Goal: Task Accomplishment & Management: Manage account settings

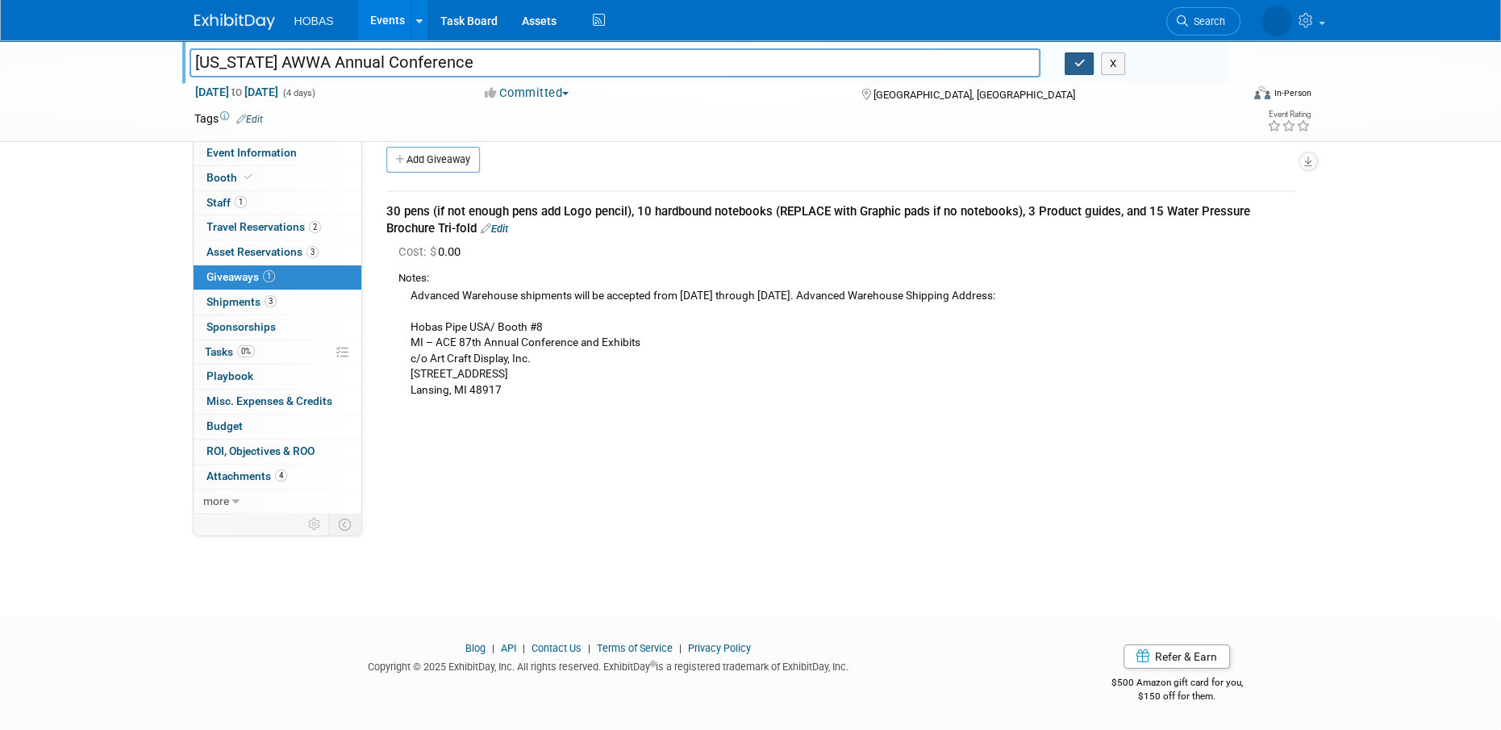
click at [1078, 60] on icon "button" at bounding box center [1078, 63] width 11 height 10
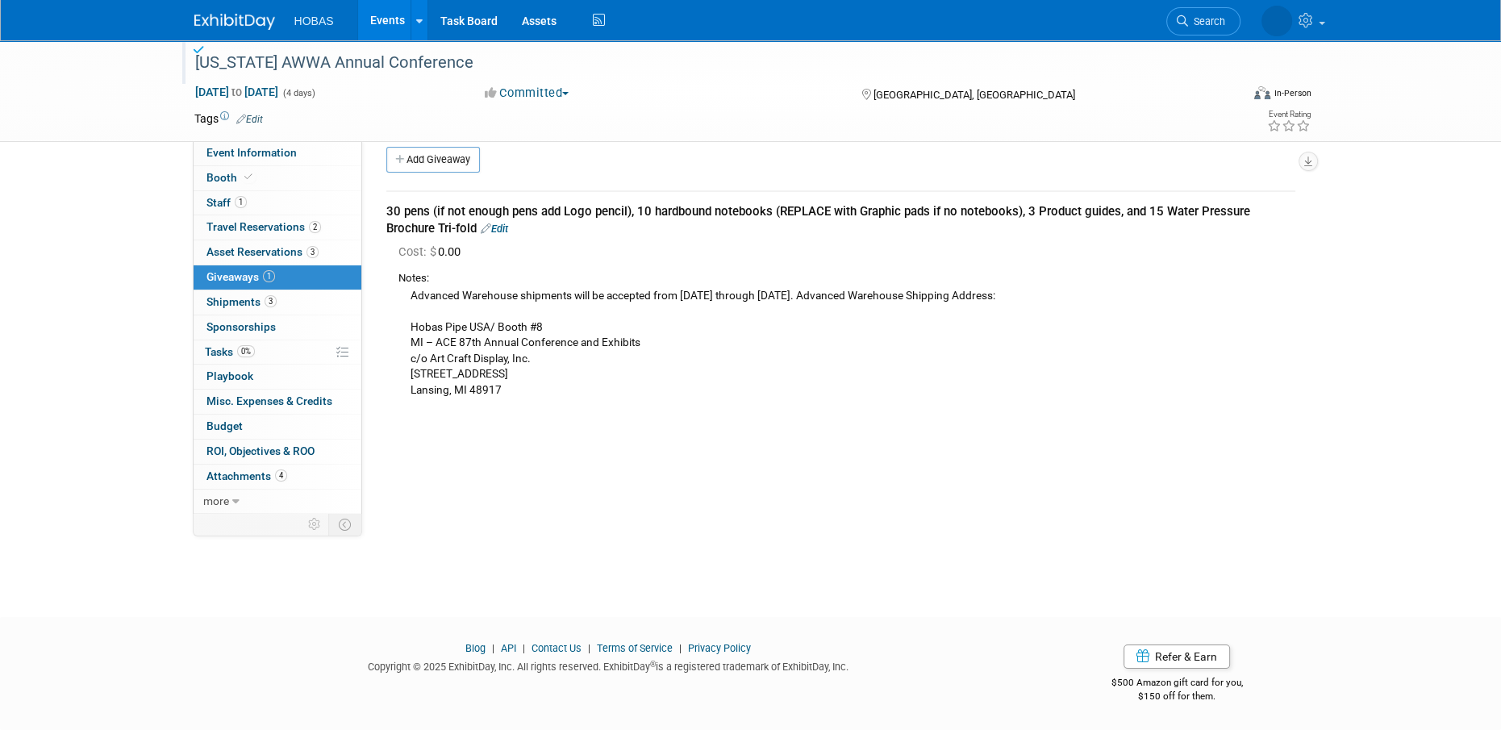
click at [387, 26] on link "Events" at bounding box center [387, 20] width 59 height 40
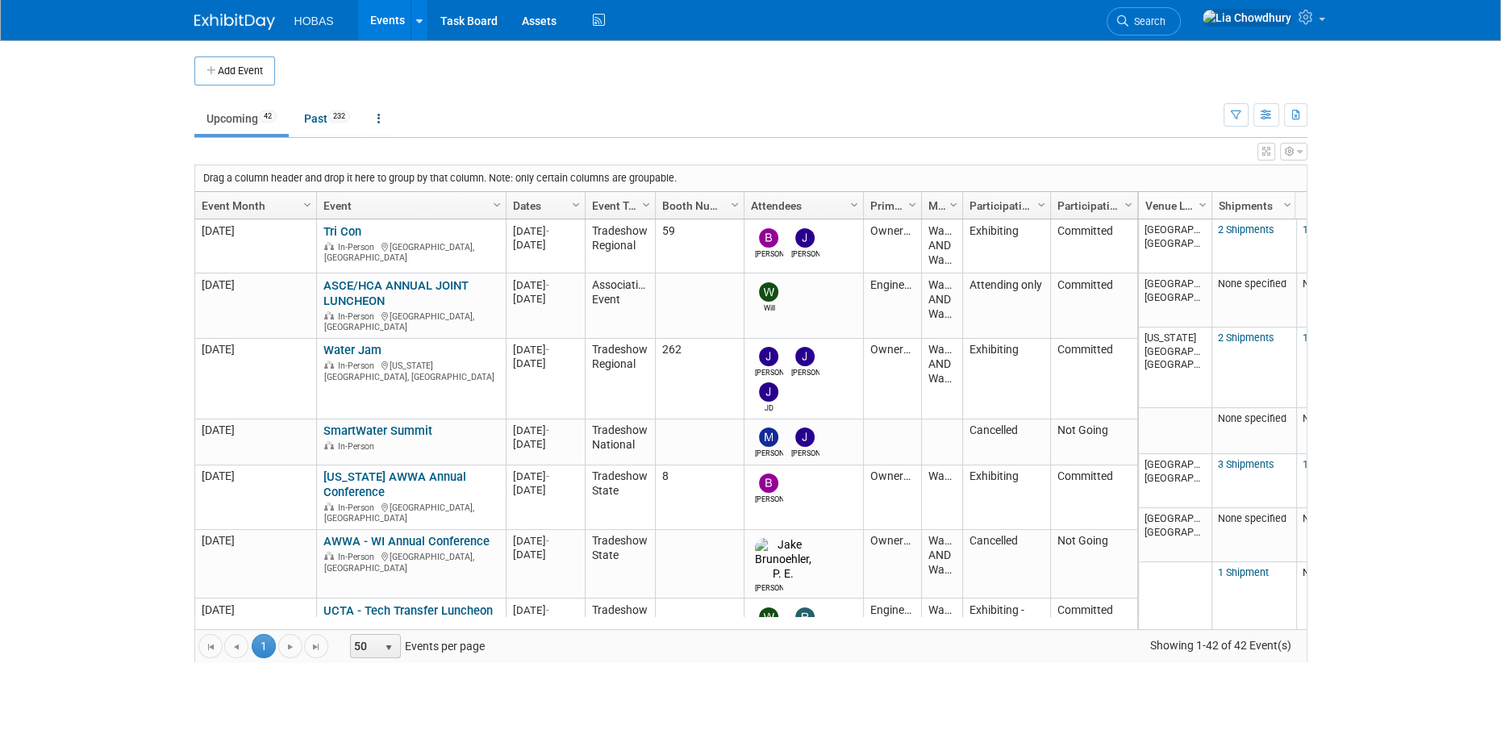
click at [366, 603] on link "UCTA - Tech Transfer Luncheon - [GEOGRAPHIC_DATA]" at bounding box center [407, 618] width 169 height 30
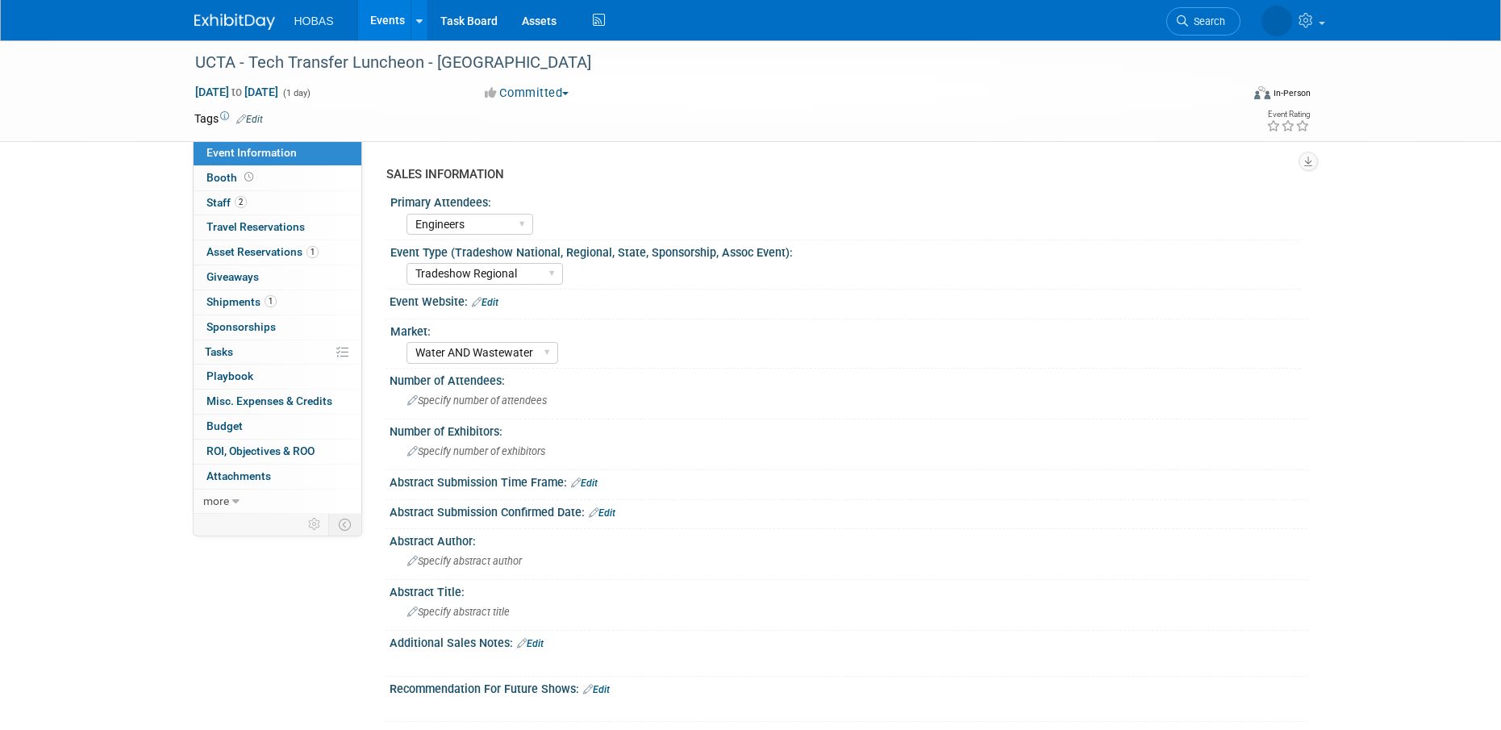
select select "Engineers"
select select "Tradeshow Regional"
select select "Water AND Wastewater"
select select "Exhibiting - Sales Managed - Minimal Marketing Involvement"
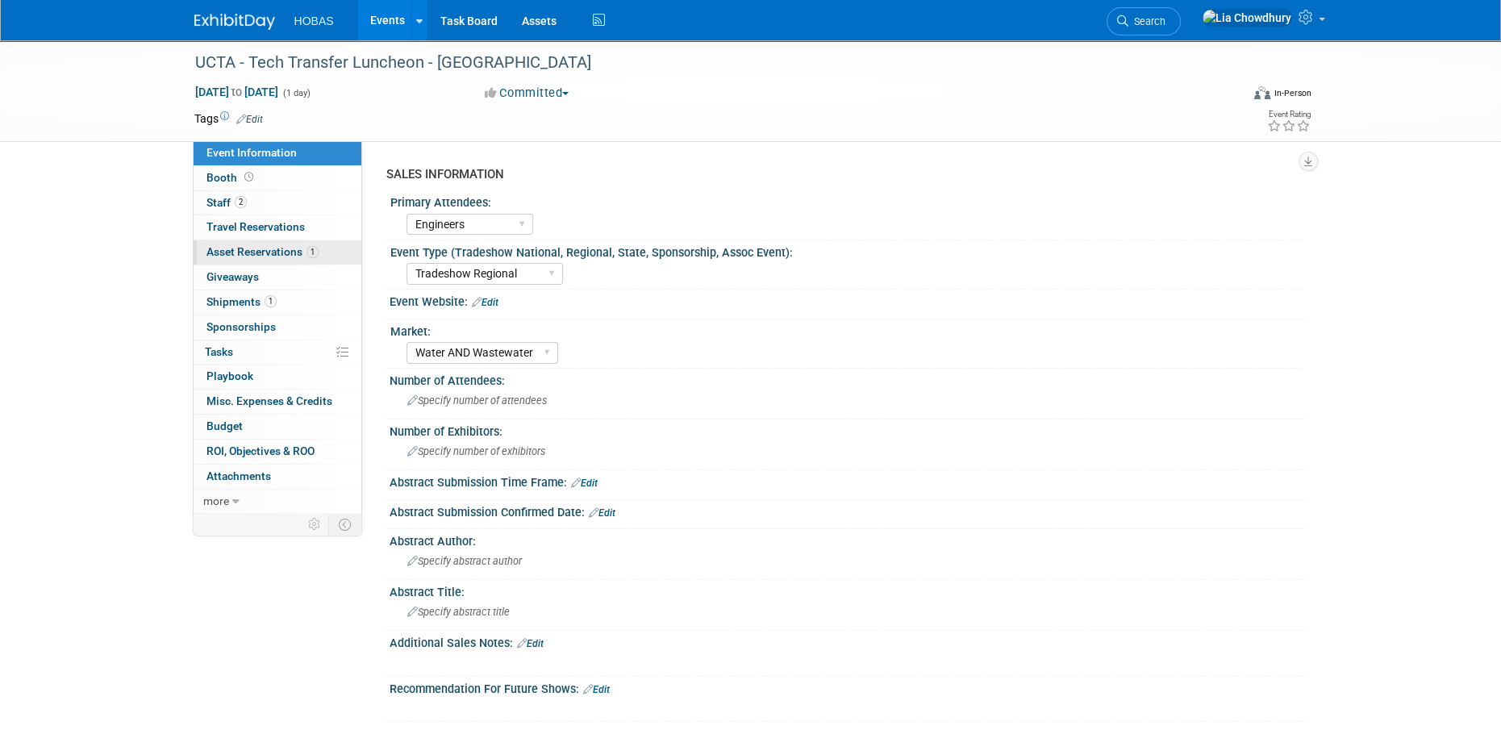
click at [234, 253] on span "Asset Reservations 1" at bounding box center [262, 251] width 112 height 13
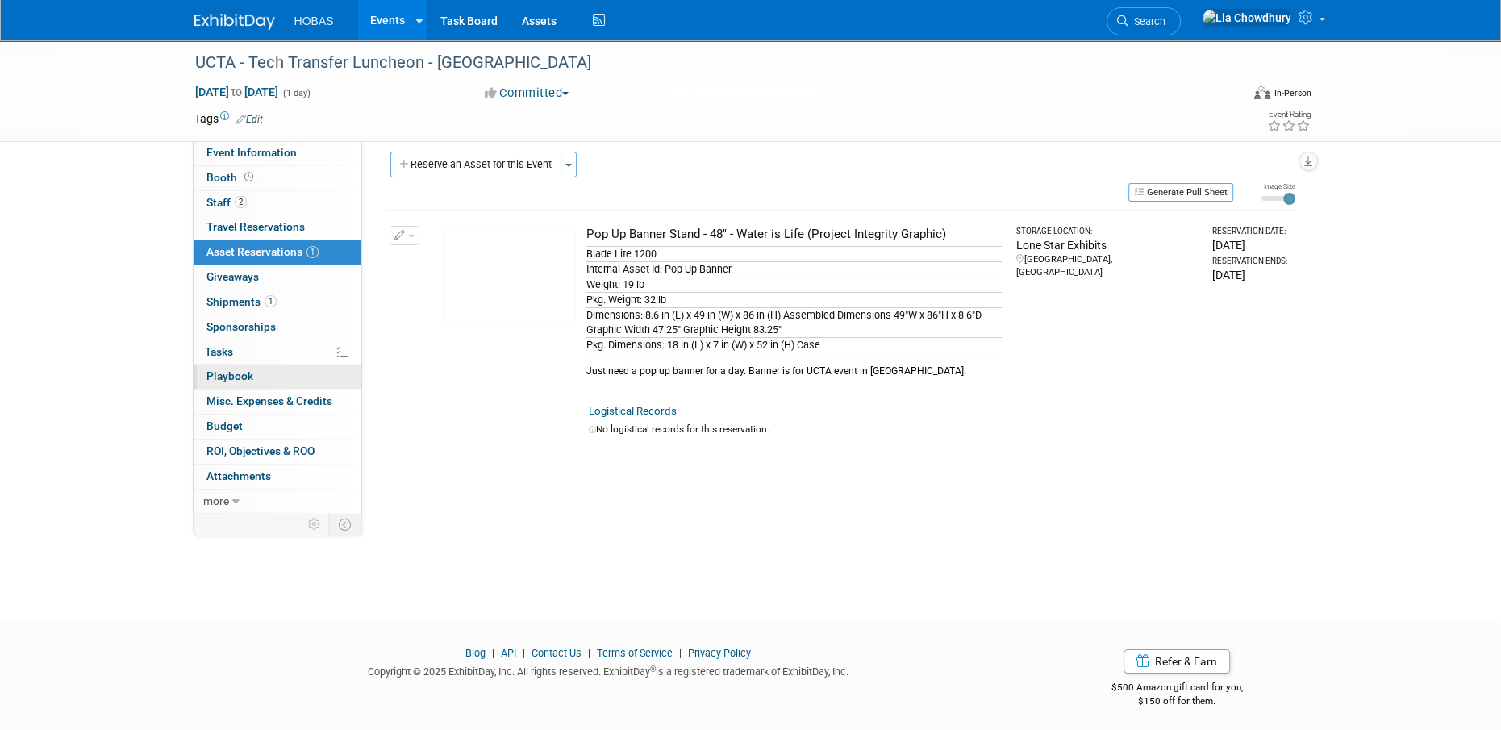
scroll to position [16, 0]
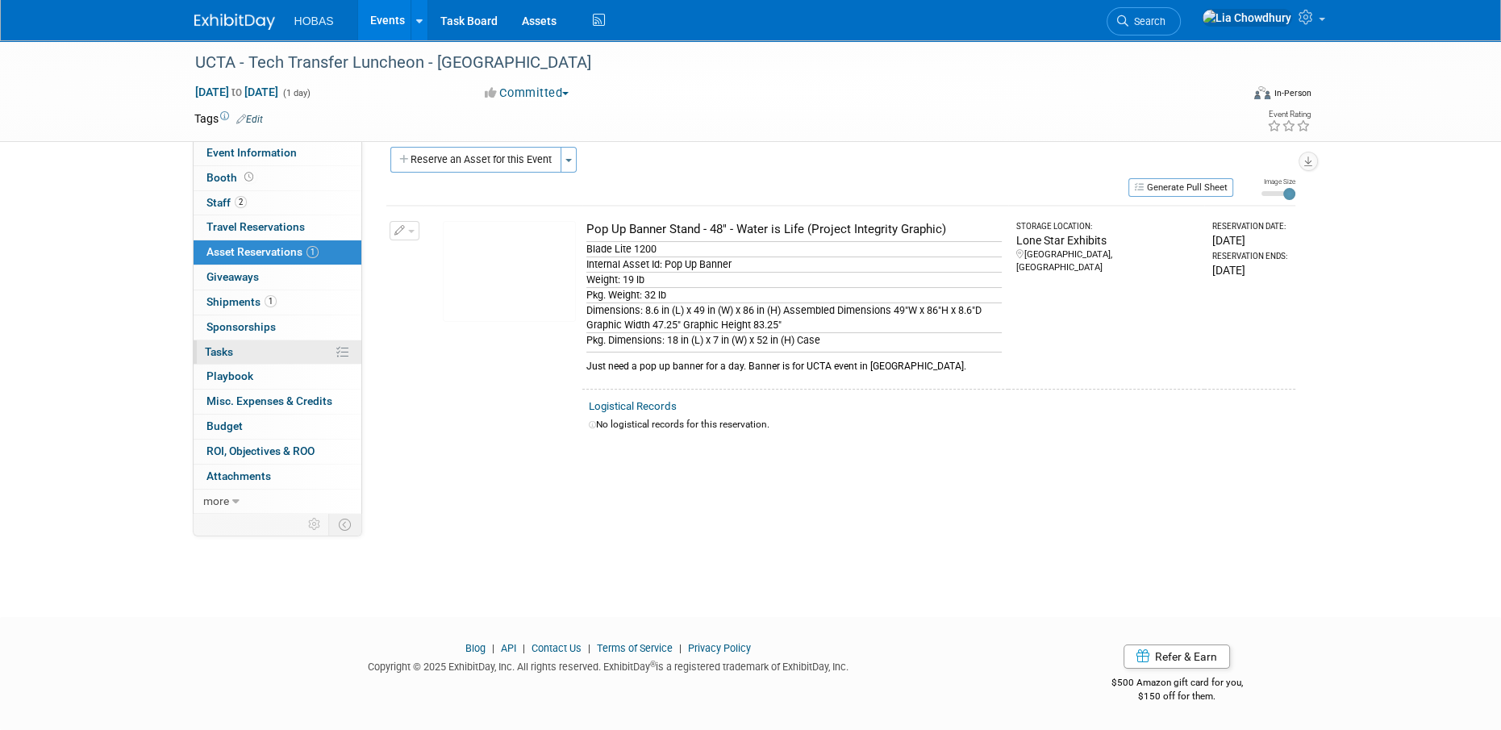
click at [216, 351] on span "Tasks 0%" at bounding box center [219, 351] width 28 height 13
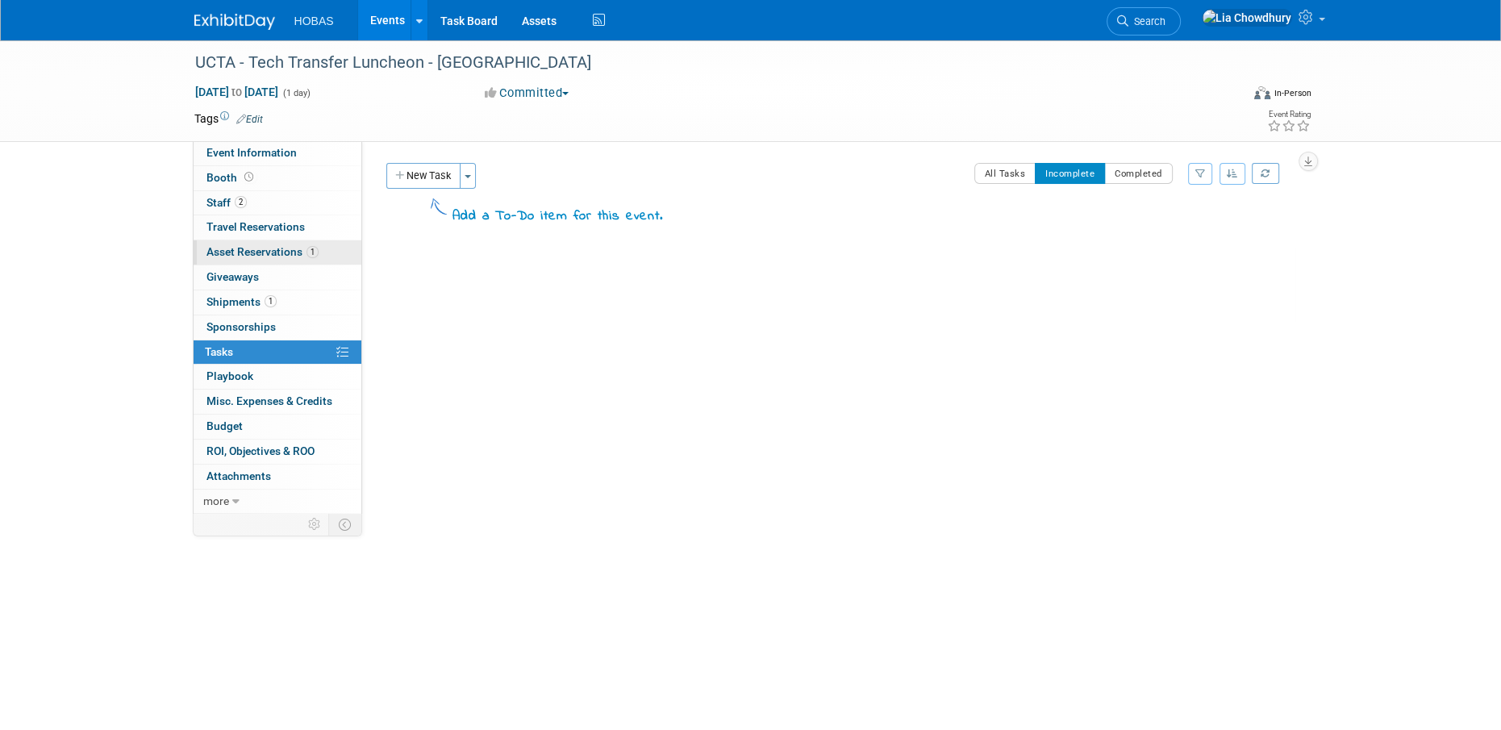
click at [227, 241] on link "1 Asset Reservations 1" at bounding box center [278, 252] width 168 height 24
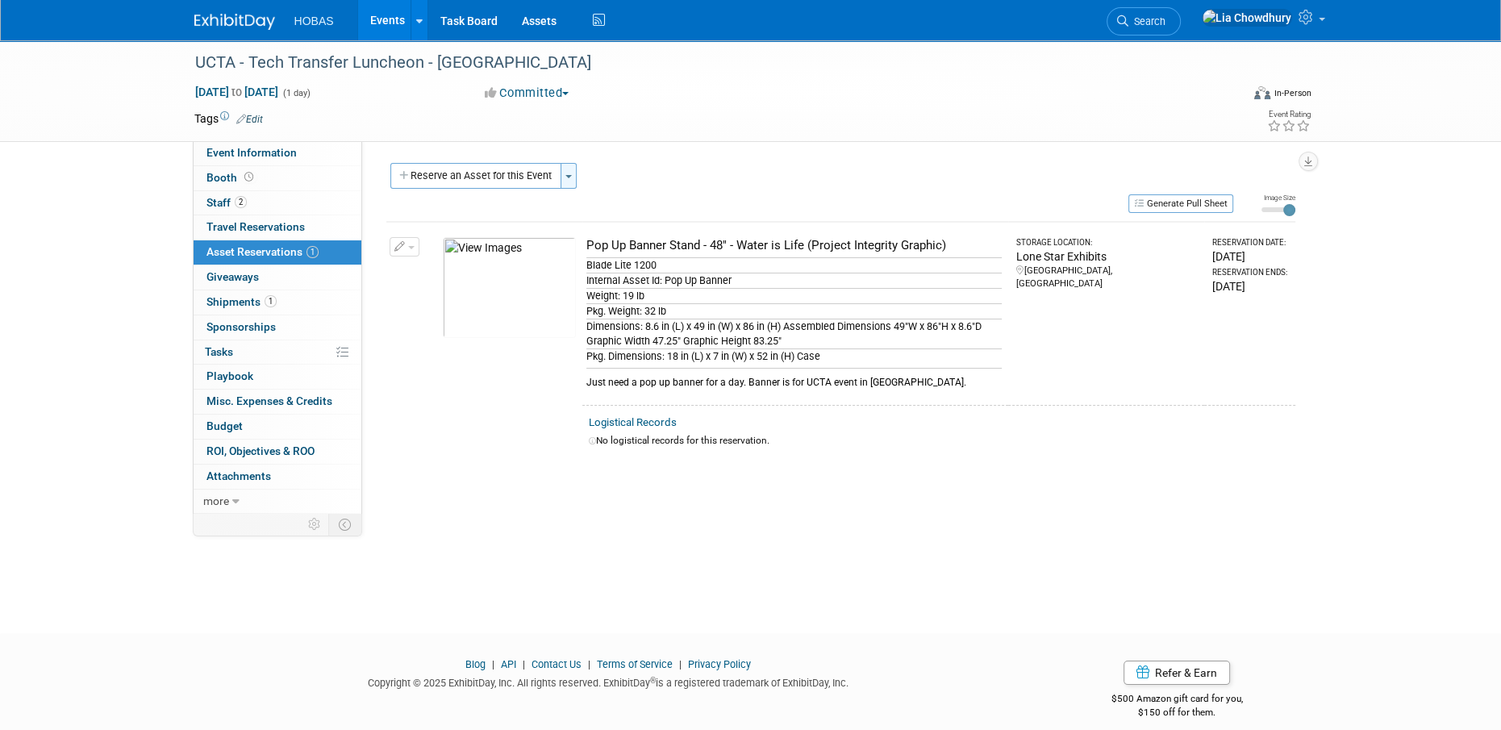
click at [574, 174] on button "Toggle Dropdown" at bounding box center [568, 176] width 16 height 26
click at [668, 208] on link "New asset reservation" at bounding box center [693, 207] width 266 height 27
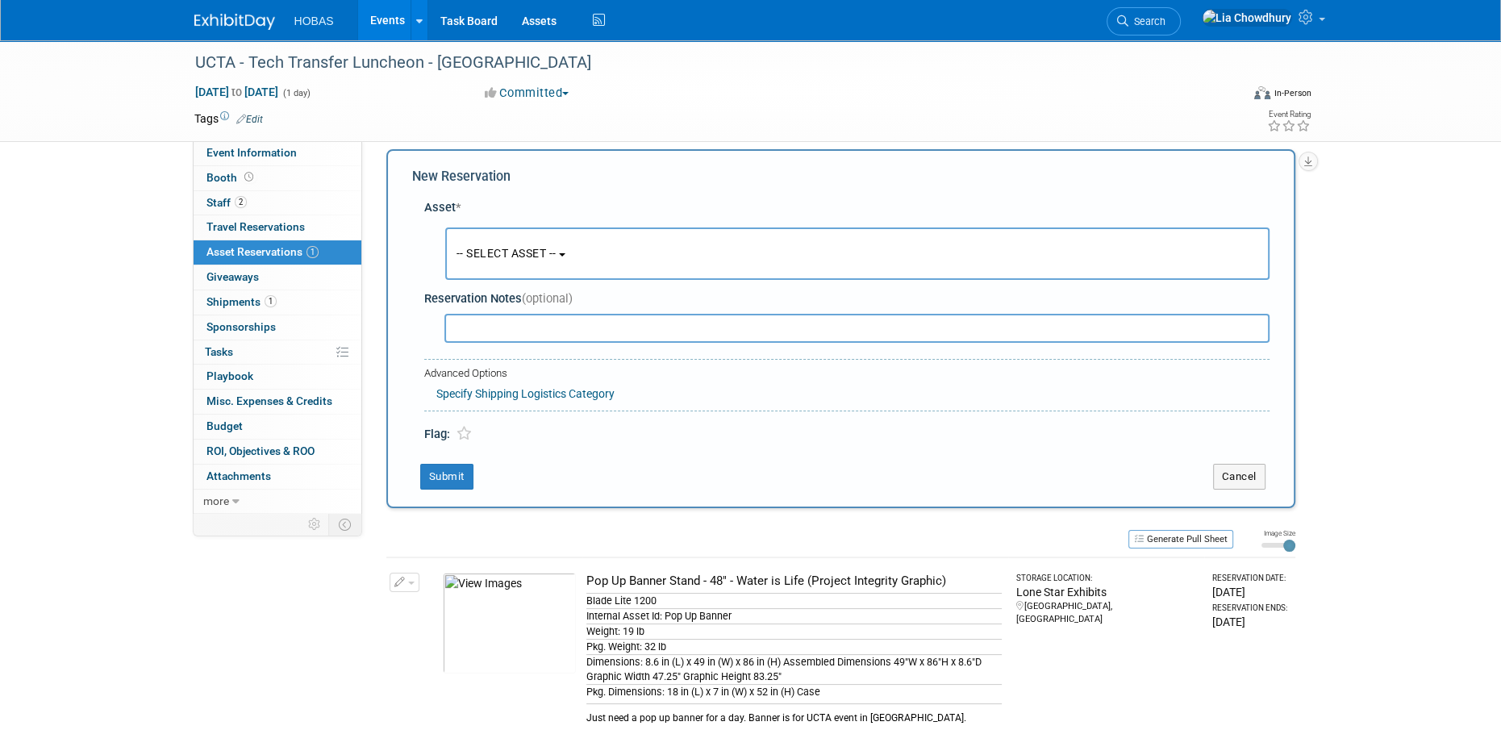
scroll to position [15, 0]
click at [523, 263] on button "-- SELECT ASSET --" at bounding box center [857, 253] width 824 height 52
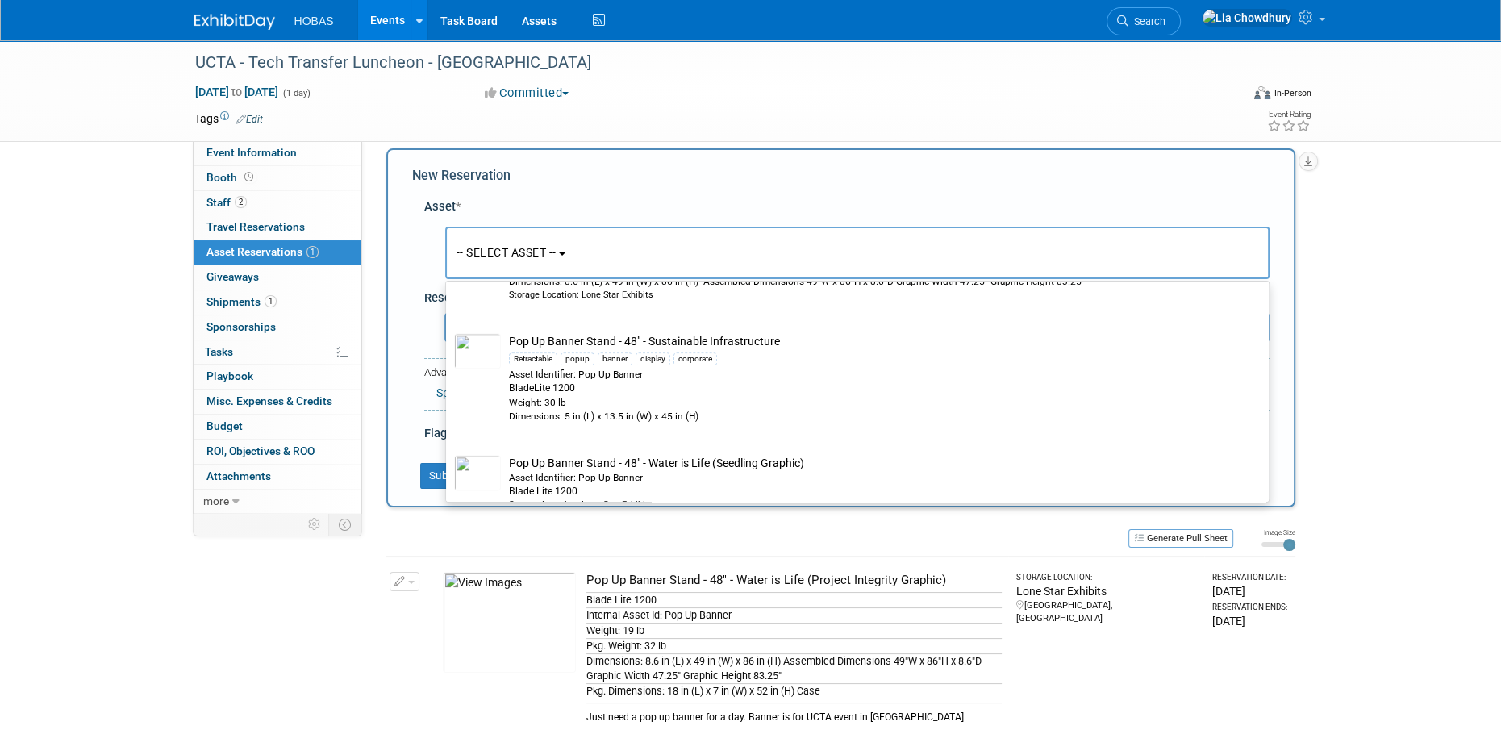
scroll to position [2446, 0]
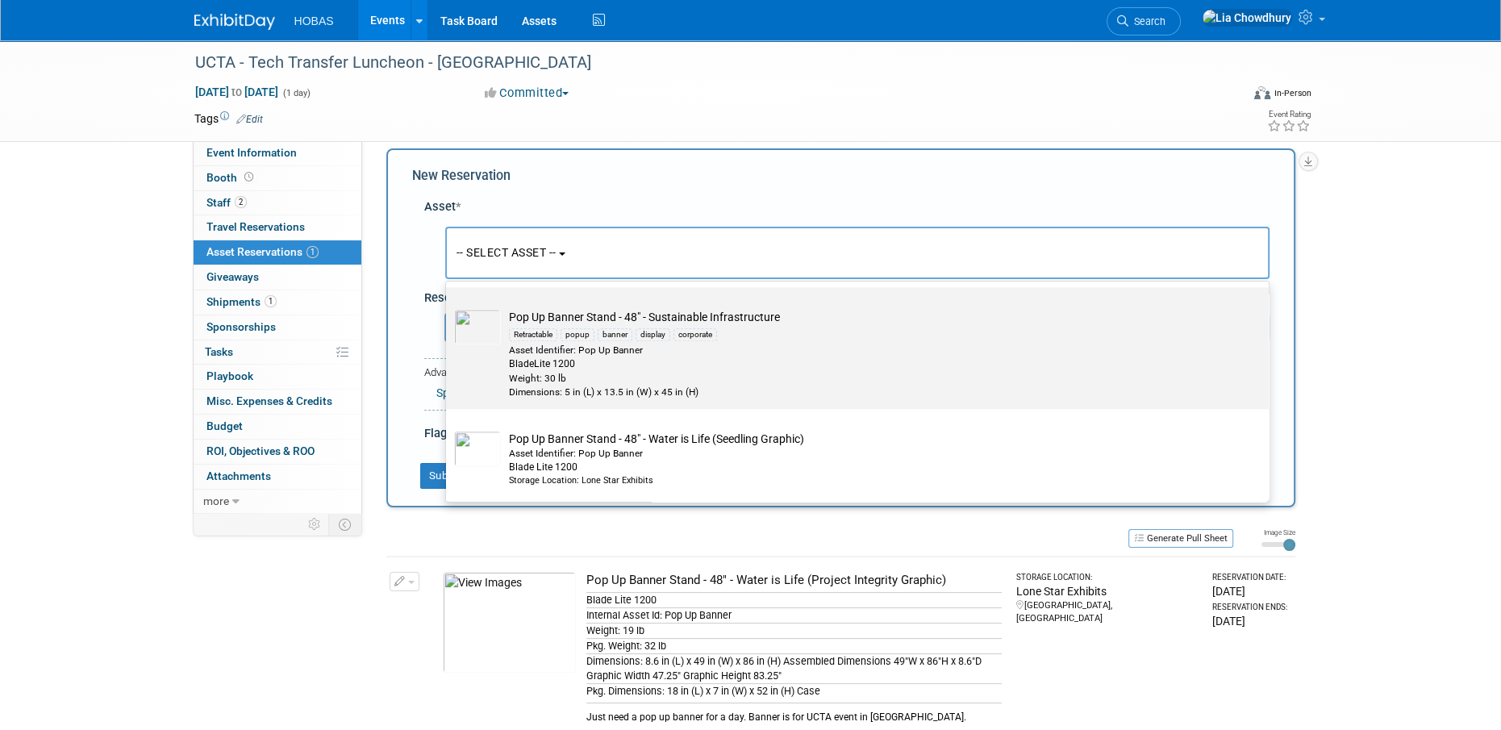
click at [569, 357] on div "Asset Identifier: Pop Up Banner" at bounding box center [872, 350] width 727 height 14
click at [448, 306] on input "Pop Up Banner Stand - 48" - Sustainable Infrastructure Retractable popup banner…" at bounding box center [443, 301] width 10 height 10
select select "10727914"
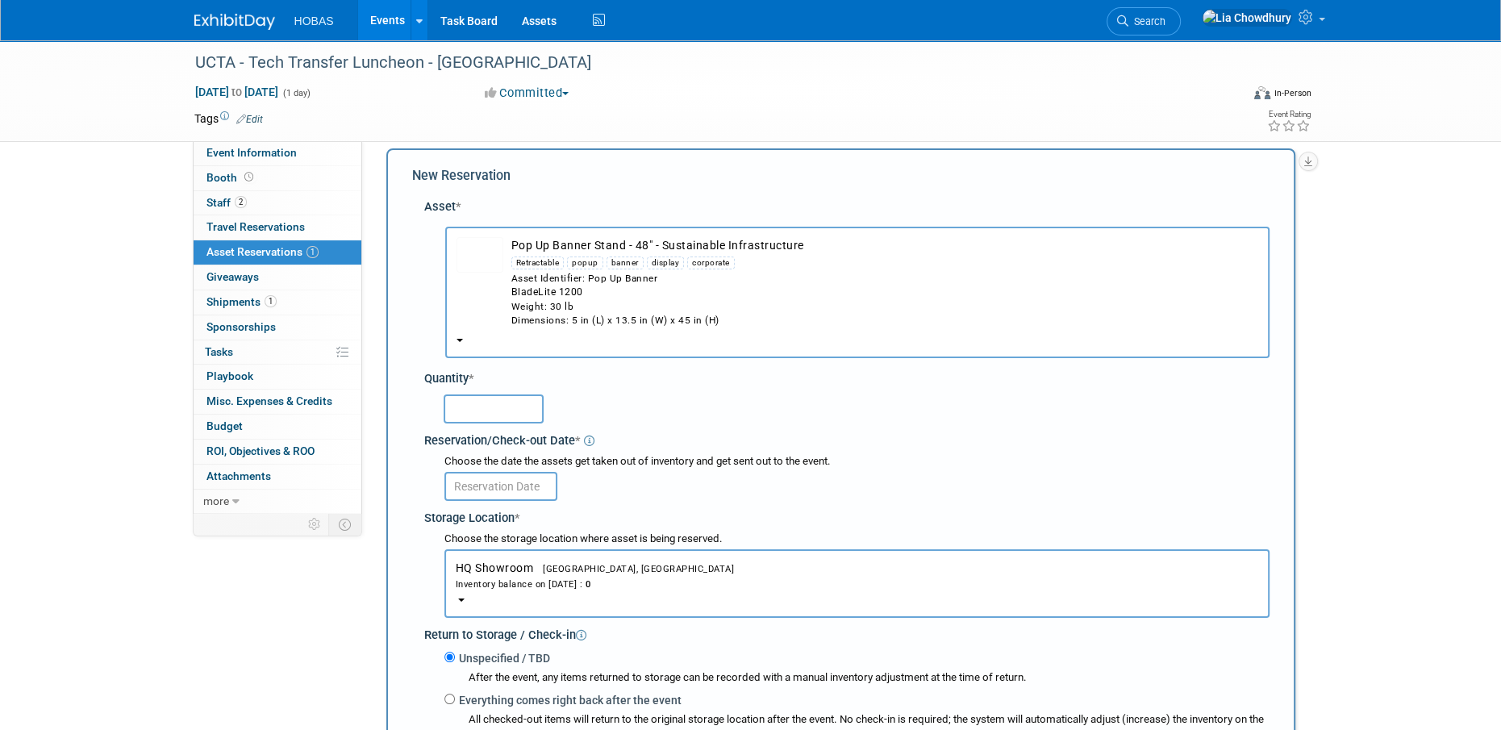
click at [486, 401] on input "text" at bounding box center [493, 408] width 100 height 29
type input "1"
click at [485, 476] on input "text" at bounding box center [500, 486] width 113 height 29
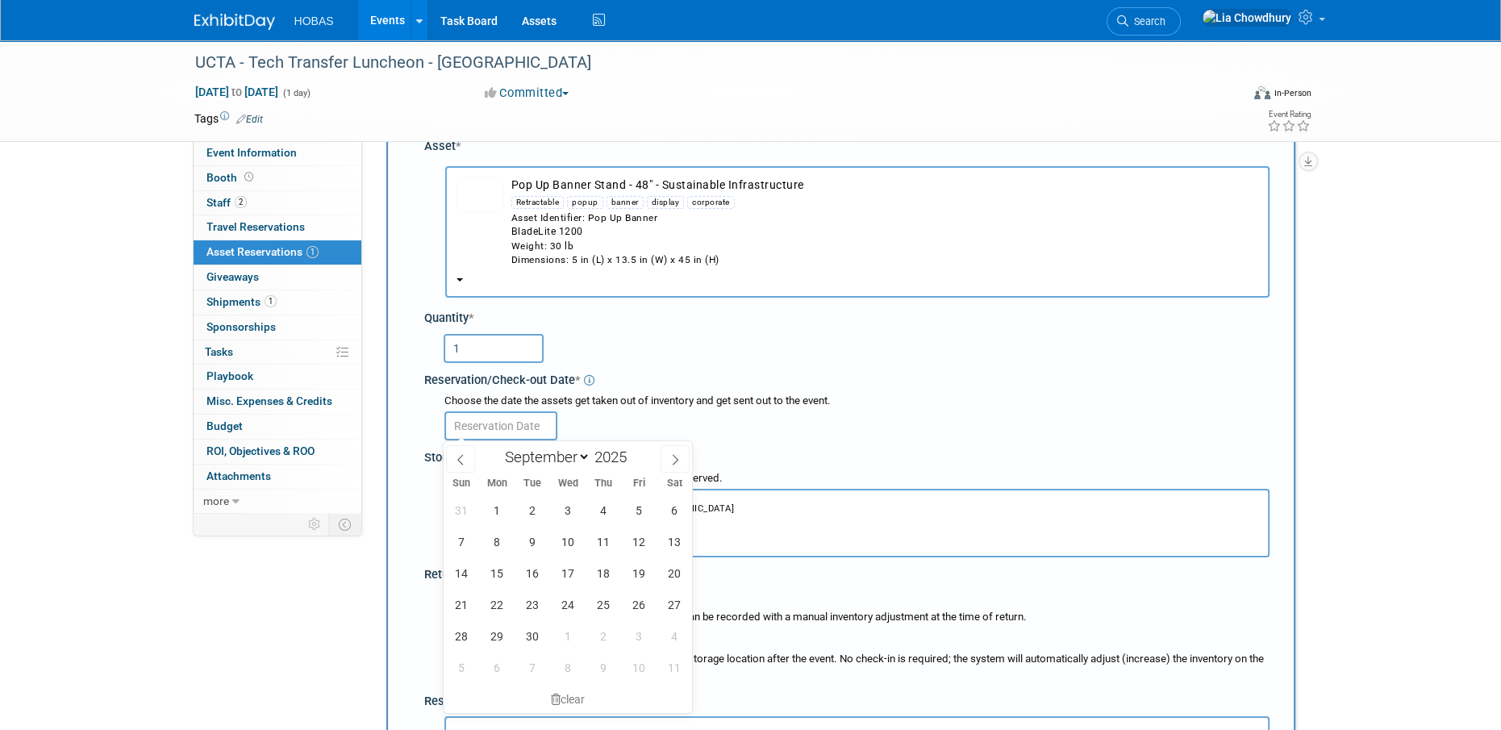
scroll to position [176, 0]
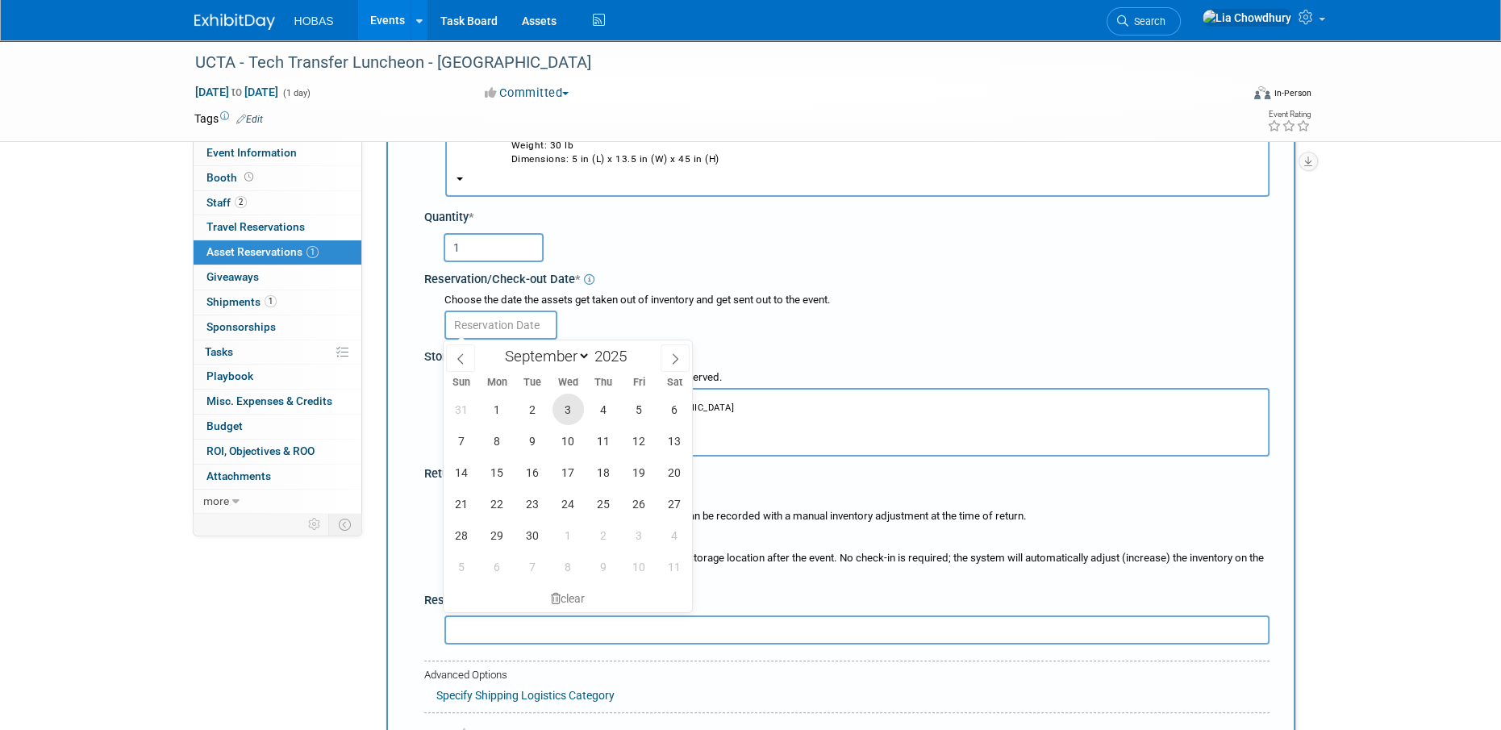
click at [569, 407] on span "3" at bounding box center [567, 408] width 31 height 31
type input "Sep 3, 2025"
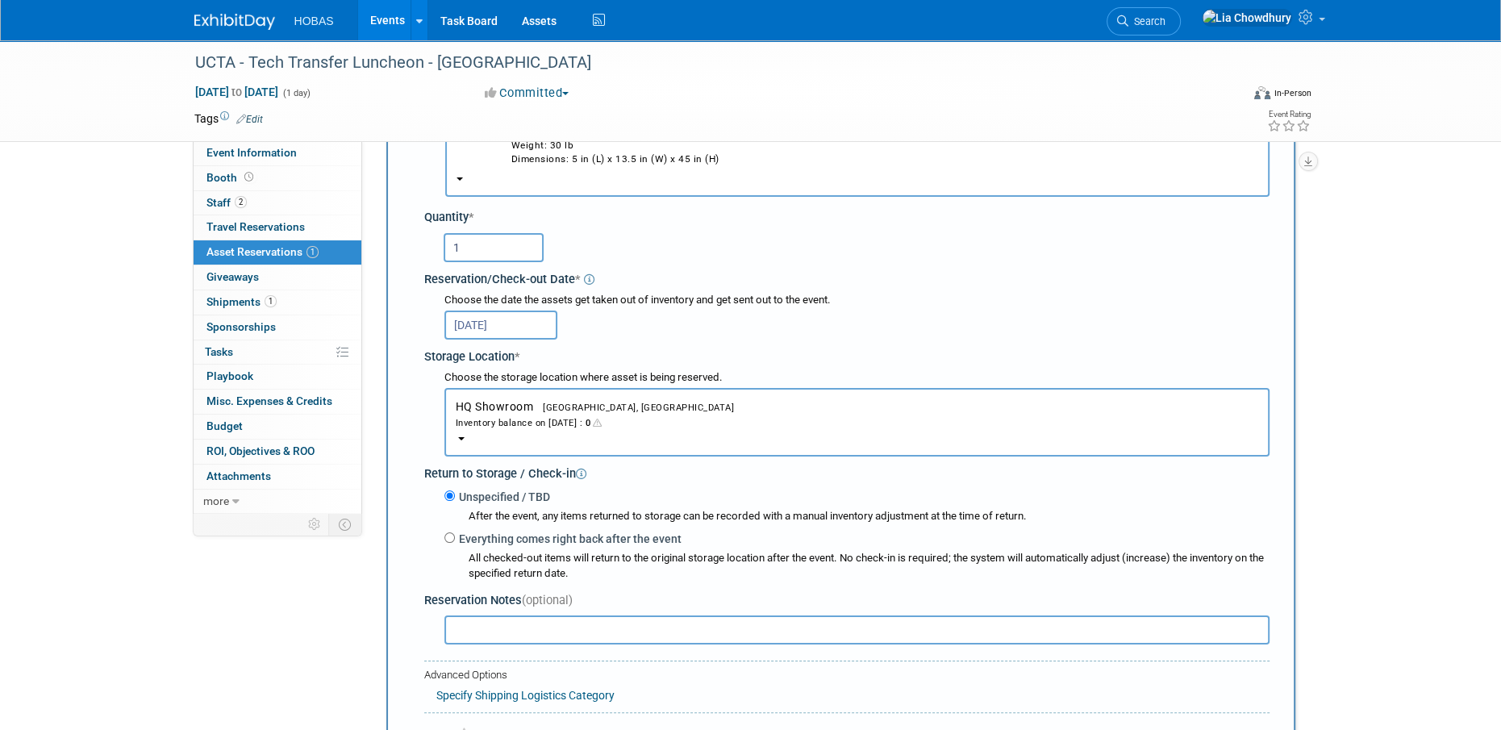
click at [540, 410] on span "Houston, TX" at bounding box center [633, 407] width 201 height 10
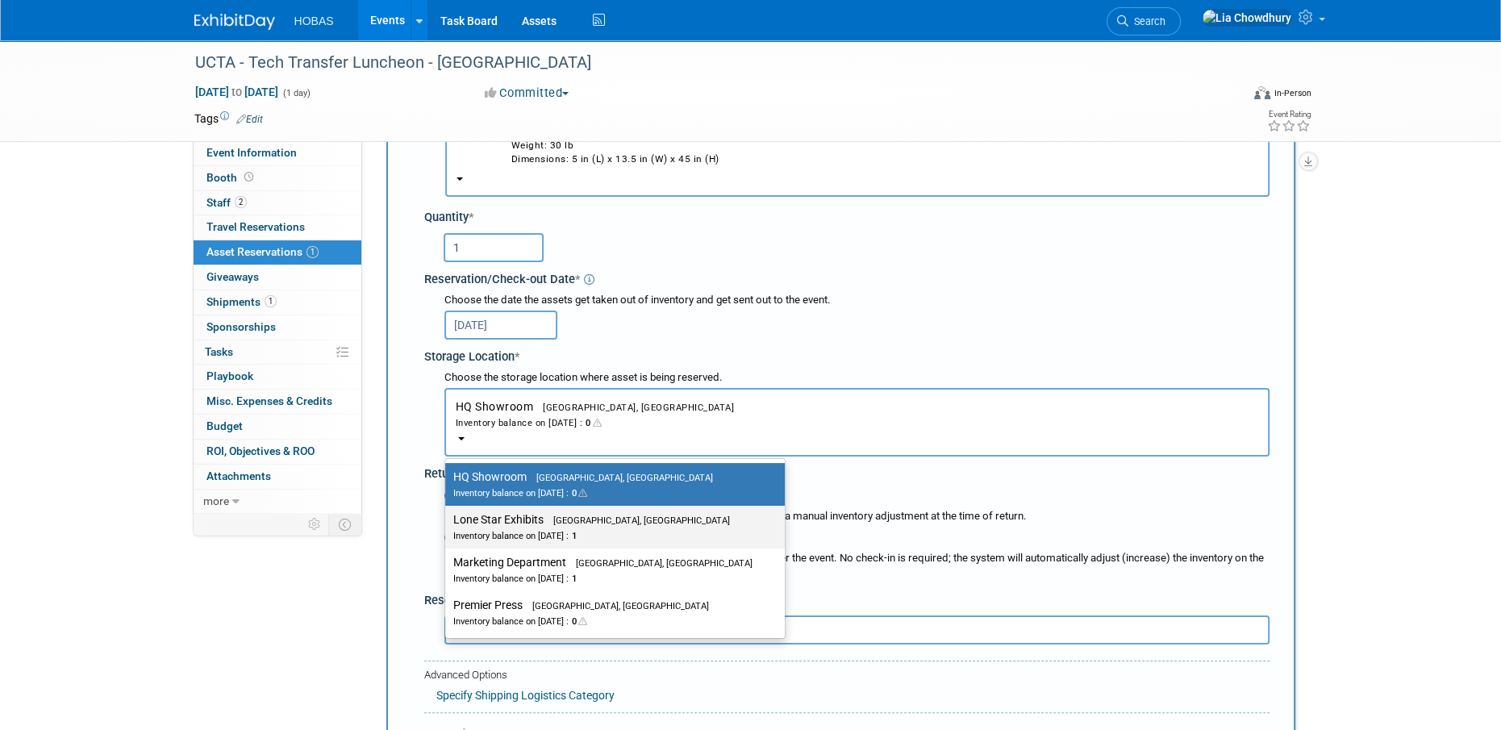
click at [552, 527] on div "Inventory balance on Sep 3, 2025 : 1" at bounding box center [602, 534] width 299 height 15
click at [448, 525] on input "Lone Star Exhibits Houston, TX Inventory balance on Sep 3, 2025 : 1" at bounding box center [442, 519] width 10 height 10
select select "11223138"
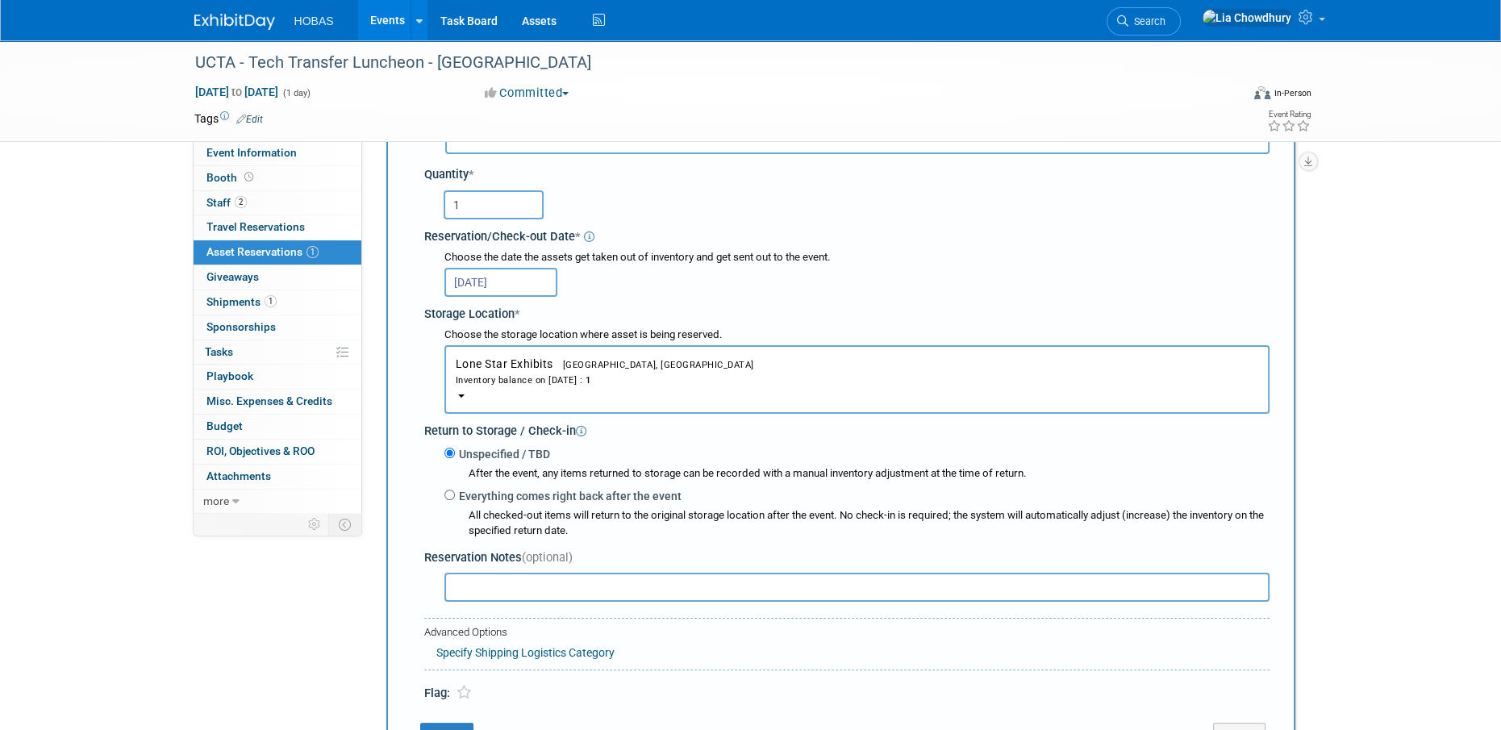
scroll to position [256, 0]
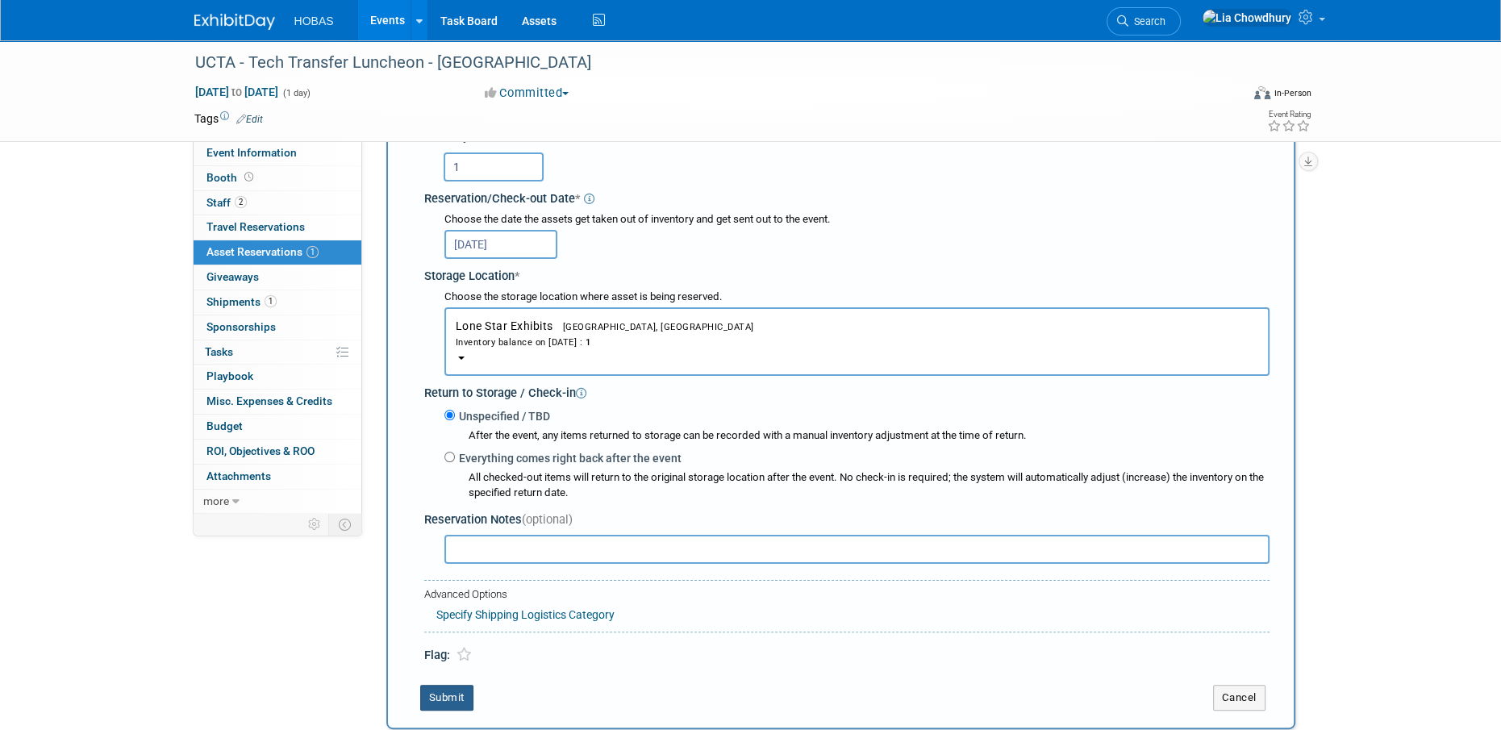
click at [464, 693] on button "Submit" at bounding box center [446, 698] width 53 height 26
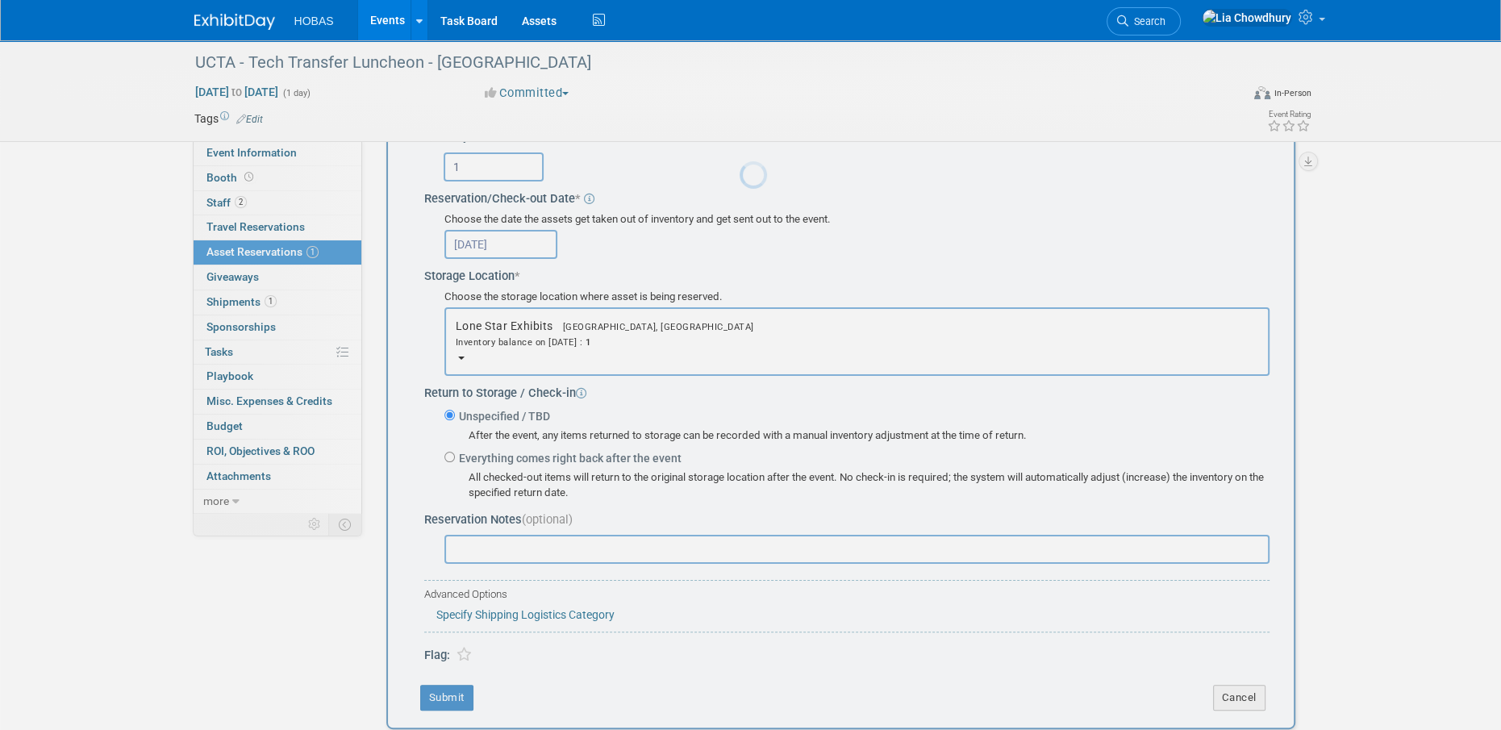
scroll to position [97, 0]
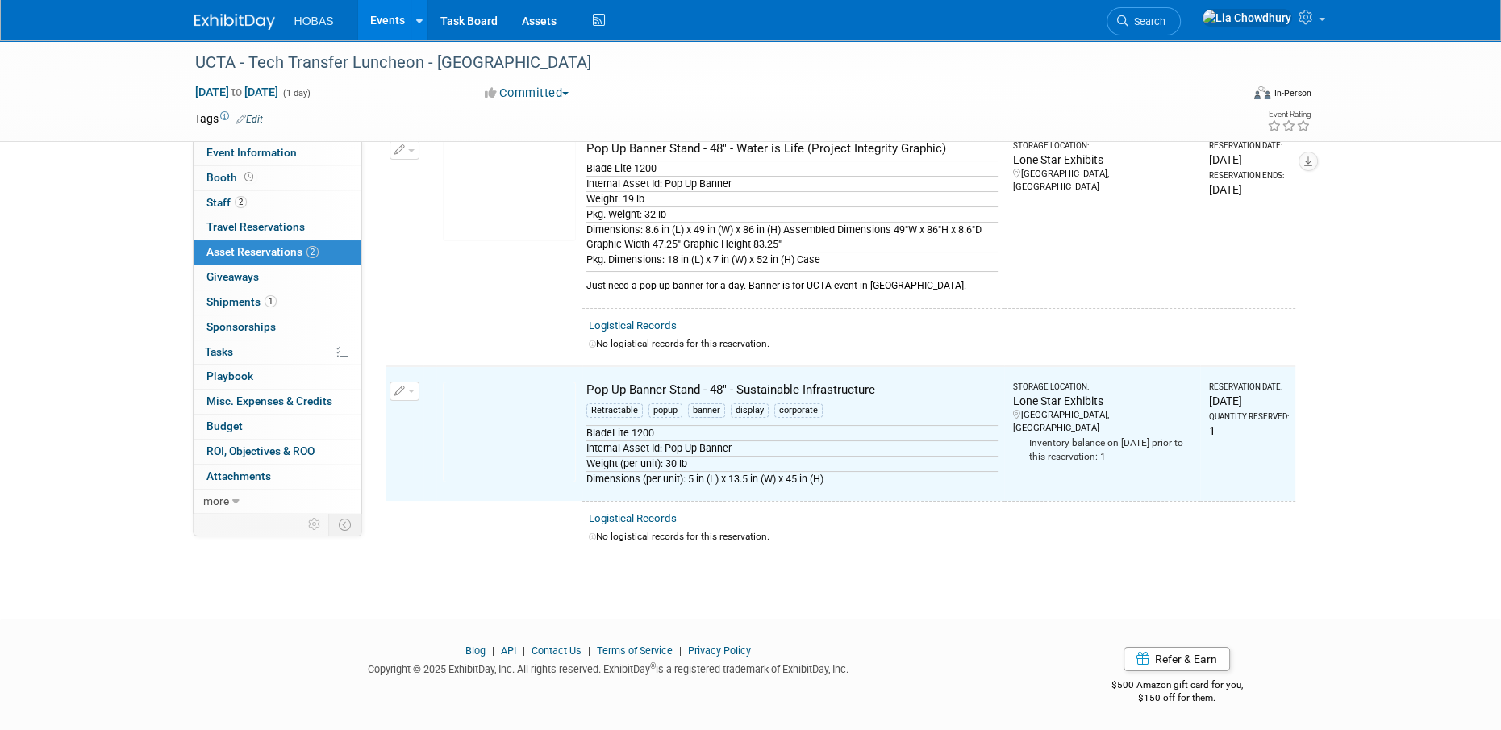
click at [410, 149] on span "button" at bounding box center [411, 150] width 6 height 3
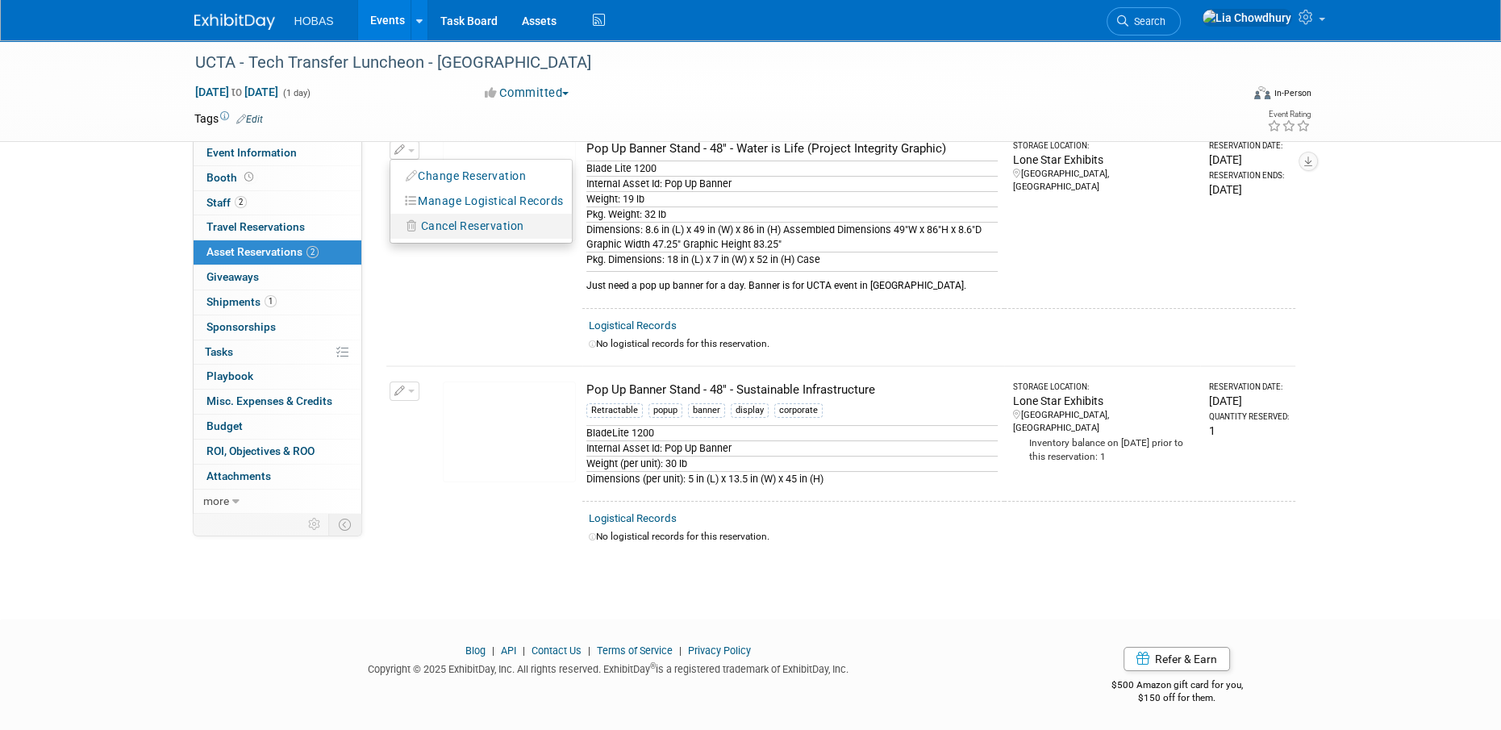
click at [439, 231] on span "Cancel Reservation" at bounding box center [472, 225] width 103 height 13
click at [606, 238] on link "Yes" at bounding box center [591, 240] width 47 height 26
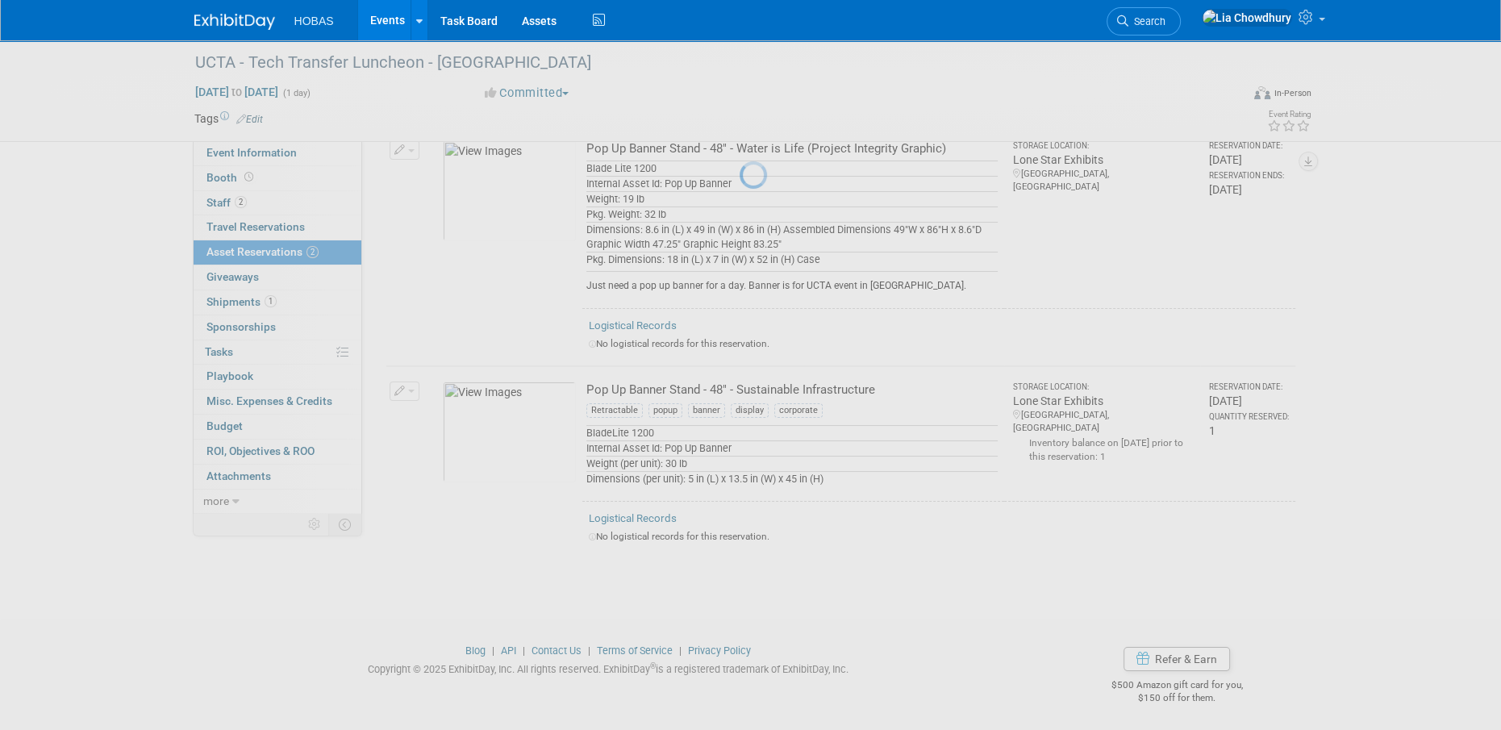
scroll to position [16, 0]
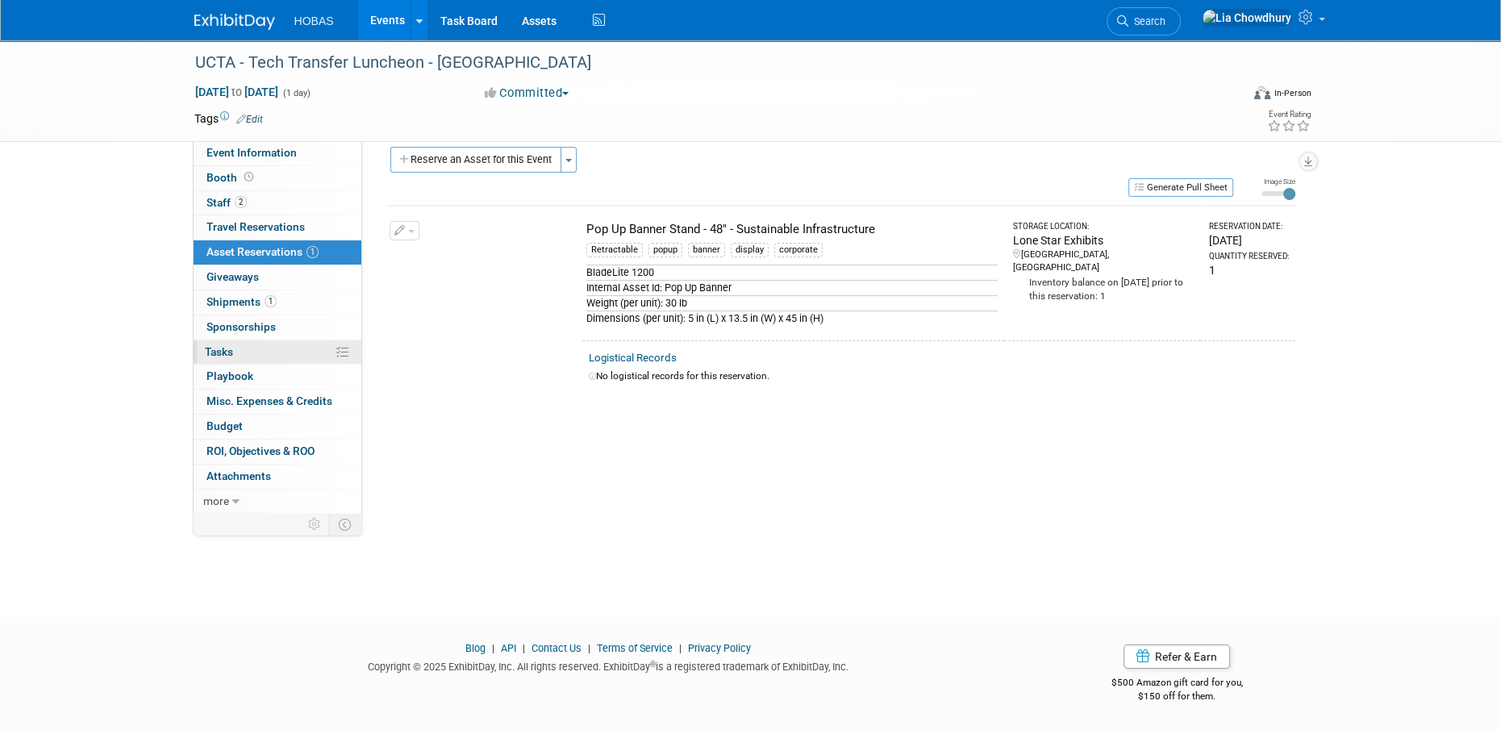
click at [243, 342] on link "0% Tasks 0%" at bounding box center [278, 352] width 168 height 24
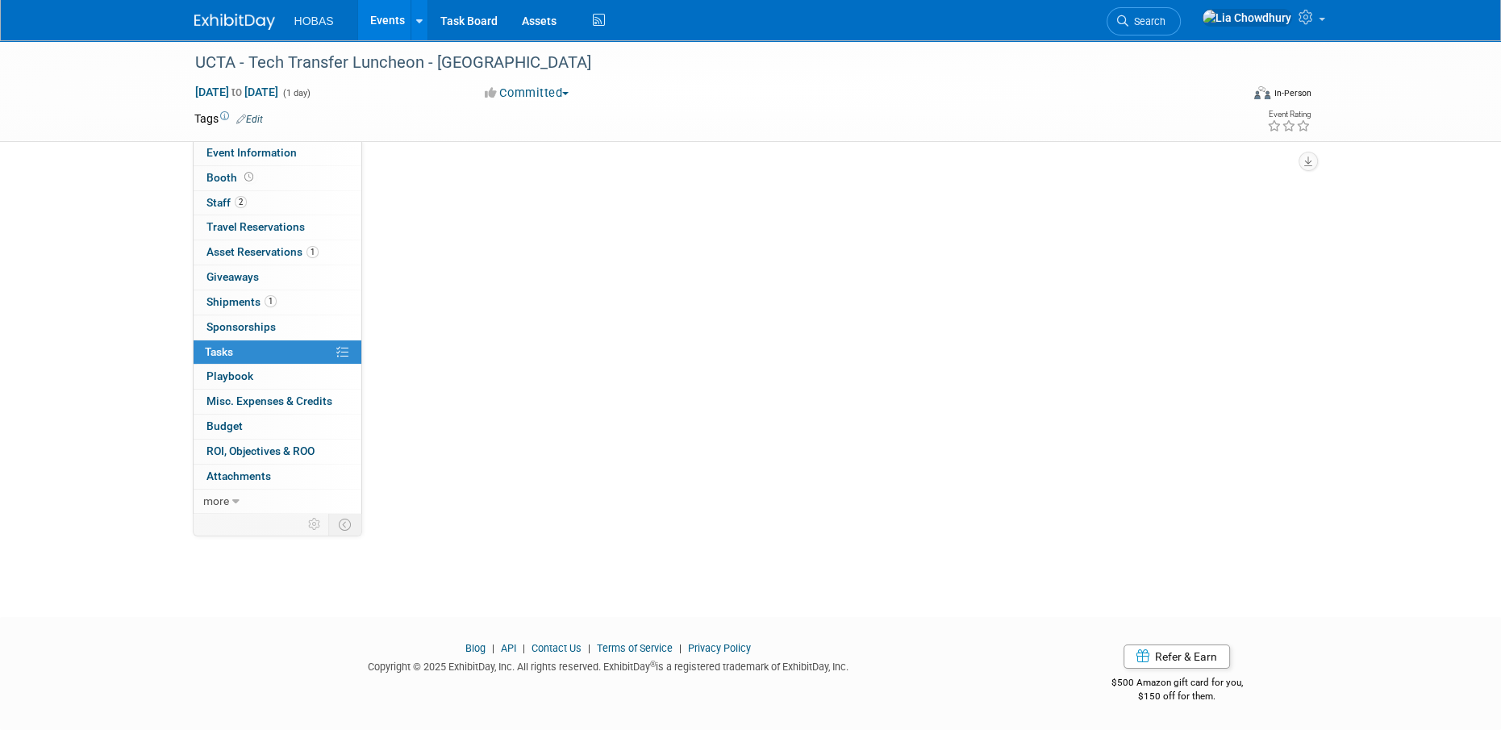
scroll to position [0, 0]
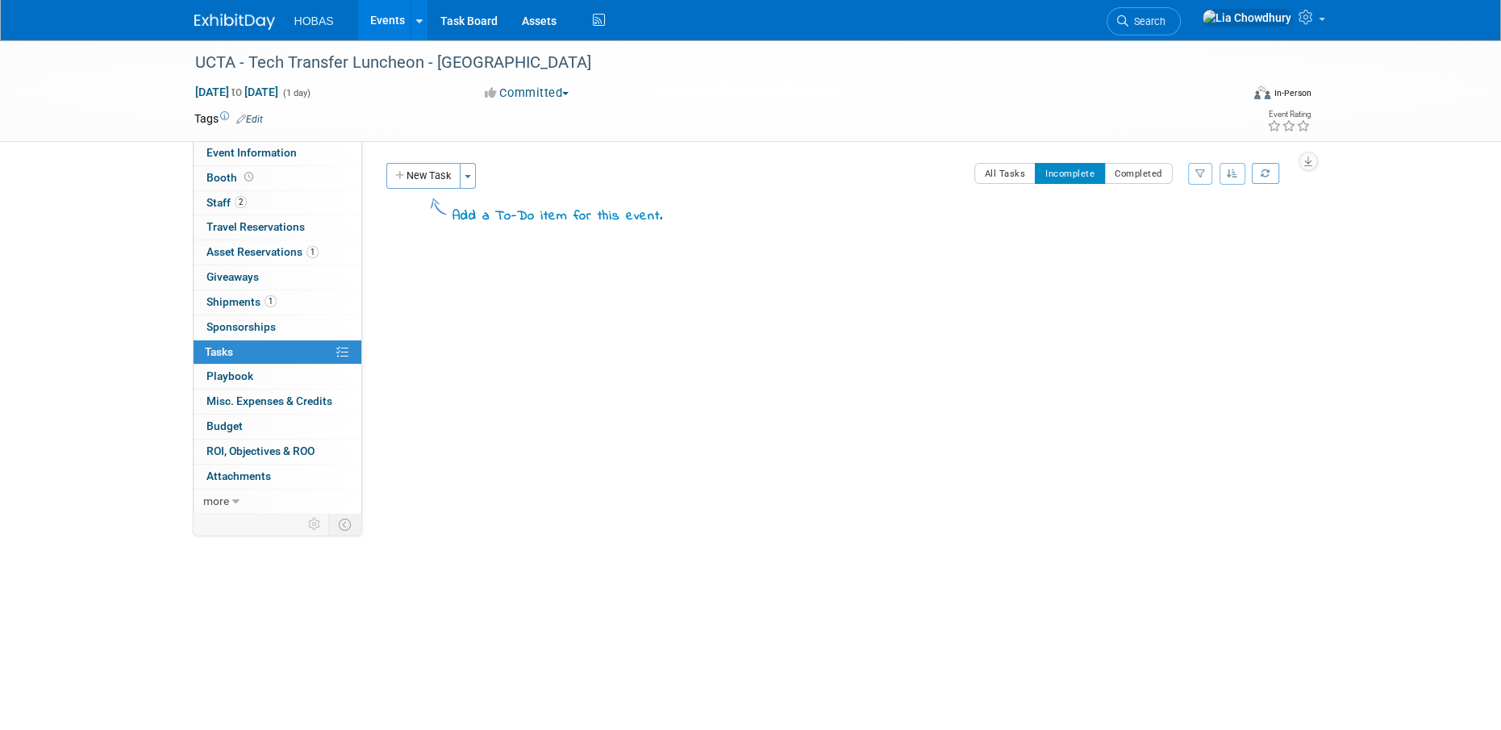
click at [408, 177] on button "New Task" at bounding box center [423, 176] width 74 height 26
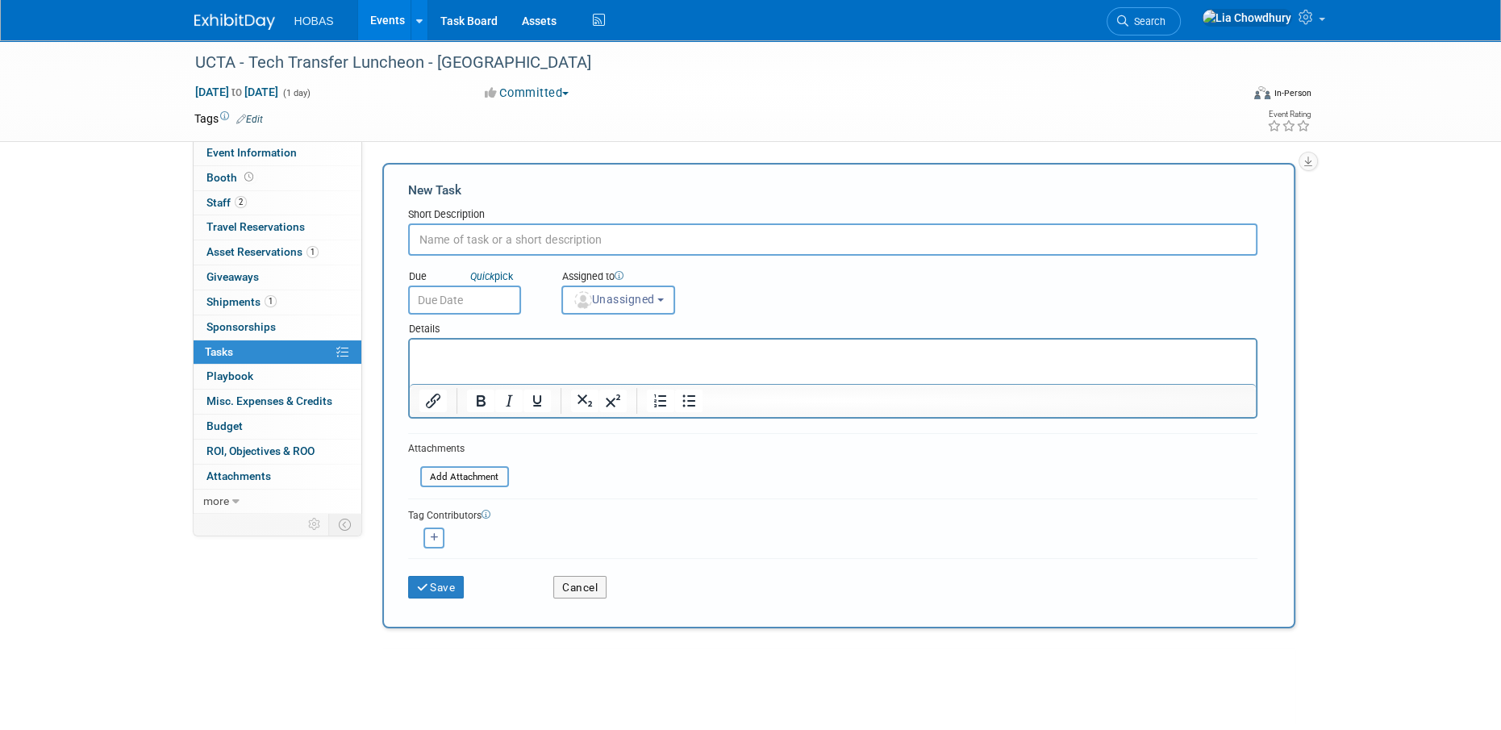
click at [247, 586] on div "Event Information Event Info Booth Booth 2 Staff 2 Staff 0 Travel Reservations …" at bounding box center [750, 415] width 1137 height 751
click at [249, 561] on div "Event Information Event Info Booth Booth 2 Staff 2 Staff 0 Travel Reservations …" at bounding box center [750, 415] width 1137 height 751
click at [589, 576] on button "Cancel" at bounding box center [579, 587] width 53 height 23
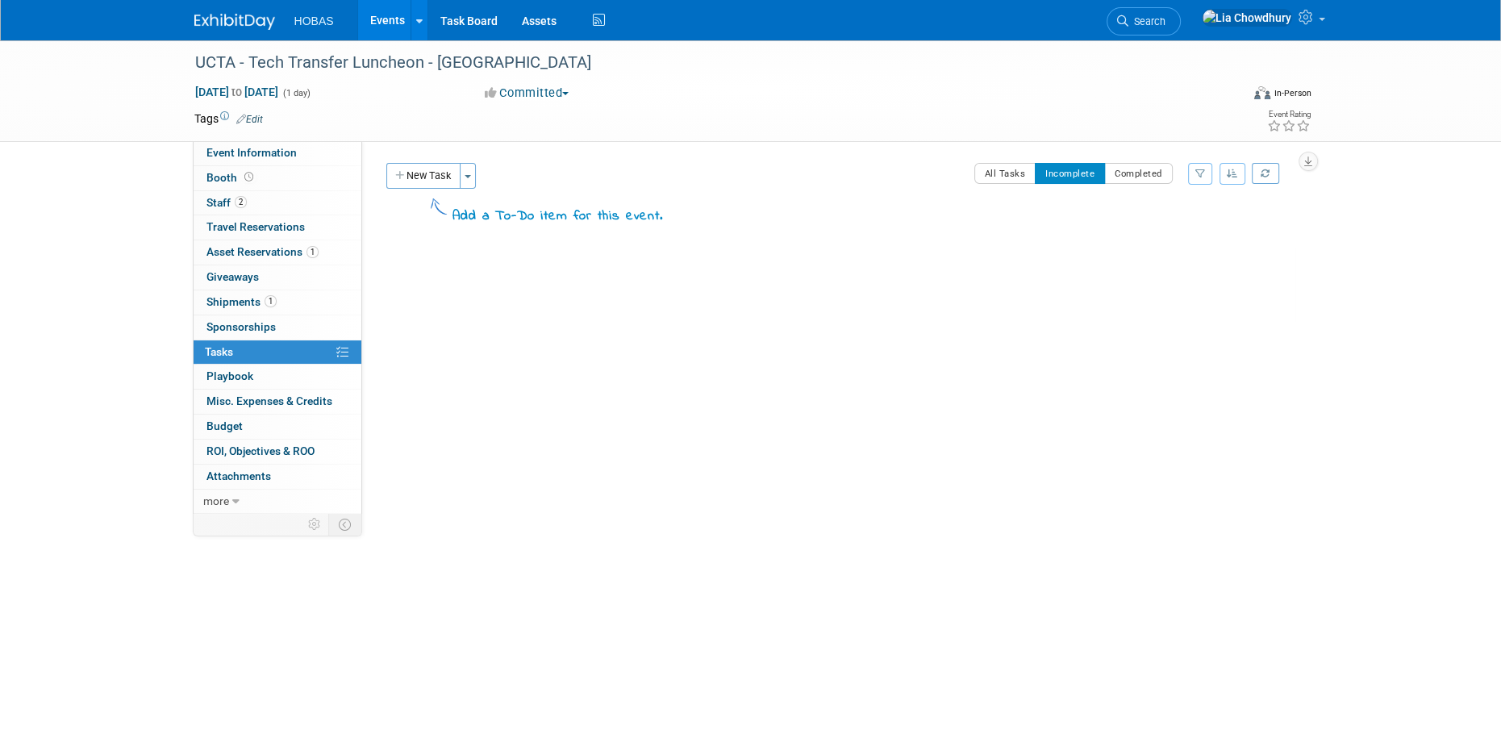
click at [243, 347] on link "0% Tasks 0%" at bounding box center [278, 352] width 168 height 24
drag, startPoint x: 1150, startPoint y: 160, endPoint x: 1147, endPoint y: 172, distance: 12.5
click at [1149, 164] on div "SALES INFORMATION Primary Attendees: Owners Engineers Contractors Owners/Engine…" at bounding box center [834, 327] width 945 height 373
click at [1147, 173] on button "Completed" at bounding box center [1138, 173] width 69 height 21
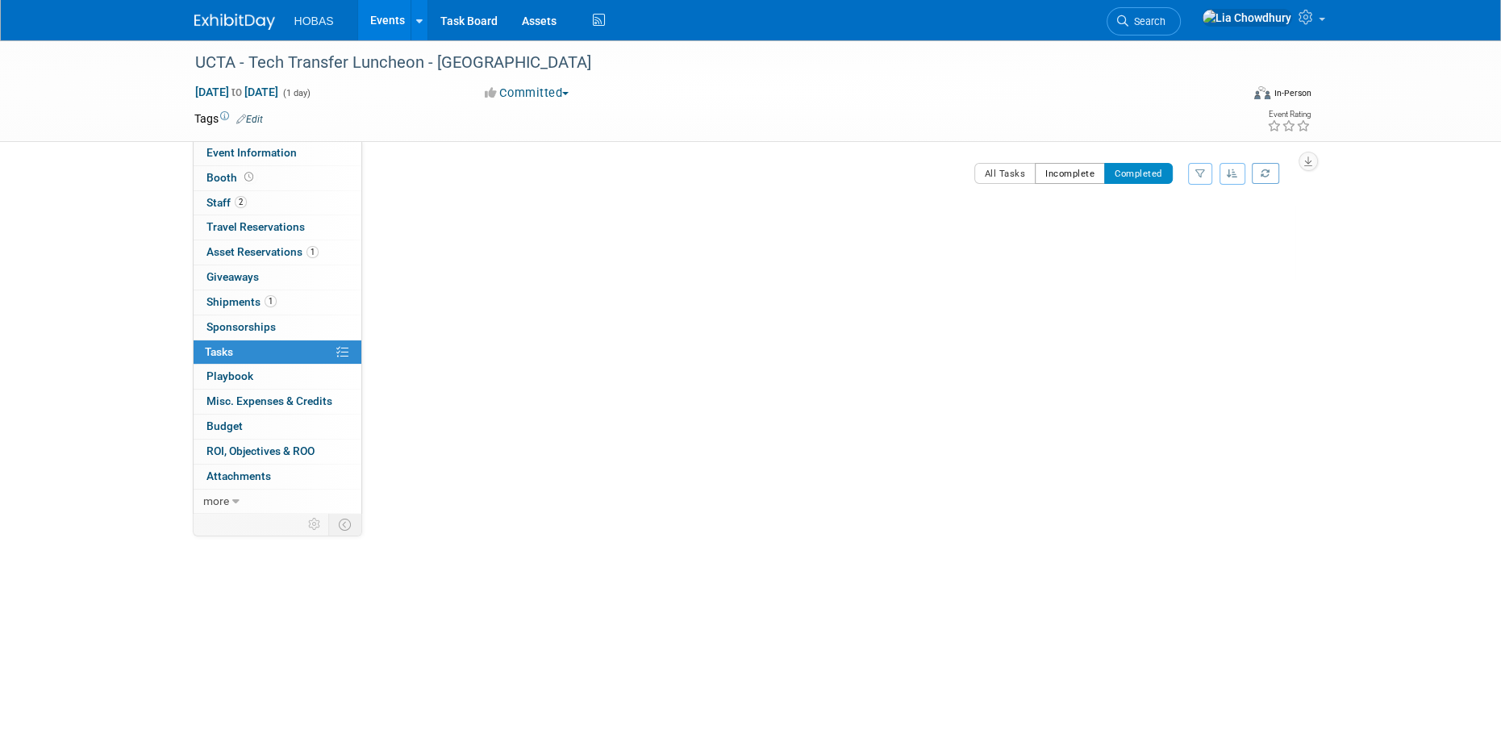
click at [1081, 177] on button "Incomplete" at bounding box center [1070, 173] width 70 height 21
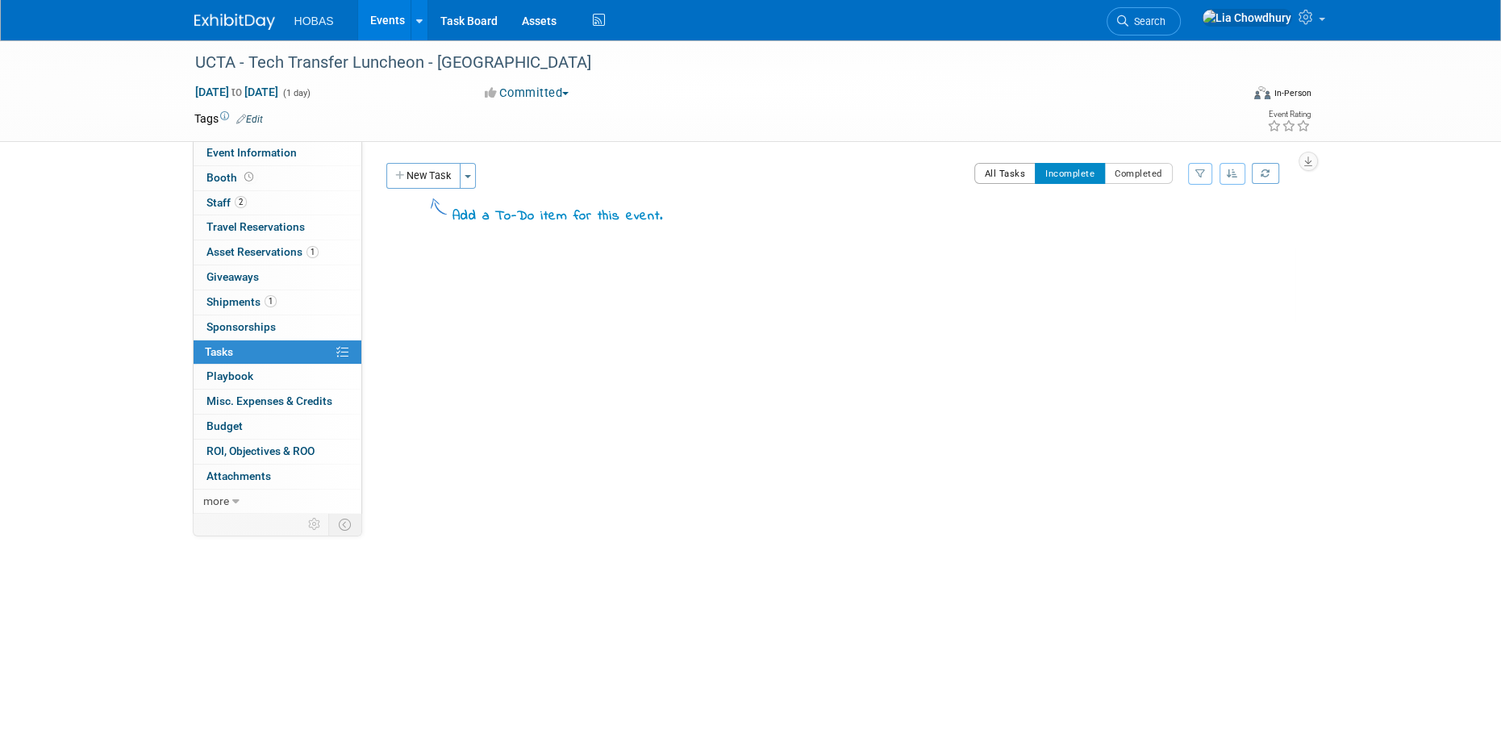
click at [974, 176] on button "All Tasks" at bounding box center [1005, 173] width 62 height 21
click at [405, 187] on button "New Task" at bounding box center [423, 176] width 74 height 26
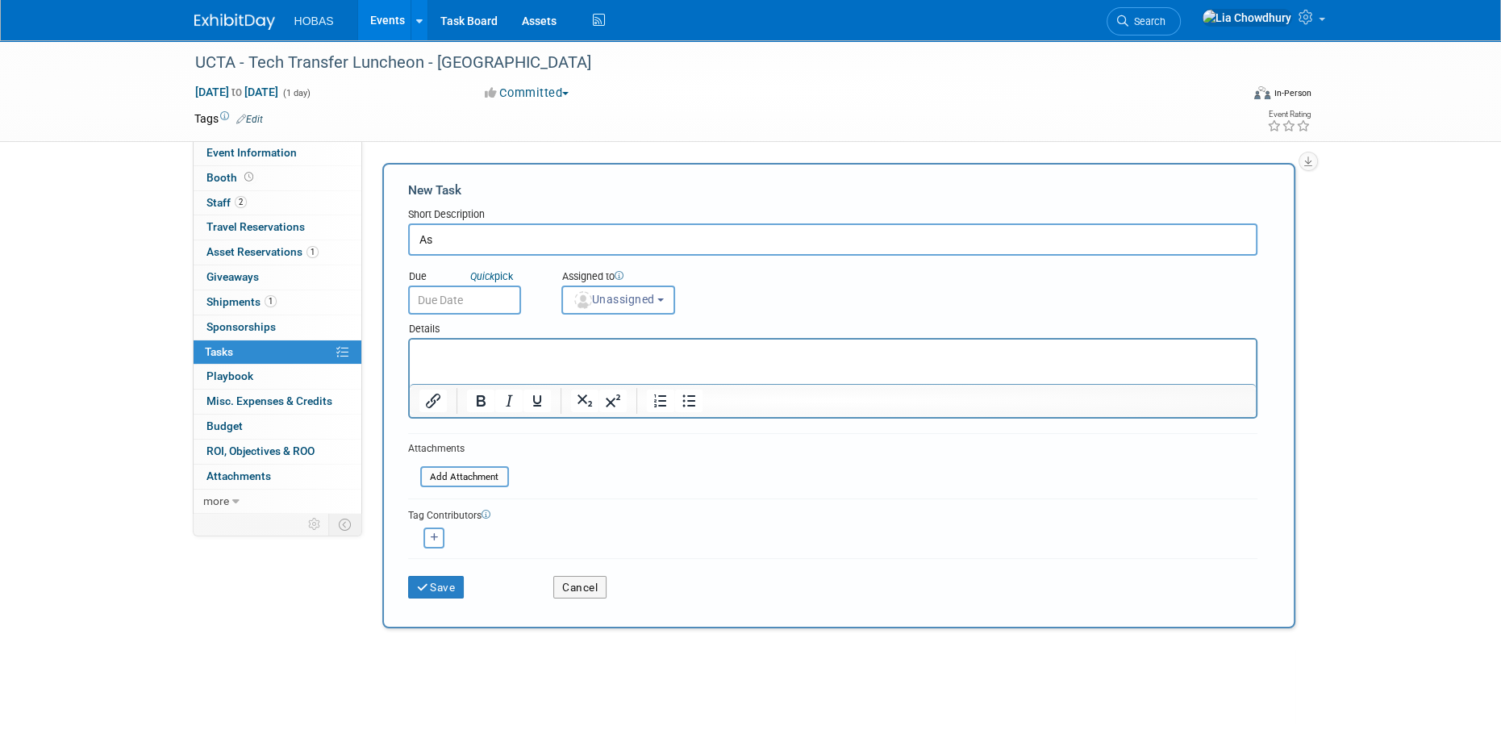
type input "A"
type input "Pop-up Pick up from Lonestar by Will Stafford"
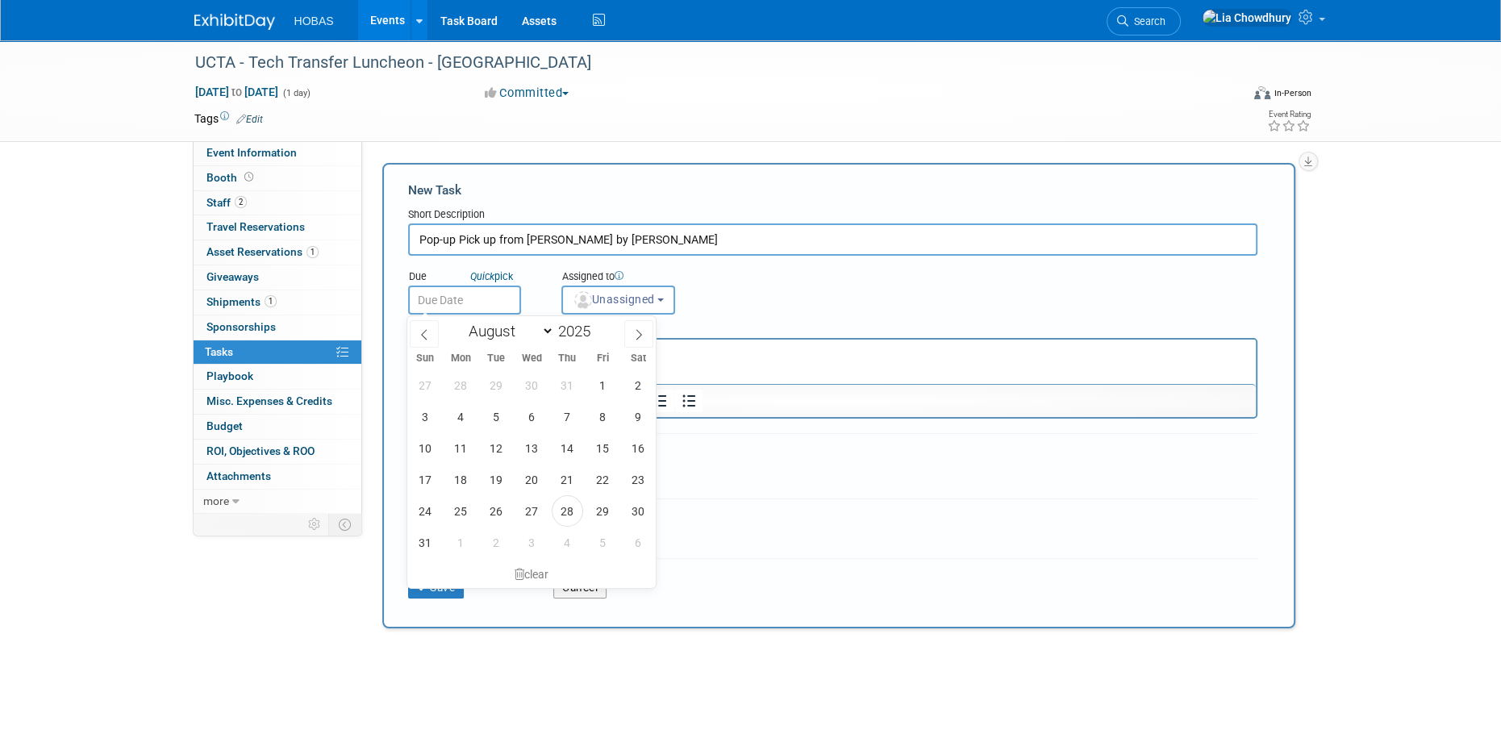
click at [502, 298] on input "text" at bounding box center [464, 299] width 113 height 29
click at [552, 512] on span "28" at bounding box center [567, 510] width 31 height 31
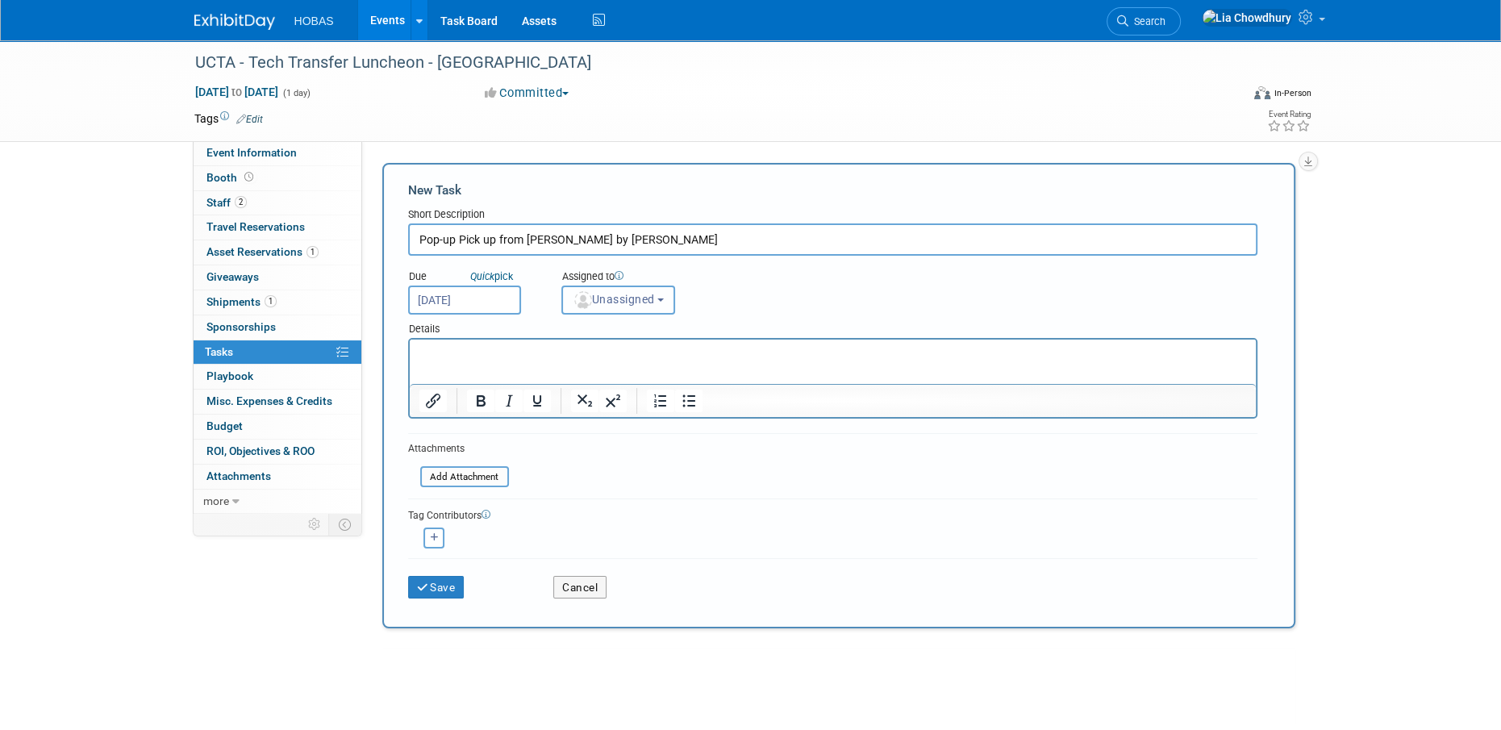
click at [652, 297] on span "Unassigned" at bounding box center [613, 299] width 82 height 13
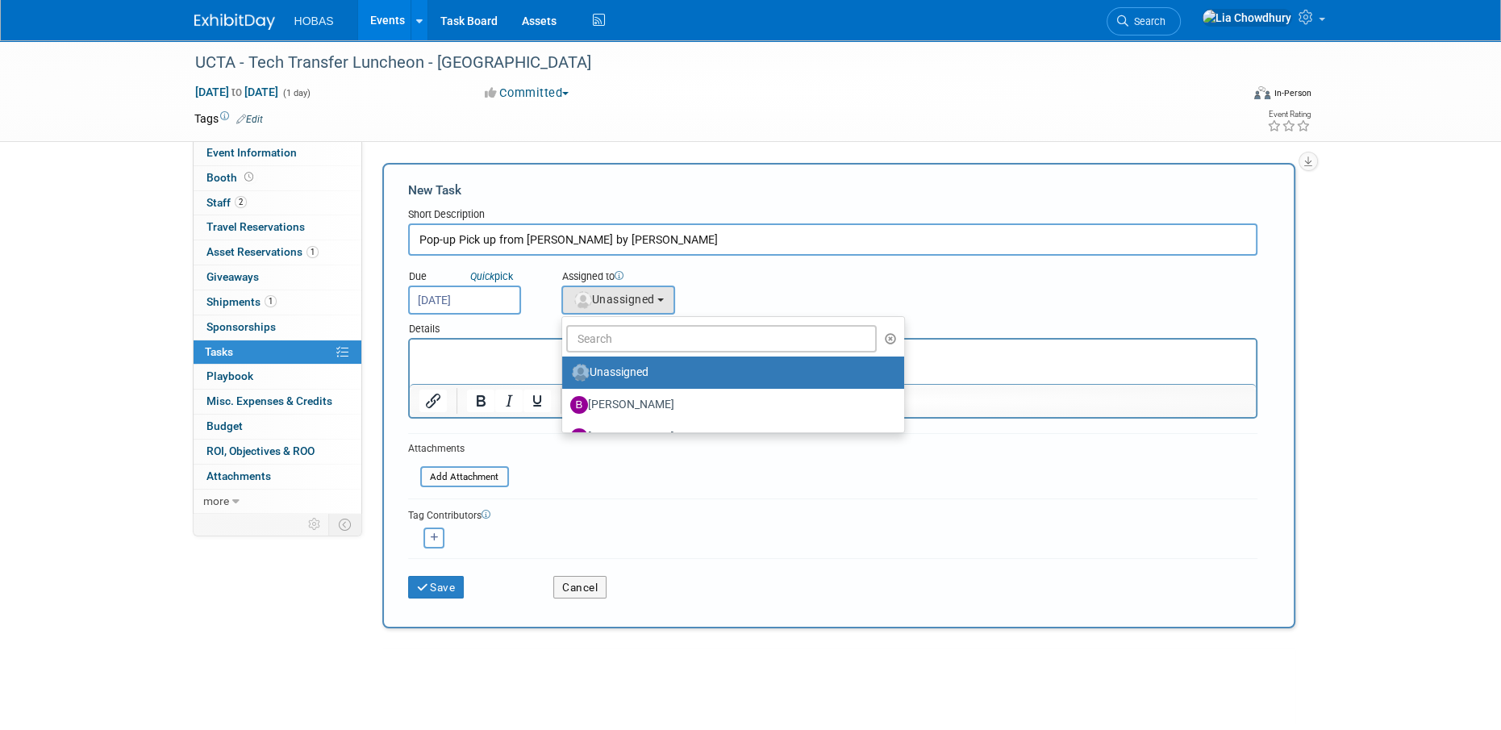
click at [480, 299] on input "Aug 28, 2025" at bounding box center [464, 299] width 113 height 29
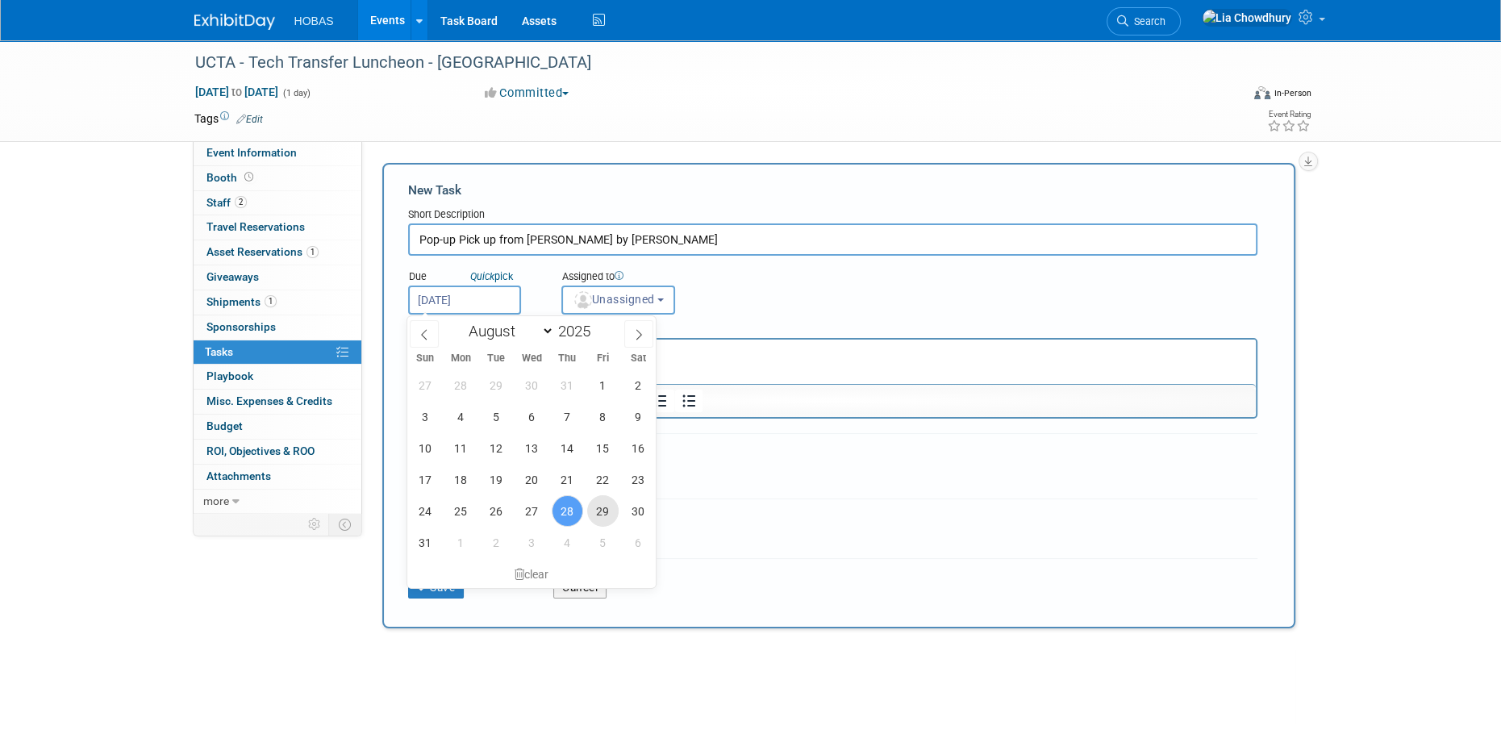
click at [594, 508] on span "29" at bounding box center [602, 510] width 31 height 31
type input "Aug 29, 2025"
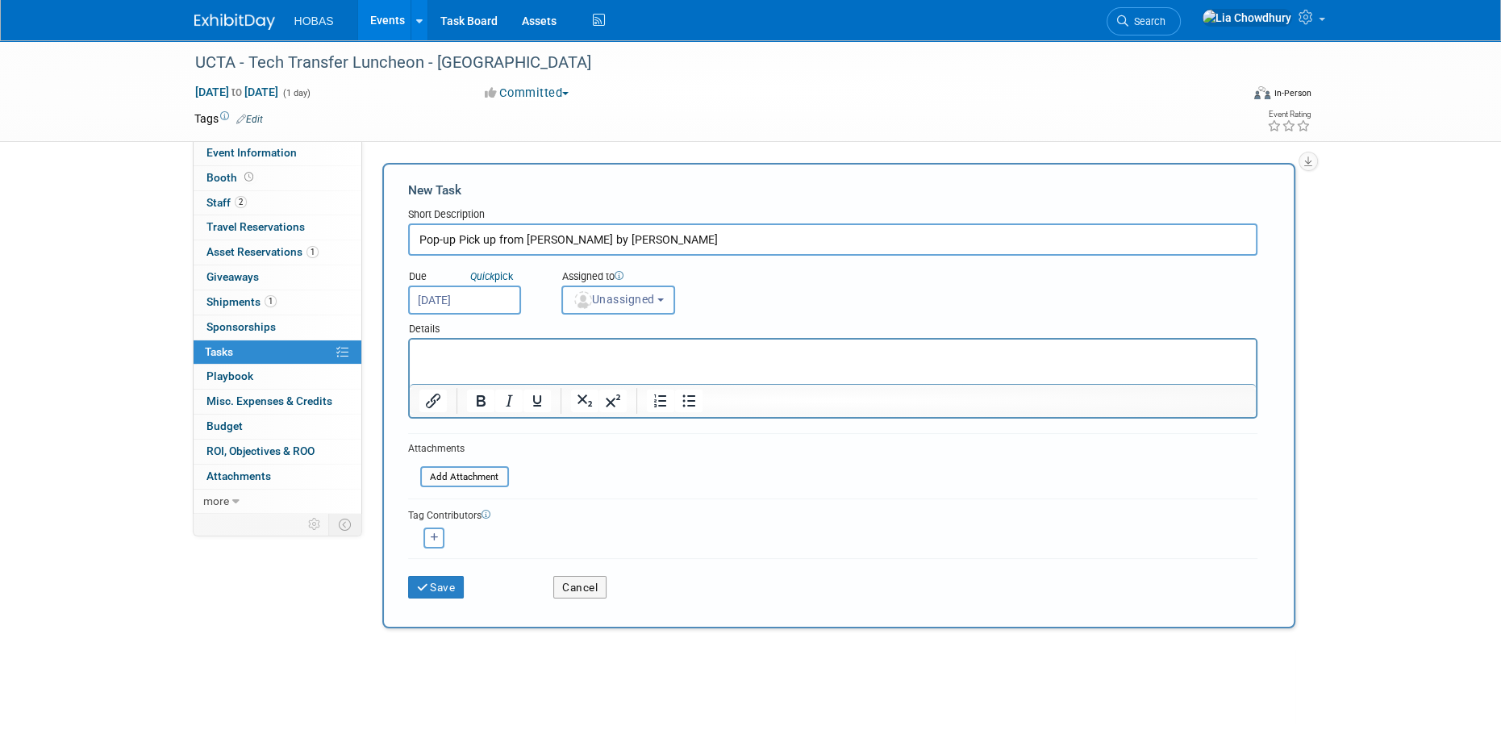
click at [602, 306] on button "Unassigned" at bounding box center [618, 299] width 114 height 29
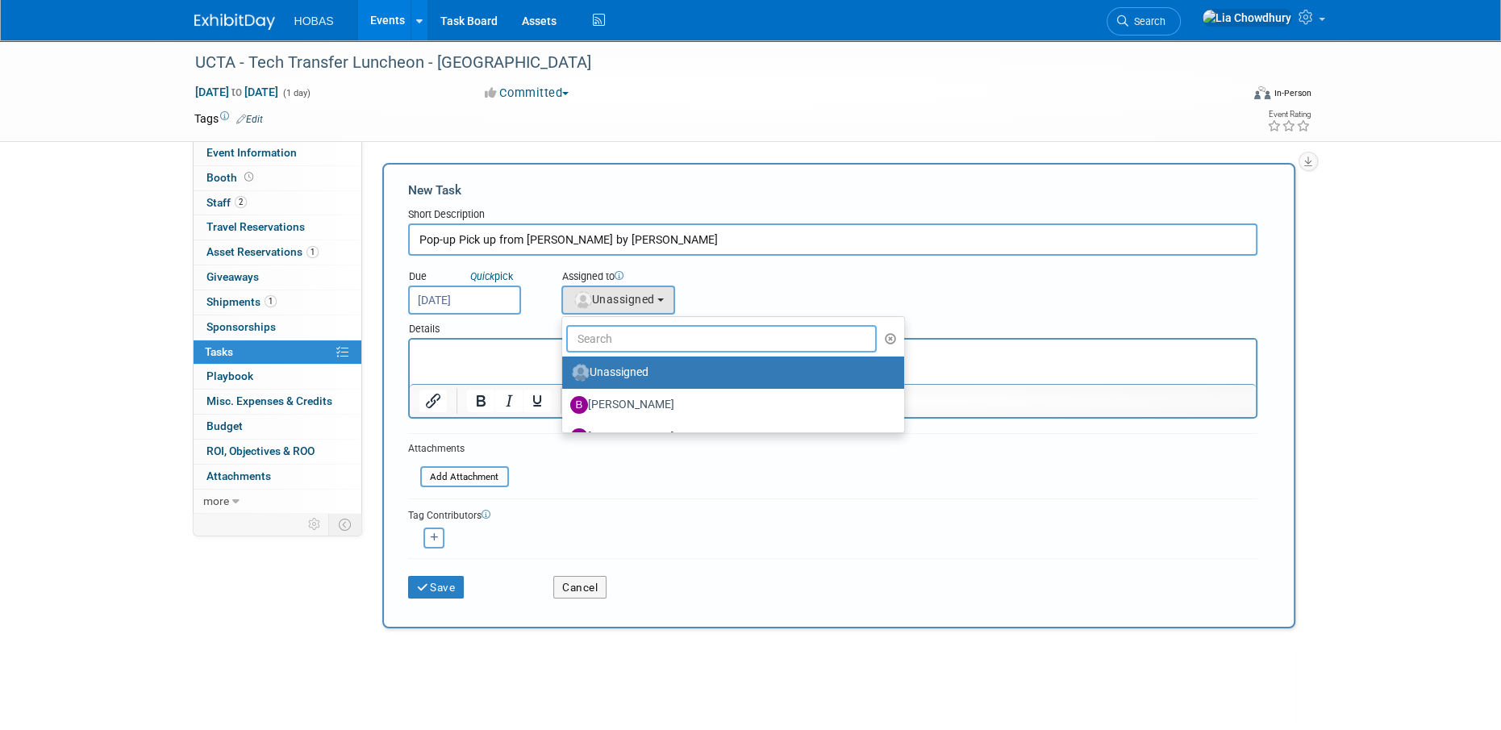
click at [591, 334] on input "text" at bounding box center [721, 338] width 311 height 27
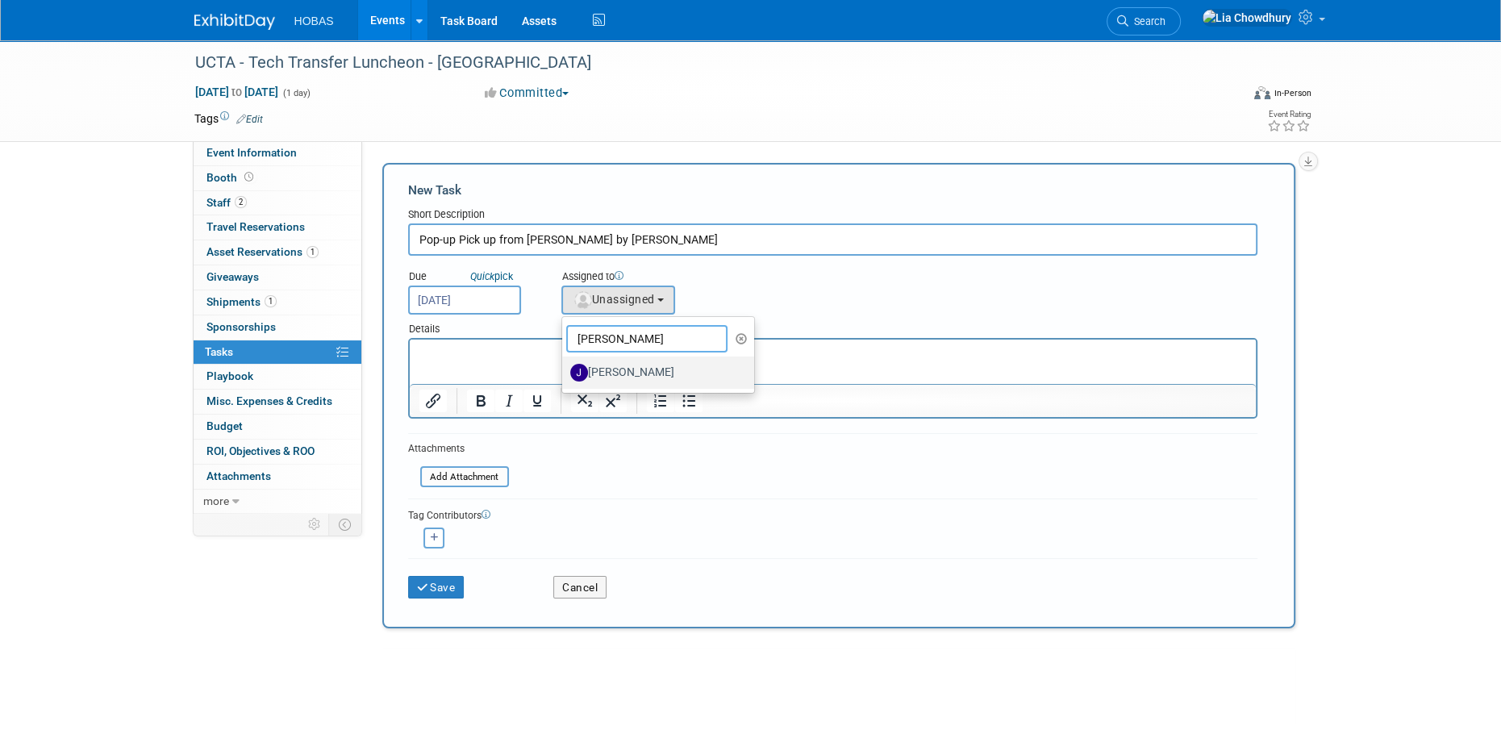
type input "jennif"
click at [671, 370] on label "[PERSON_NAME]" at bounding box center [654, 373] width 169 height 26
drag, startPoint x: 671, startPoint y: 370, endPoint x: 617, endPoint y: 356, distance: 55.9
click at [617, 356] on ul "jennif Unassigned Ben Hunter Bijan Khamanian Brad Hunemuller Brett Ardizone Bry…" at bounding box center [658, 354] width 194 height 77
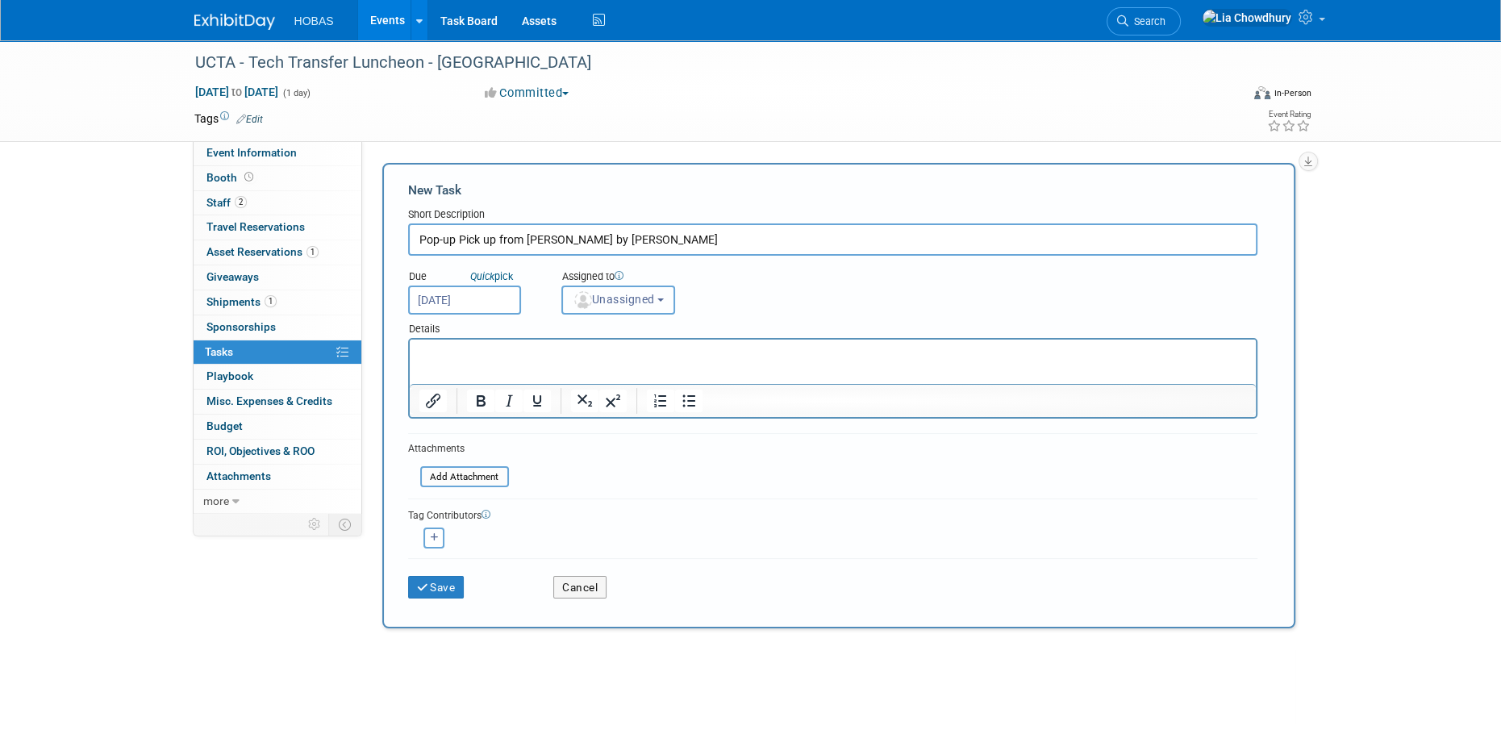
click at [642, 298] on span "Unassigned" at bounding box center [613, 299] width 82 height 13
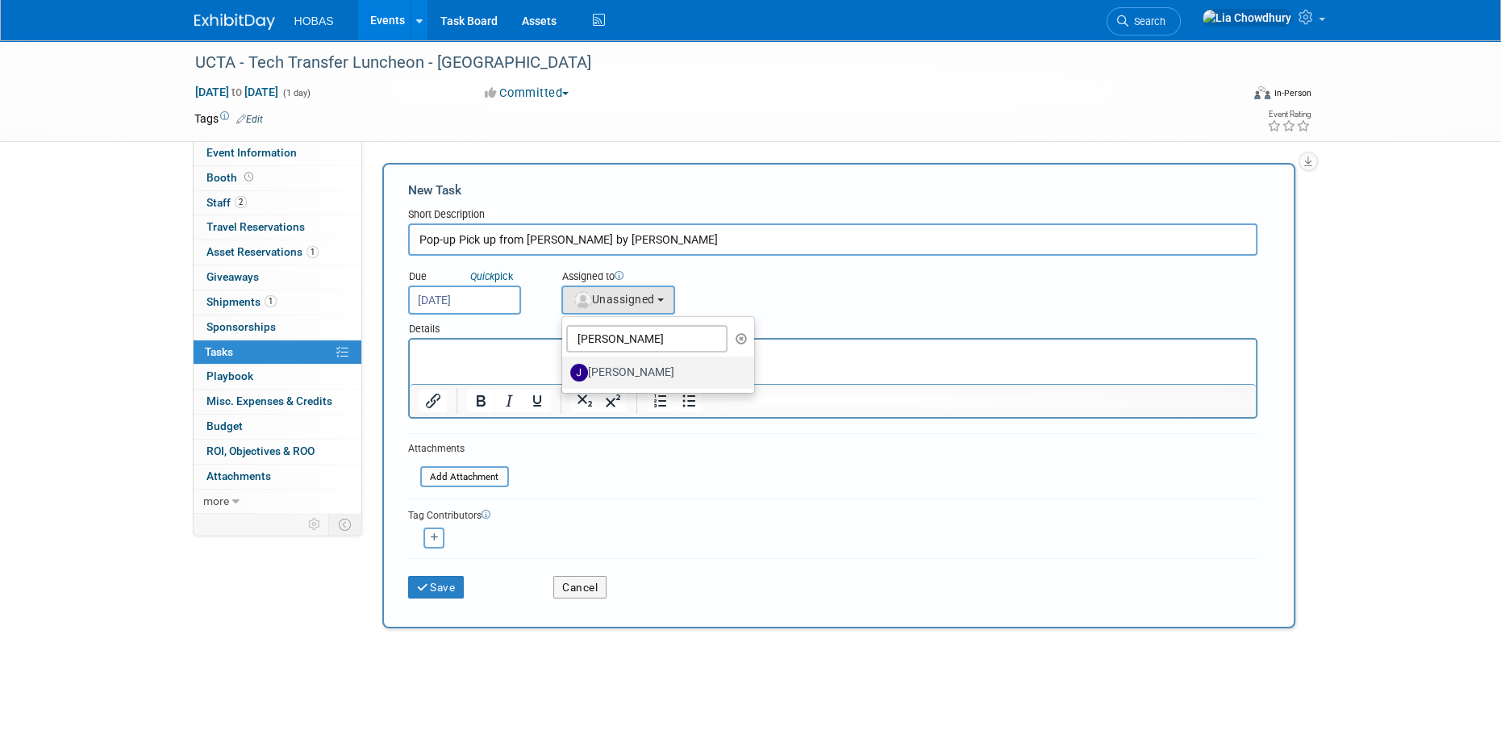
click at [631, 366] on label "[PERSON_NAME]" at bounding box center [654, 373] width 169 height 26
click at [564, 366] on input "[PERSON_NAME]" at bounding box center [559, 370] width 10 height 10
select select "d0f6870d-8247-47d5-b283-9857073d2f42"
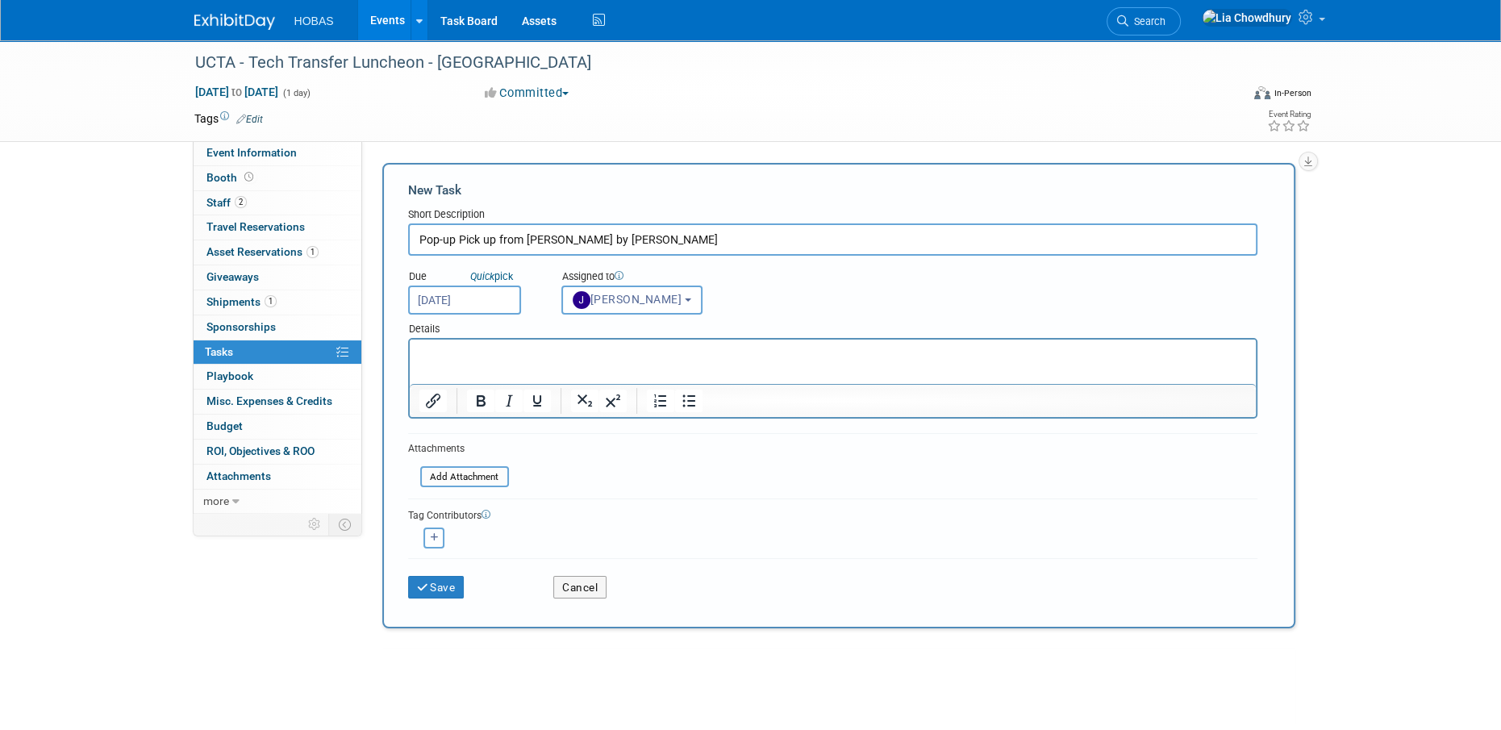
click at [432, 527] on button "button" at bounding box center [433, 537] width 21 height 21
select select
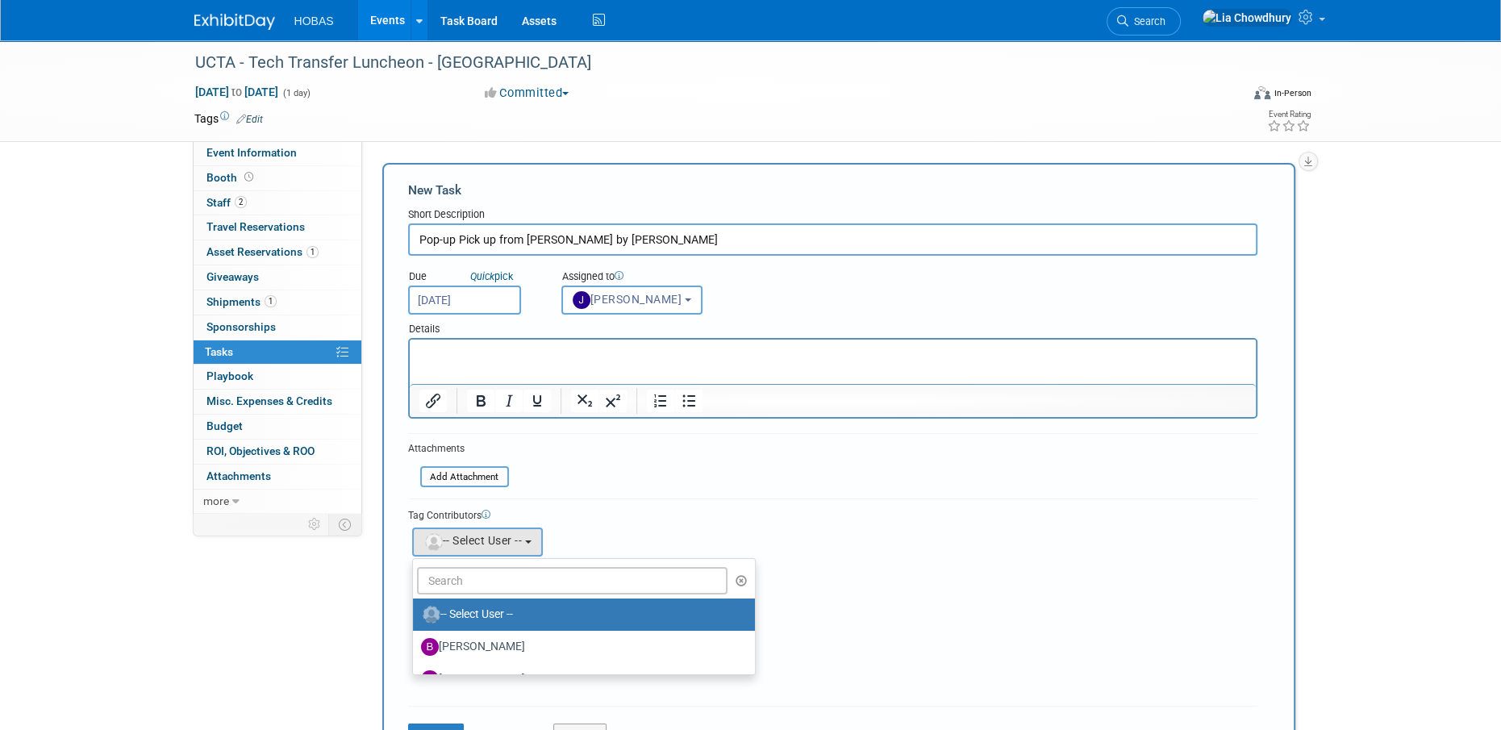
click at [453, 570] on ul "-- Select User -- Ben Hunter Bijan Khamanian Brad Hunemuller Brett Ardizone Bry…" at bounding box center [583, 616] width 343 height 117
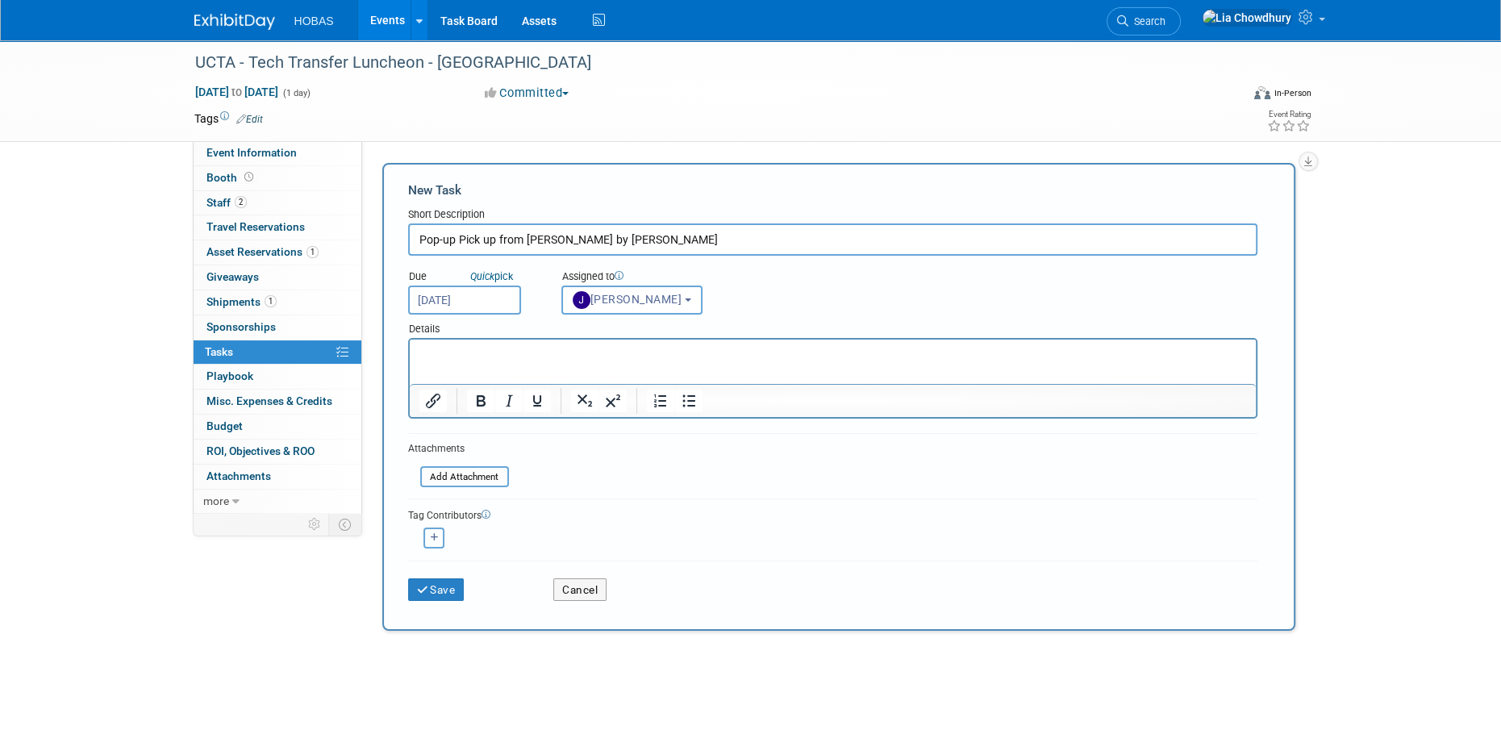
click at [437, 538] on icon "button" at bounding box center [435, 537] width 8 height 9
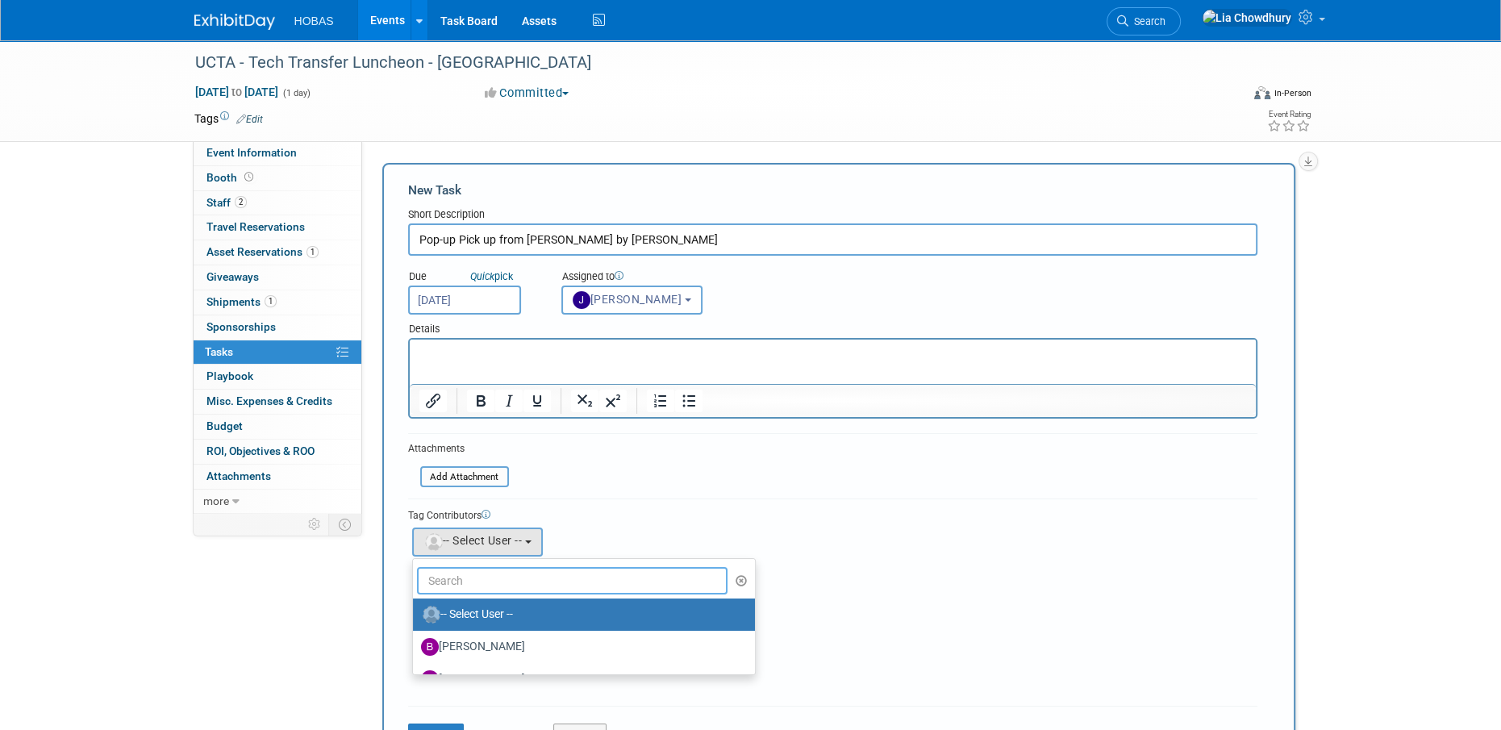
click at [461, 578] on input "text" at bounding box center [572, 580] width 311 height 27
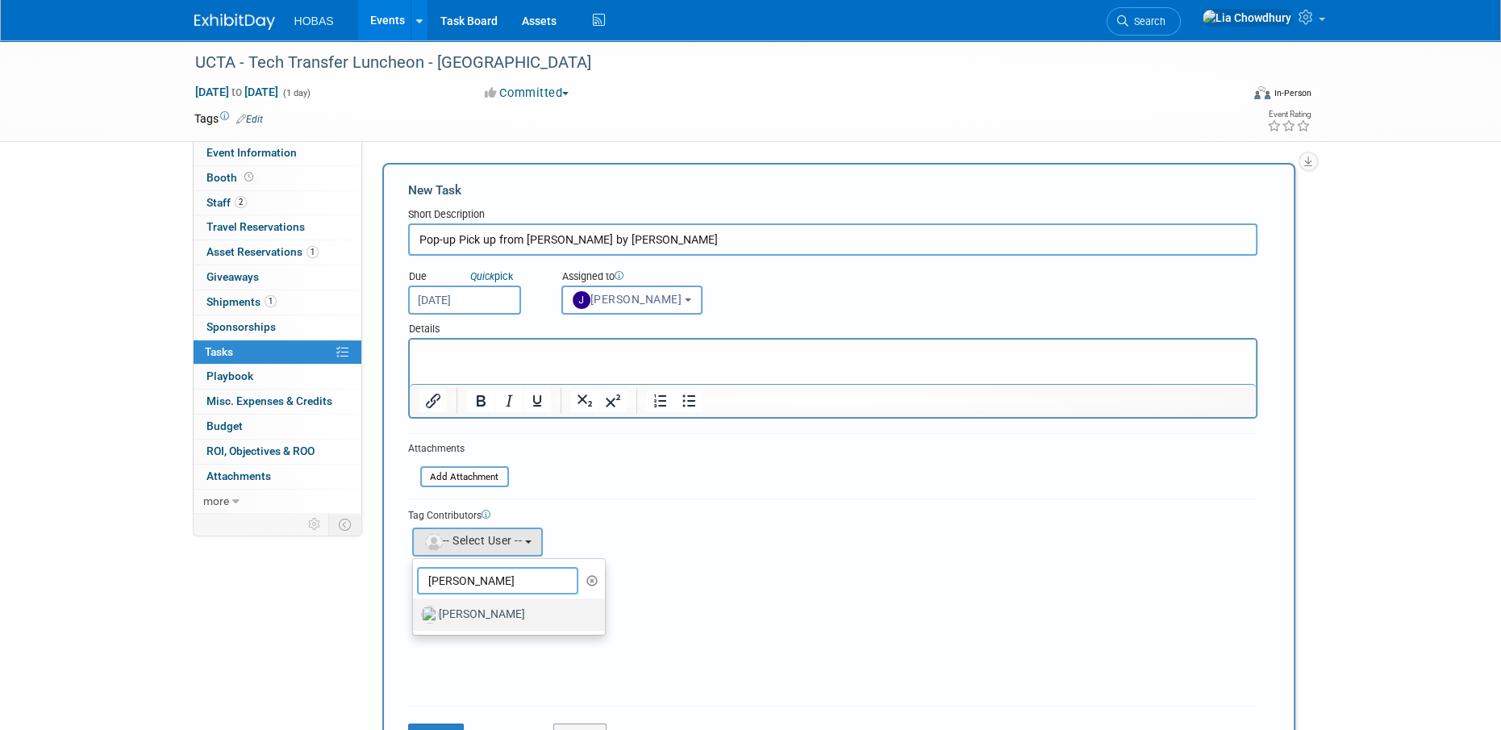
type input "jody"
click at [464, 611] on label "[PERSON_NAME]" at bounding box center [505, 615] width 169 height 26
click at [415, 611] on input "[PERSON_NAME]" at bounding box center [410, 612] width 10 height 10
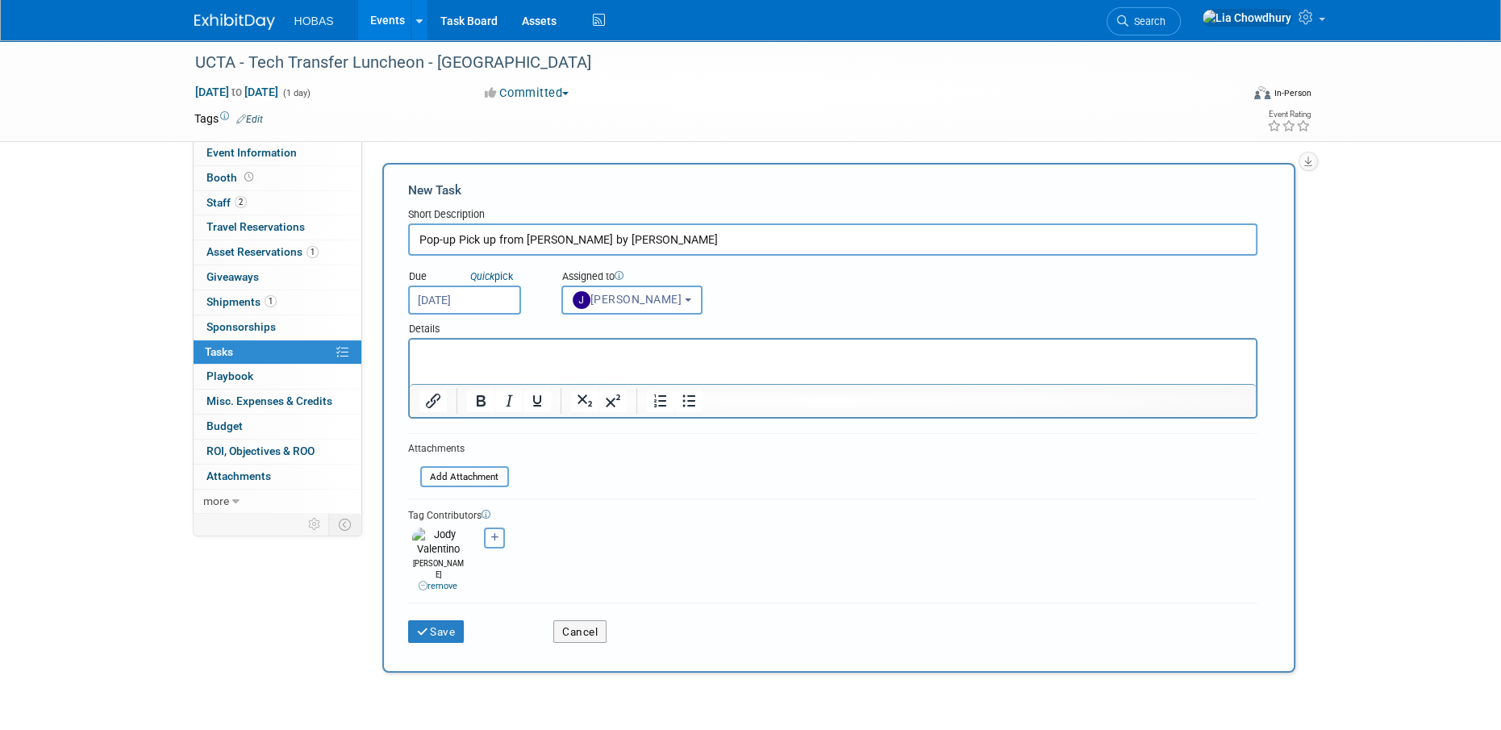
click at [491, 536] on icon "button" at bounding box center [495, 537] width 8 height 9
select select
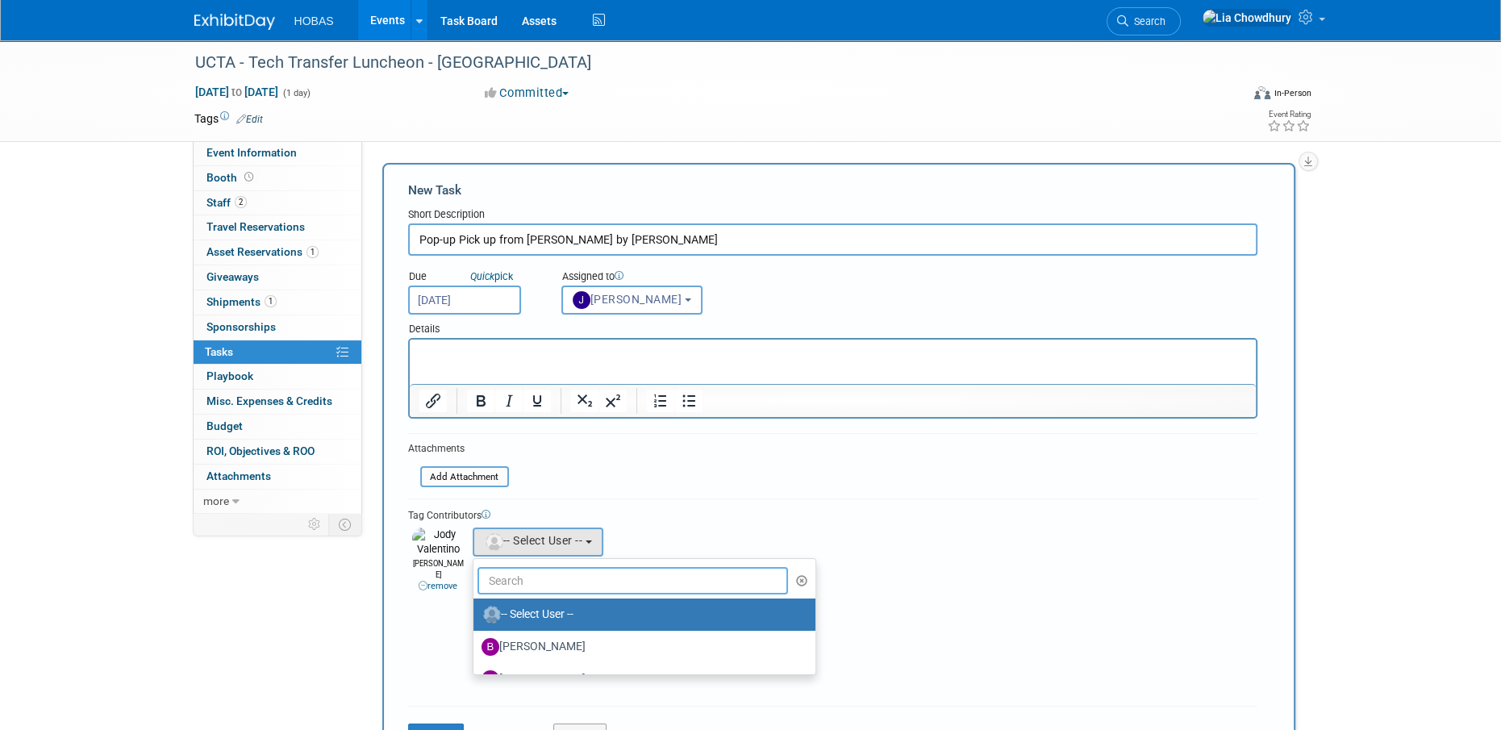
click at [497, 585] on input "text" at bounding box center [632, 580] width 311 height 27
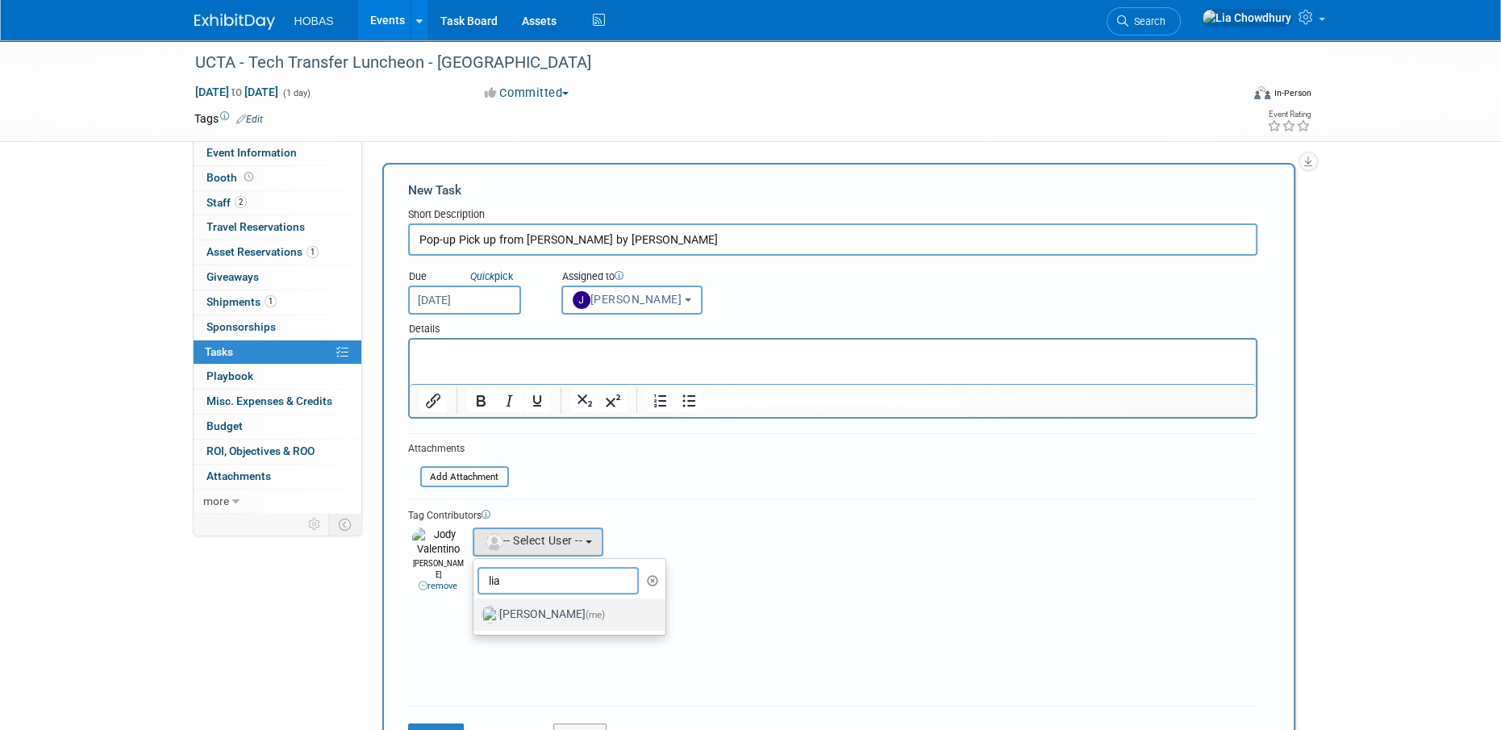
type input "lia"
click at [514, 621] on label "Lia Chowdhury (me)" at bounding box center [565, 615] width 169 height 26
click at [476, 618] on input "Lia Chowdhury (me)" at bounding box center [470, 612] width 10 height 10
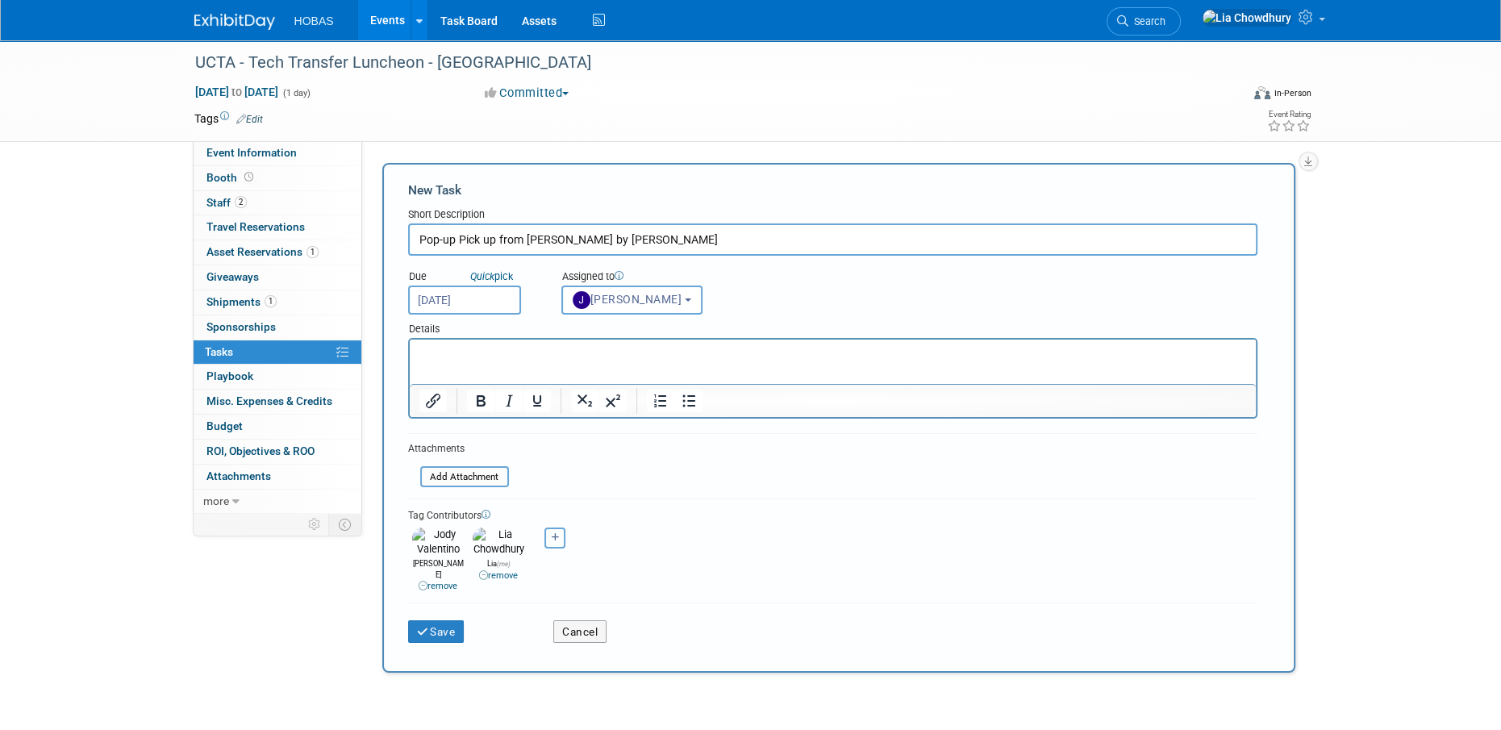
click at [556, 538] on icon "button" at bounding box center [556, 537] width 8 height 9
select select
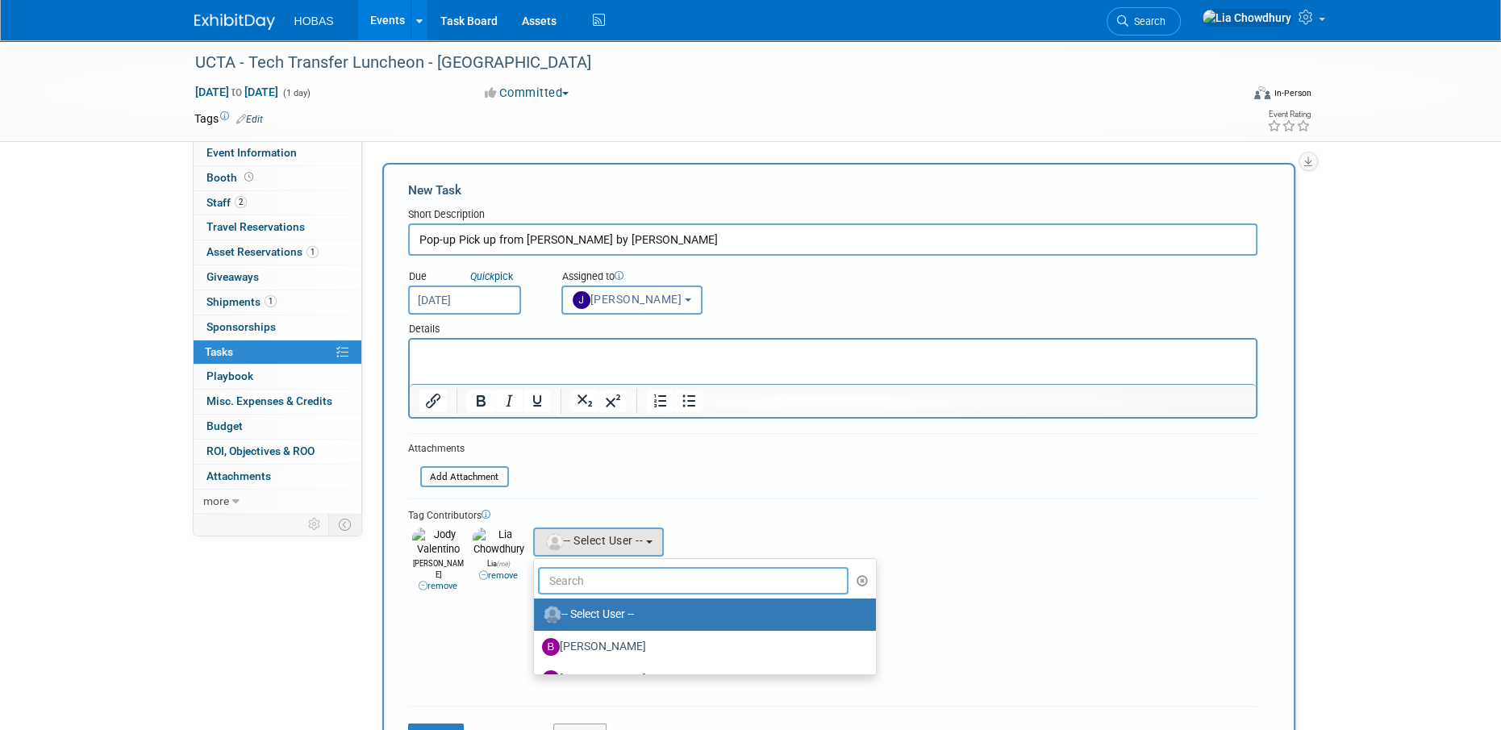
click at [572, 581] on input "text" at bounding box center [693, 580] width 311 height 27
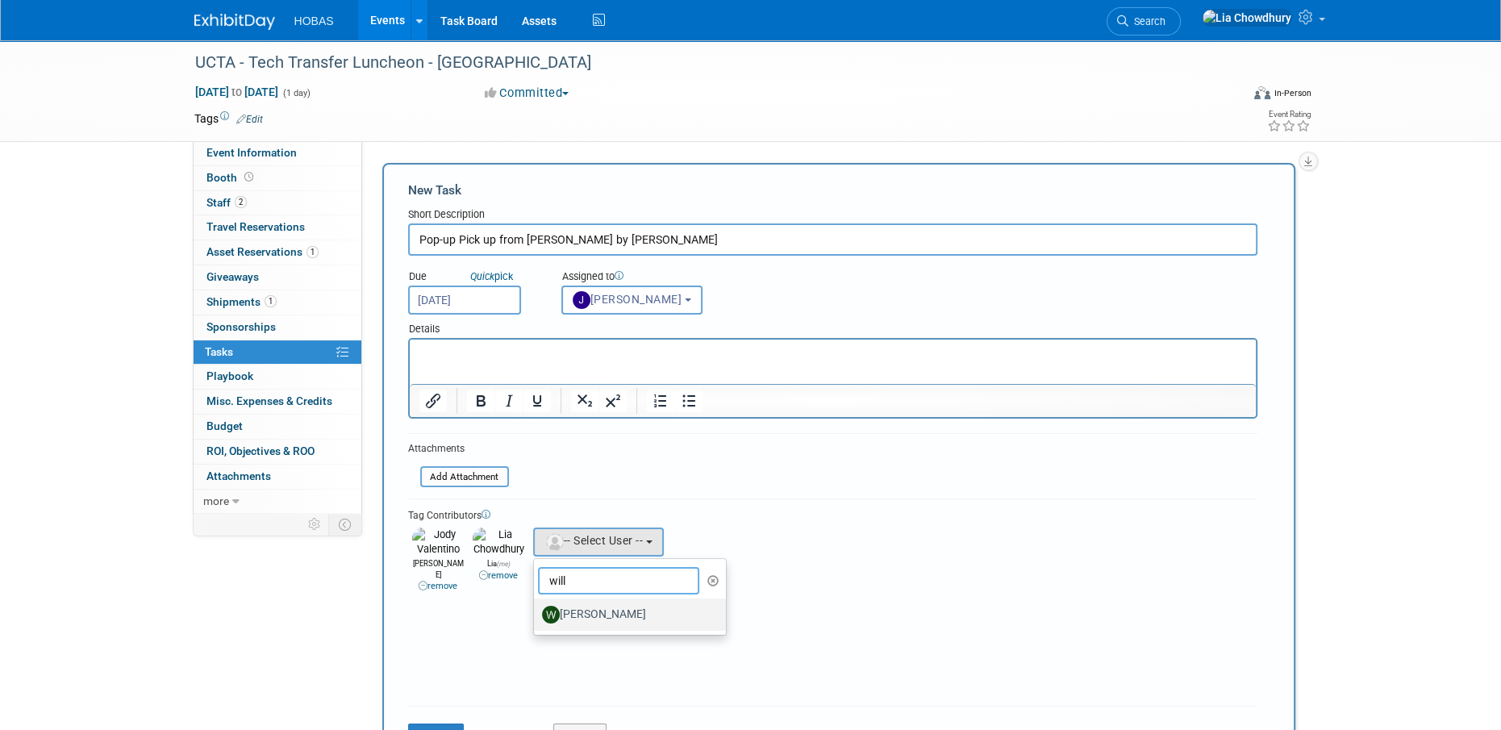
type input "will"
click at [581, 618] on label "[PERSON_NAME]" at bounding box center [626, 615] width 169 height 26
click at [536, 618] on input "[PERSON_NAME]" at bounding box center [531, 612] width 10 height 10
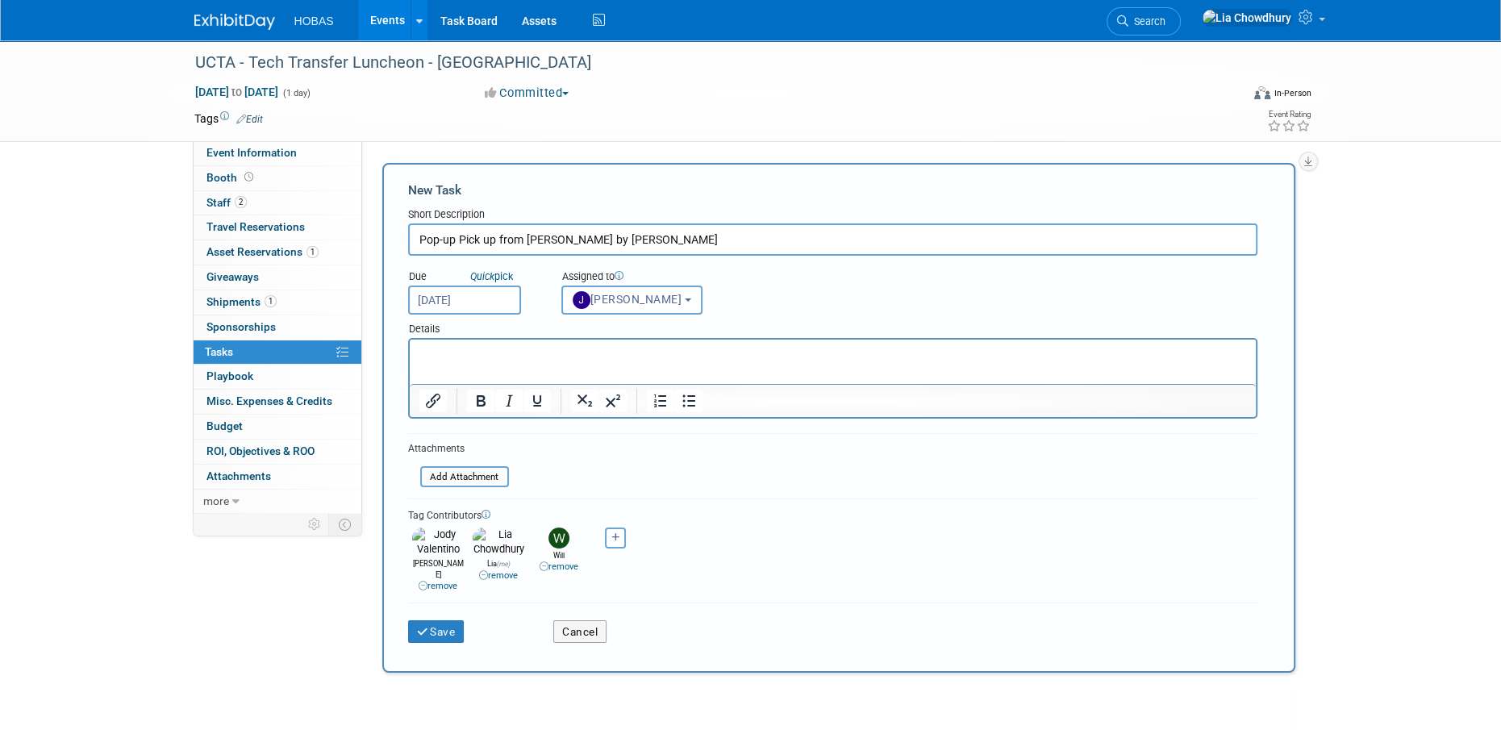
click at [495, 346] on p "Rich Text Area. Press ALT-0 for help." at bounding box center [831, 354] width 827 height 16
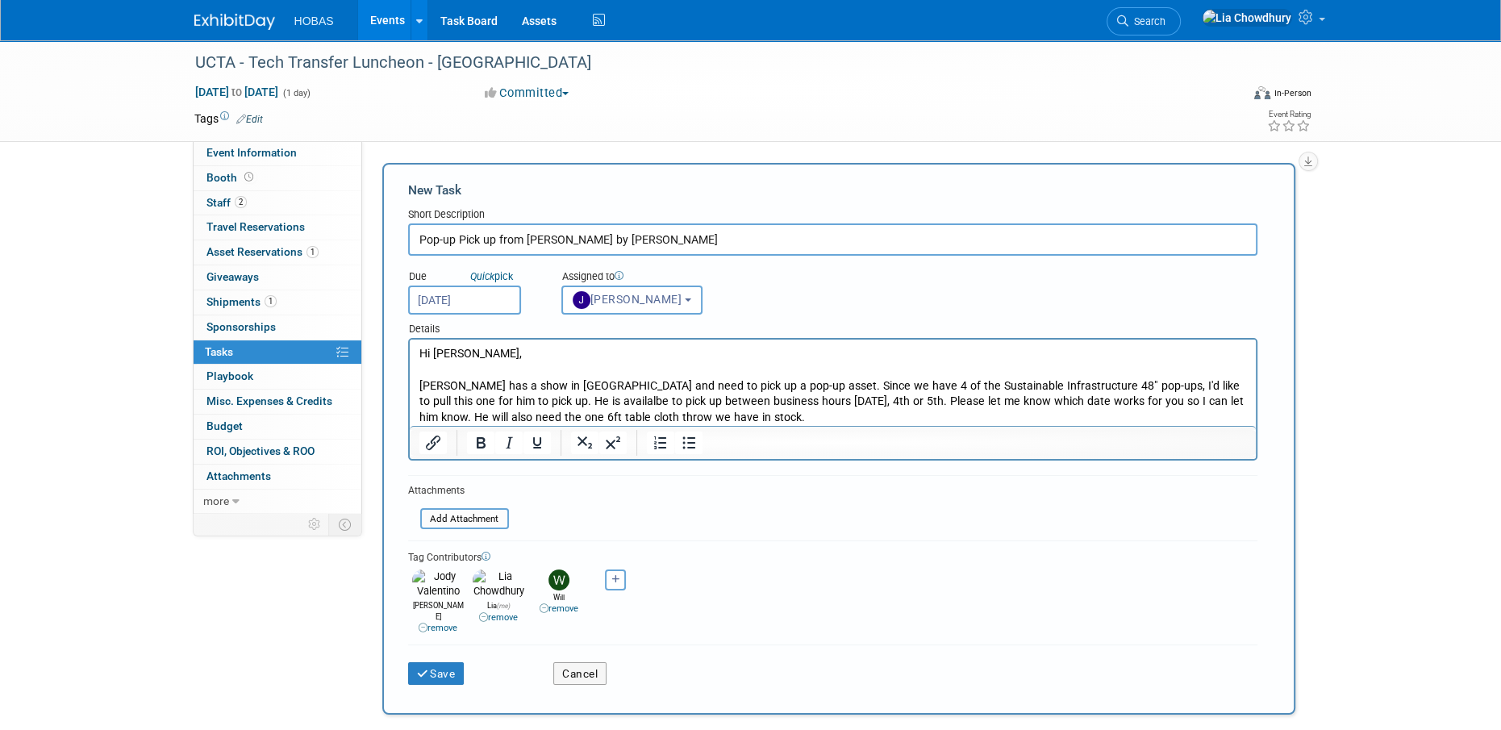
click at [529, 417] on p "Will Stafford has a show in Houston and need to pick up a pop-up asset. Since w…" at bounding box center [831, 402] width 827 height 48
click at [752, 419] on p "Will Stafford has a show in Houston and need to pick up a pop-up asset. Since w…" at bounding box center [831, 402] width 827 height 48
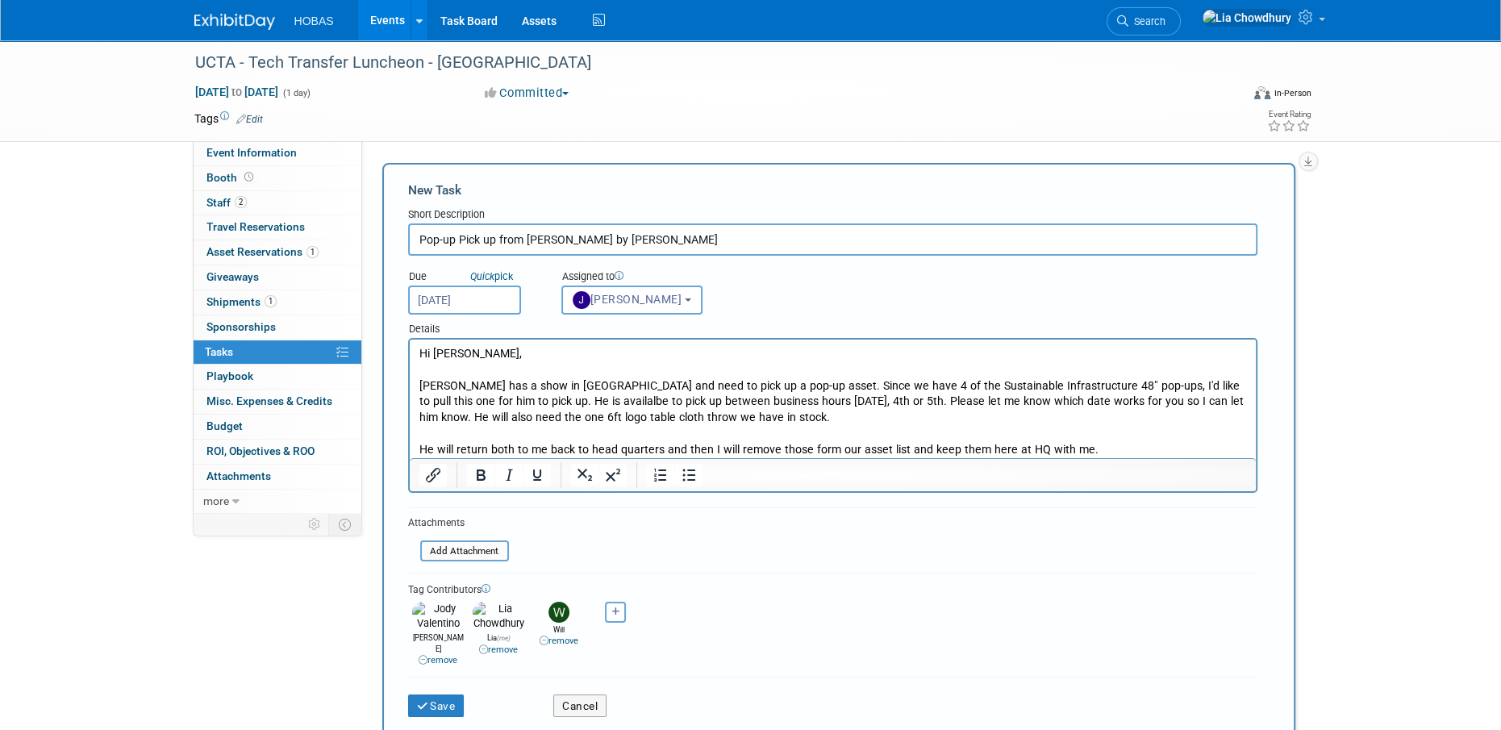
click at [752, 424] on p "Will Stafford has a show in Houston and need to pick up a pop-up asset. Since w…" at bounding box center [831, 402] width 827 height 48
click at [1148, 436] on p "Rich Text Area. Press ALT-0 for help." at bounding box center [831, 434] width 827 height 16
click at [1162, 445] on p "He will return both to me back to head quarters and then I will remove those fo…" at bounding box center [831, 450] width 827 height 16
click at [422, 231] on input "Pop-up Pick up from Lonestar by Will Stafford" at bounding box center [832, 239] width 849 height 32
click at [633, 244] on input "Pull Sustainable Infrastructure 48" Pop-up Pick up from Lonestar by Will Staffo…" at bounding box center [832, 239] width 849 height 32
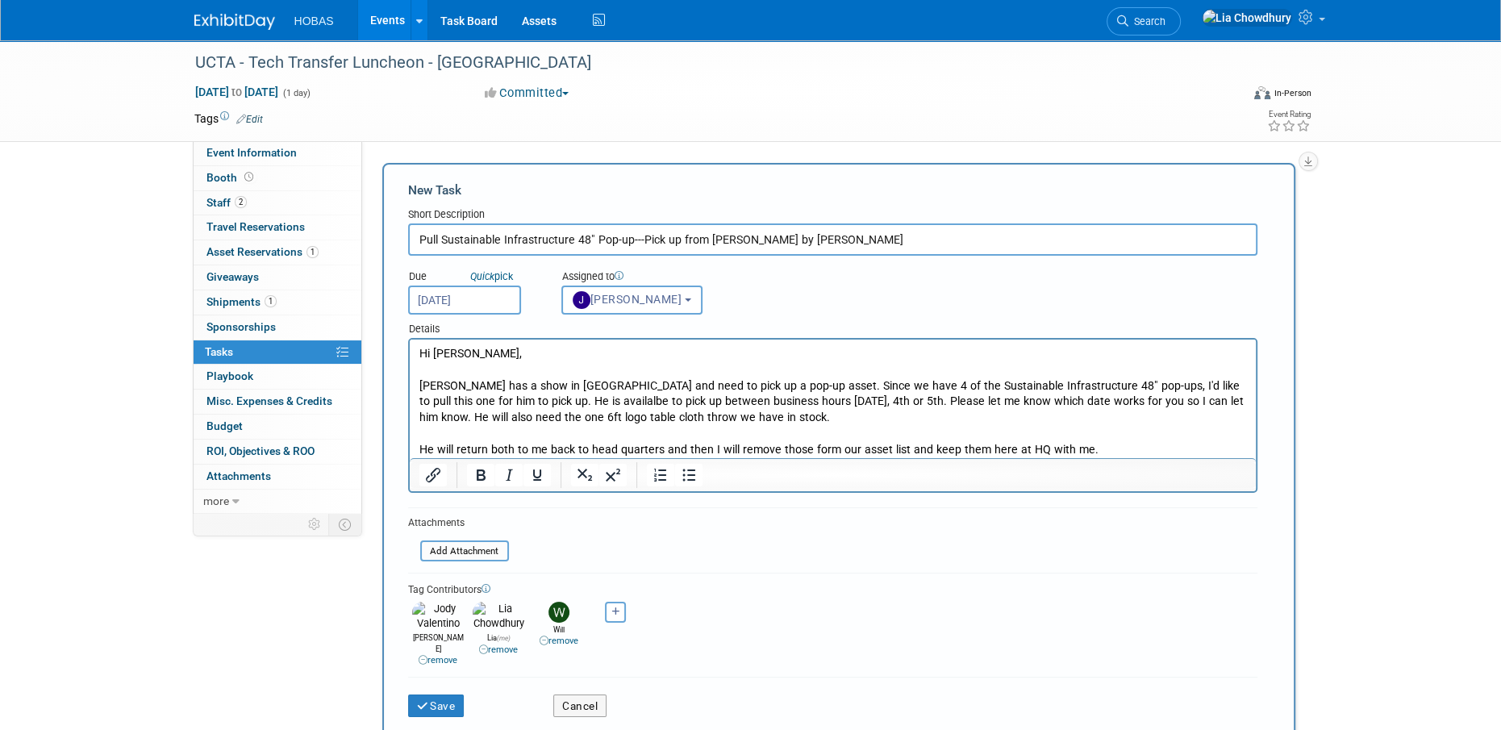
type input "Pull Sustainable Infrastructure 48" Pop-up---Pick up from Lonestar by Will Staf…"
click at [445, 306] on input "Aug 29, 2025" at bounding box center [464, 299] width 113 height 29
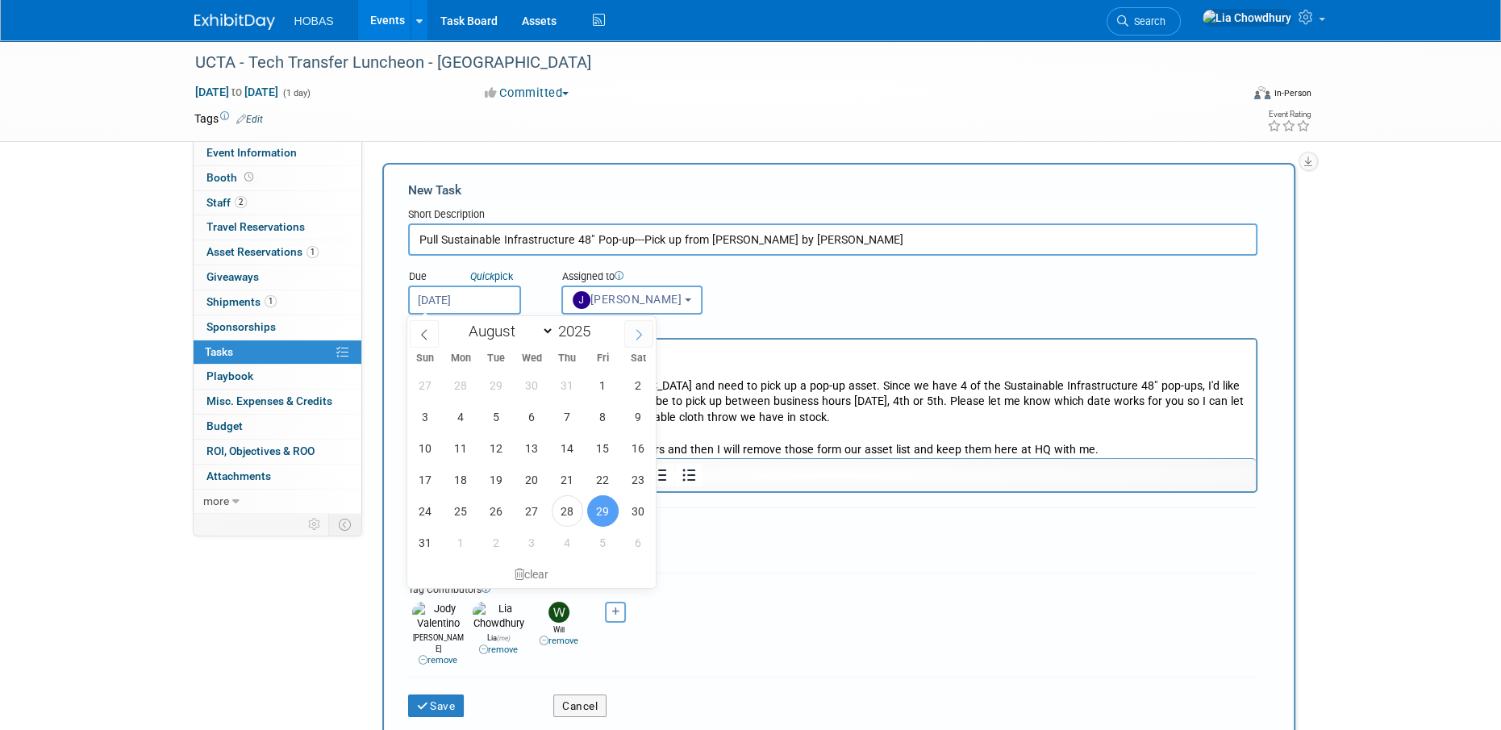
click at [633, 329] on icon at bounding box center [638, 334] width 11 height 11
select select "8"
click at [538, 391] on span "3" at bounding box center [531, 384] width 31 height 31
type input "Sep 3, 2025"
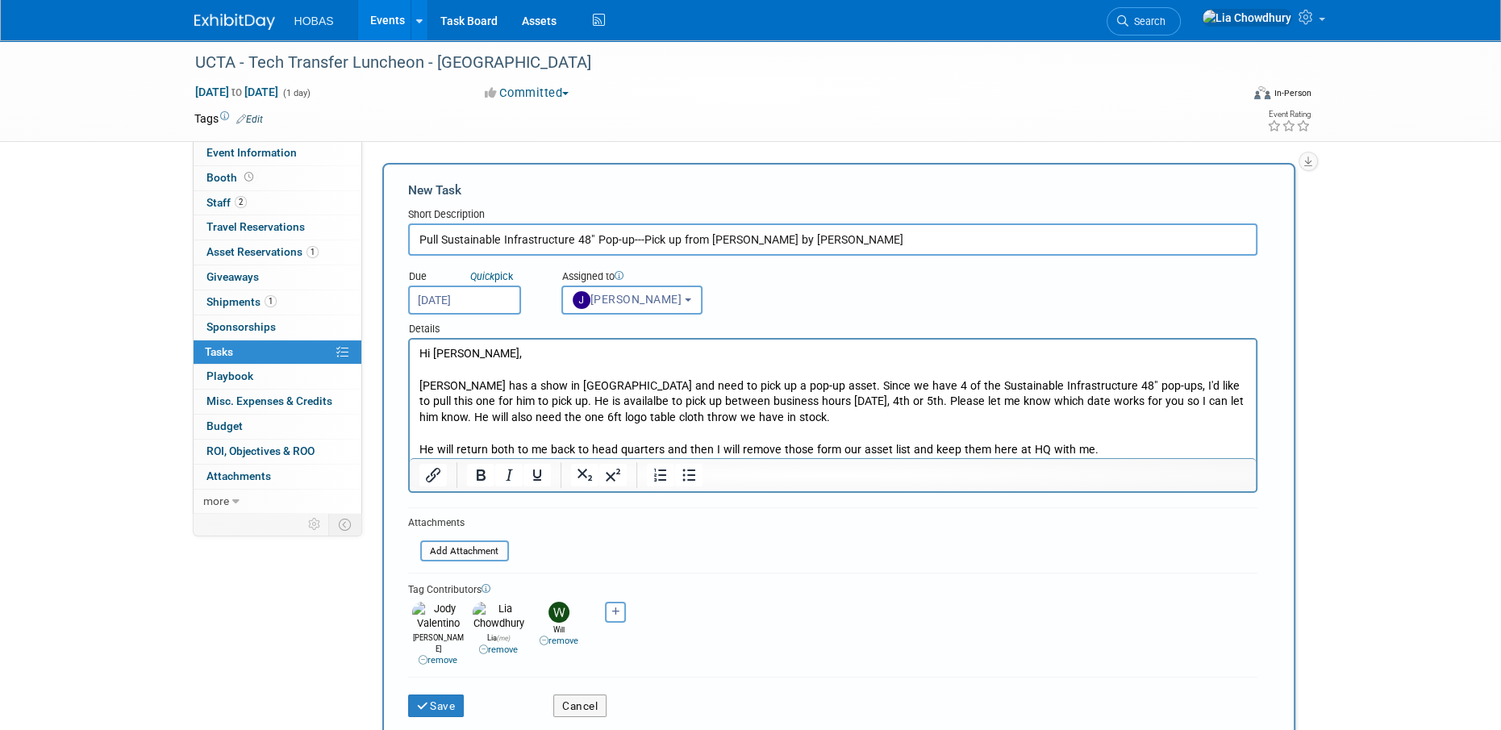
drag, startPoint x: 1093, startPoint y: 431, endPoint x: 1096, endPoint y: 442, distance: 11.0
click at [1096, 439] on p "Rich Text Area. Press ALT-0 for help." at bounding box center [831, 434] width 827 height 16
click at [1096, 452] on p "He will return both to me back to head quarters and then I will remove those fo…" at bounding box center [831, 450] width 827 height 16
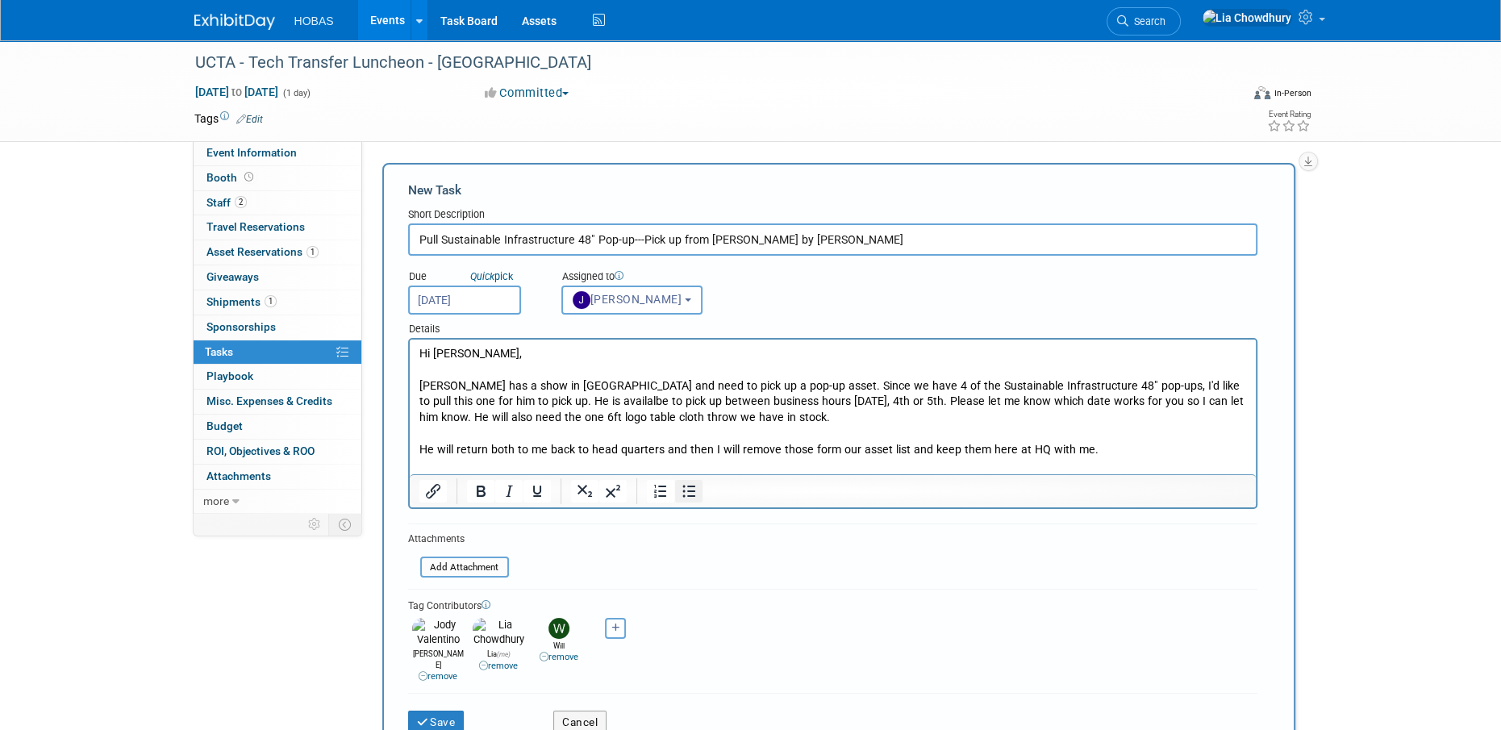
click at [695, 485] on icon "Bullet list" at bounding box center [687, 490] width 19 height 19
click at [1119, 456] on p "He will return both to me back to head quarters and then I will remove those fo…" at bounding box center [831, 450] width 827 height 16
click at [500, 472] on li "Rich Text Area. Press ALT-0 for help." at bounding box center [848, 466] width 795 height 16
click at [756, 468] on li "Pop Up Banner Stand - 48" - Sustainable Infrastructure" at bounding box center [848, 466] width 795 height 16
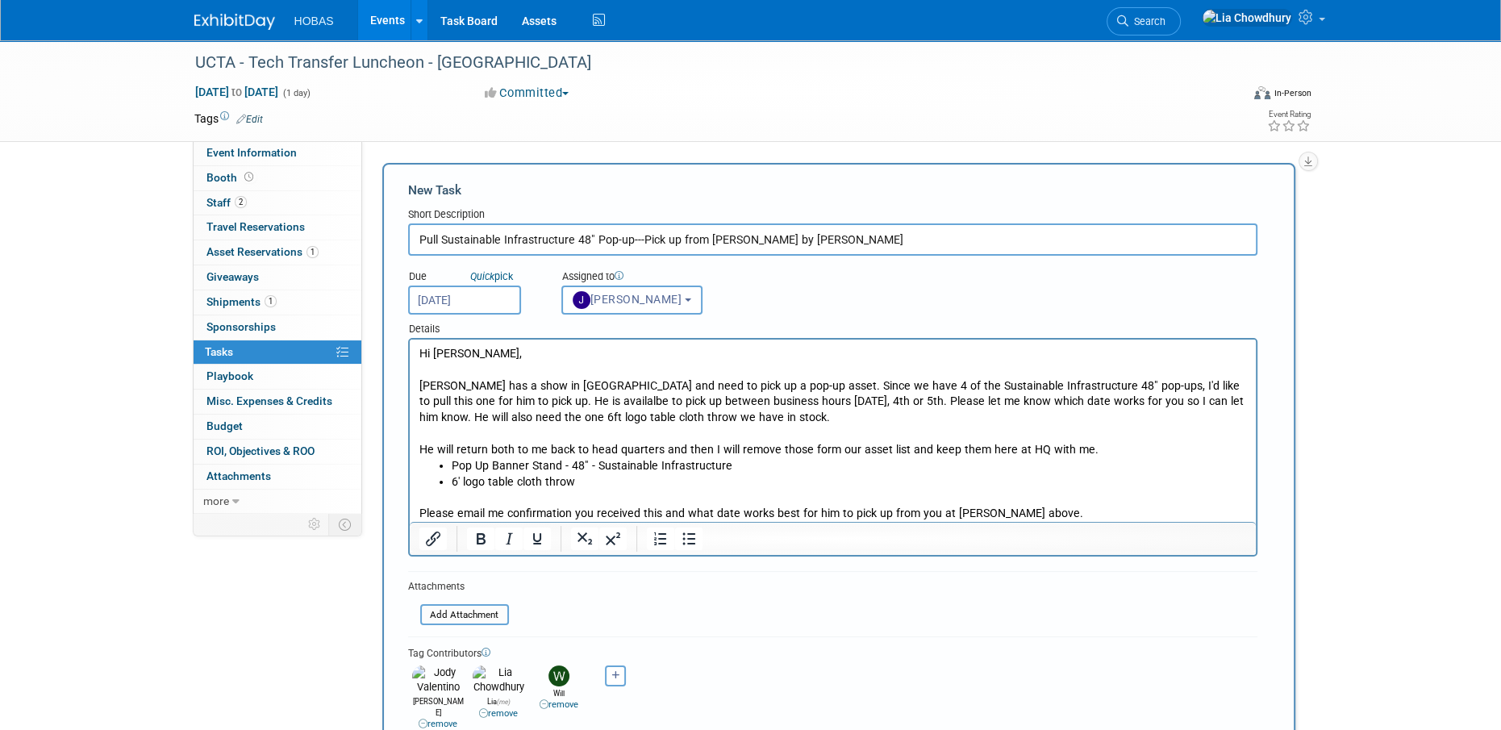
click at [649, 389] on p "Will Stafford has a show in Houston and need to pick up a pop-up asset. Since w…" at bounding box center [831, 402] width 827 height 48
drag, startPoint x: 964, startPoint y: 463, endPoint x: 973, endPoint y: 460, distance: 10.0
click at [969, 460] on li "Pop Up Banner Stand - 48" - Sustainable Infrastructure" at bounding box center [848, 466] width 795 height 16
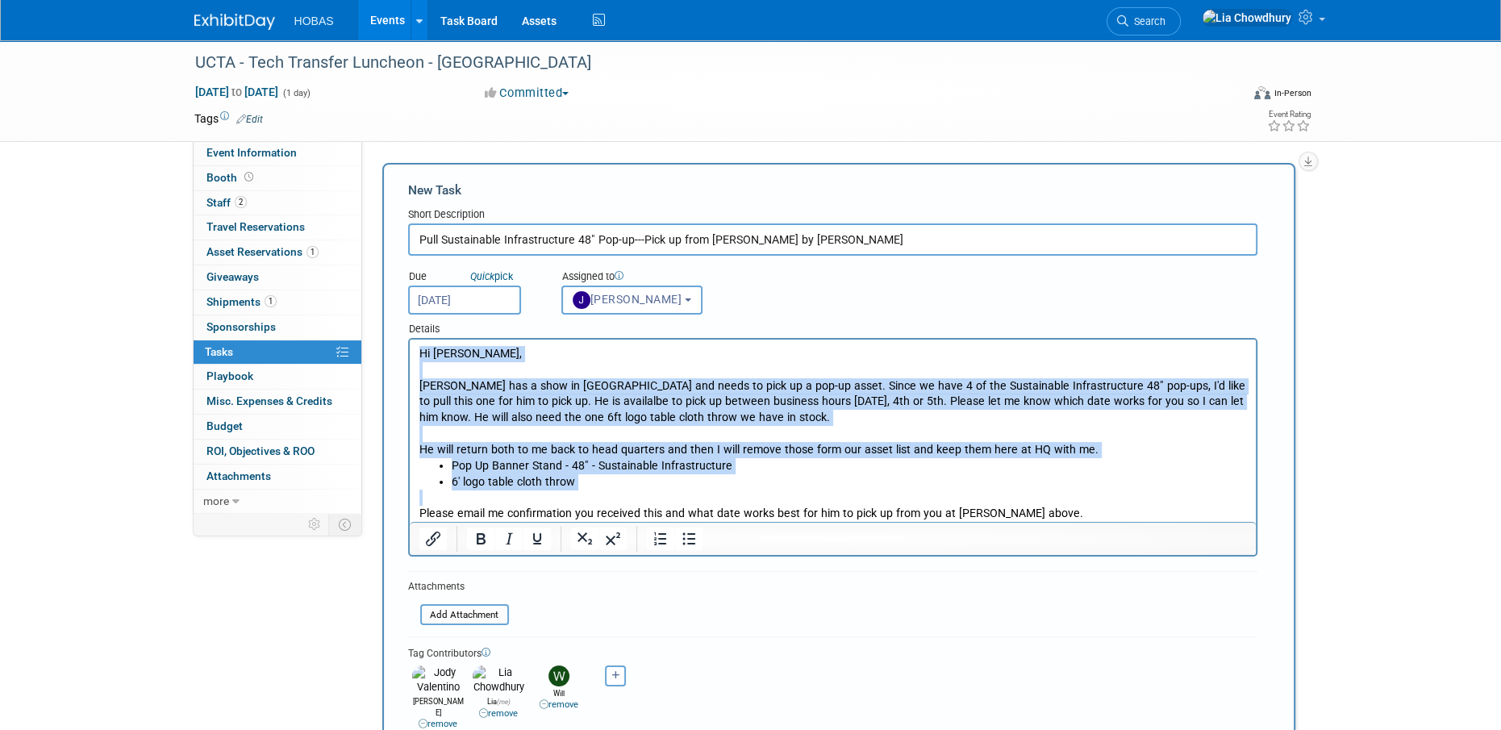
copy body "Hi Jennifer, Will Stafford has a show in Houston and needs to pick up a pop-up …"
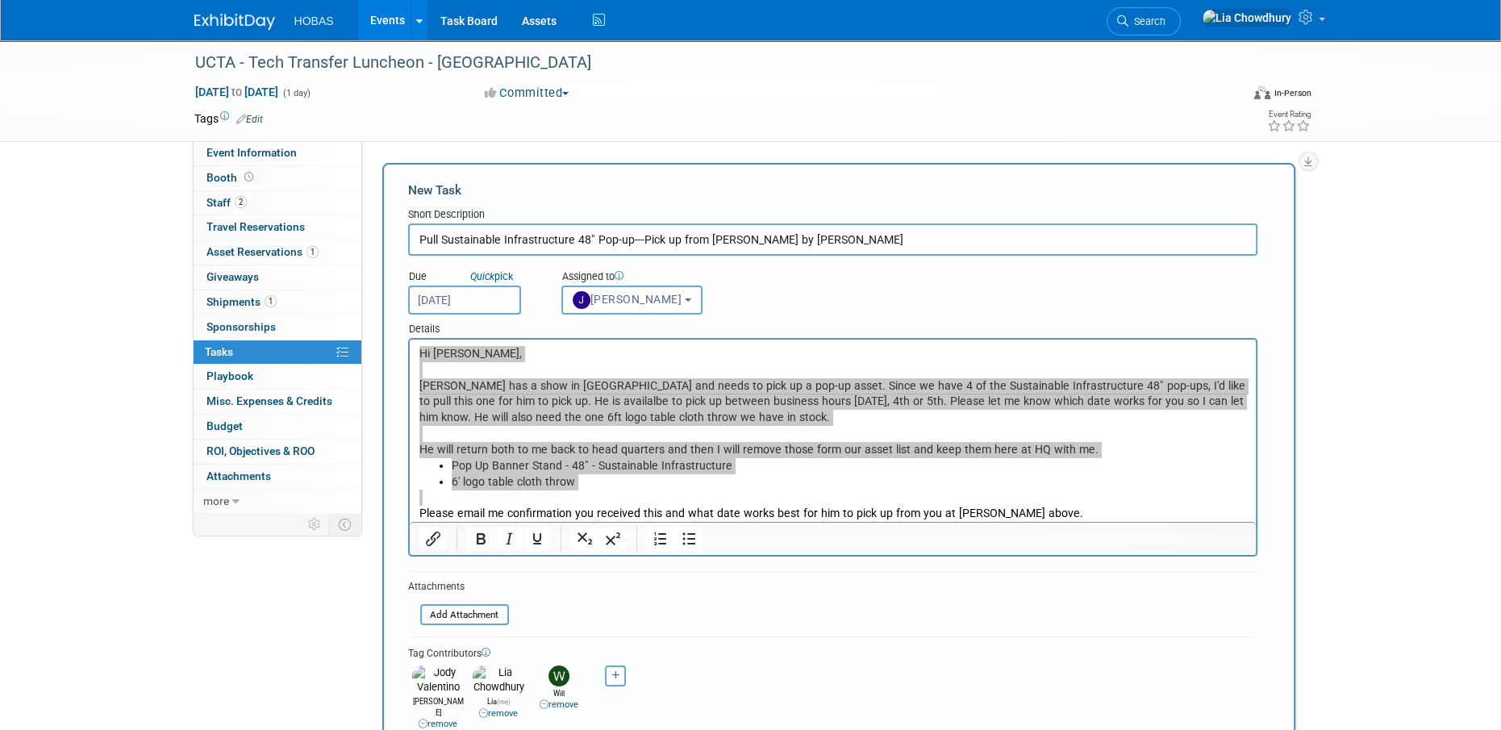
click at [647, 630] on form "New Task Short Description Pull Sustainable Infrastructure 48" Pop-up---Pick up…" at bounding box center [838, 486] width 861 height 610
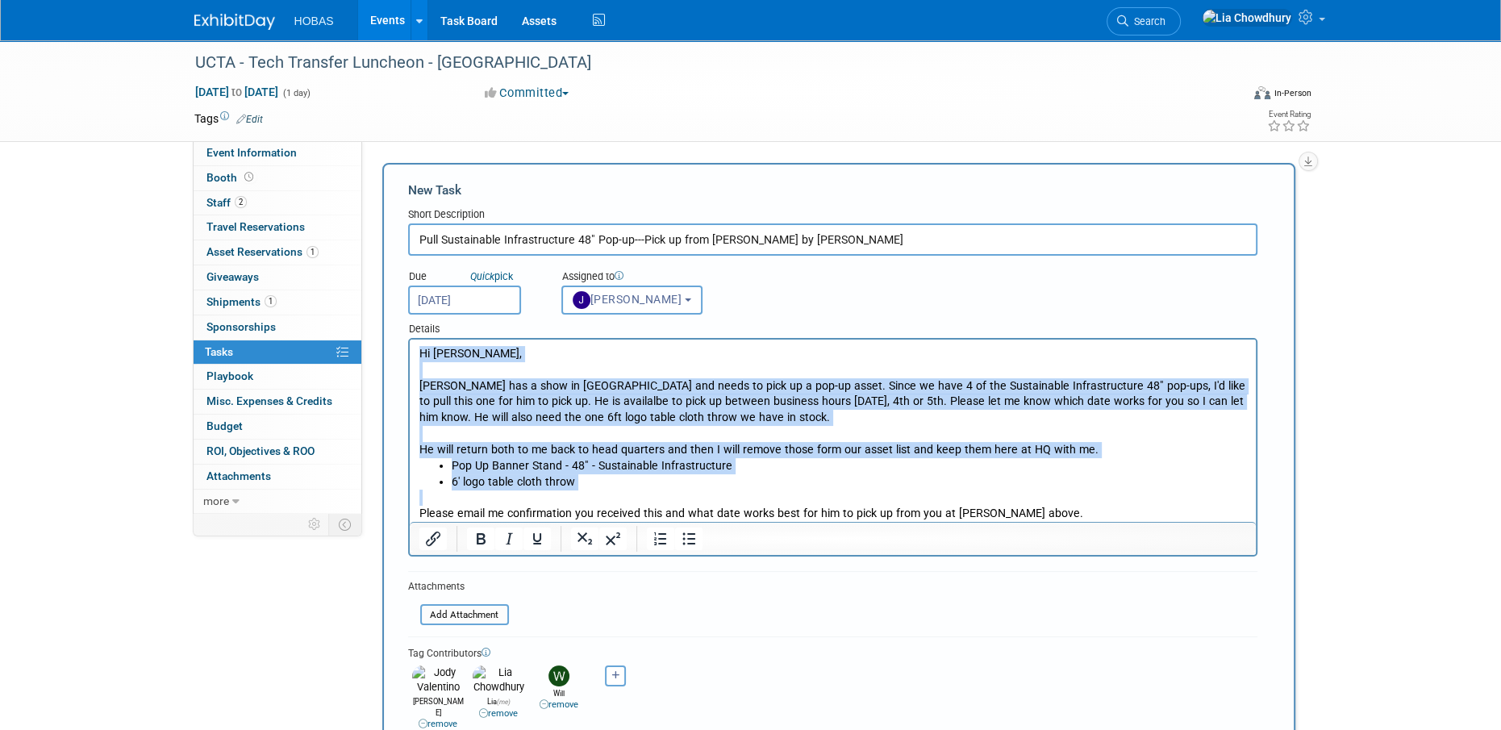
click at [538, 478] on li "6' logo table cloth throw" at bounding box center [848, 482] width 795 height 16
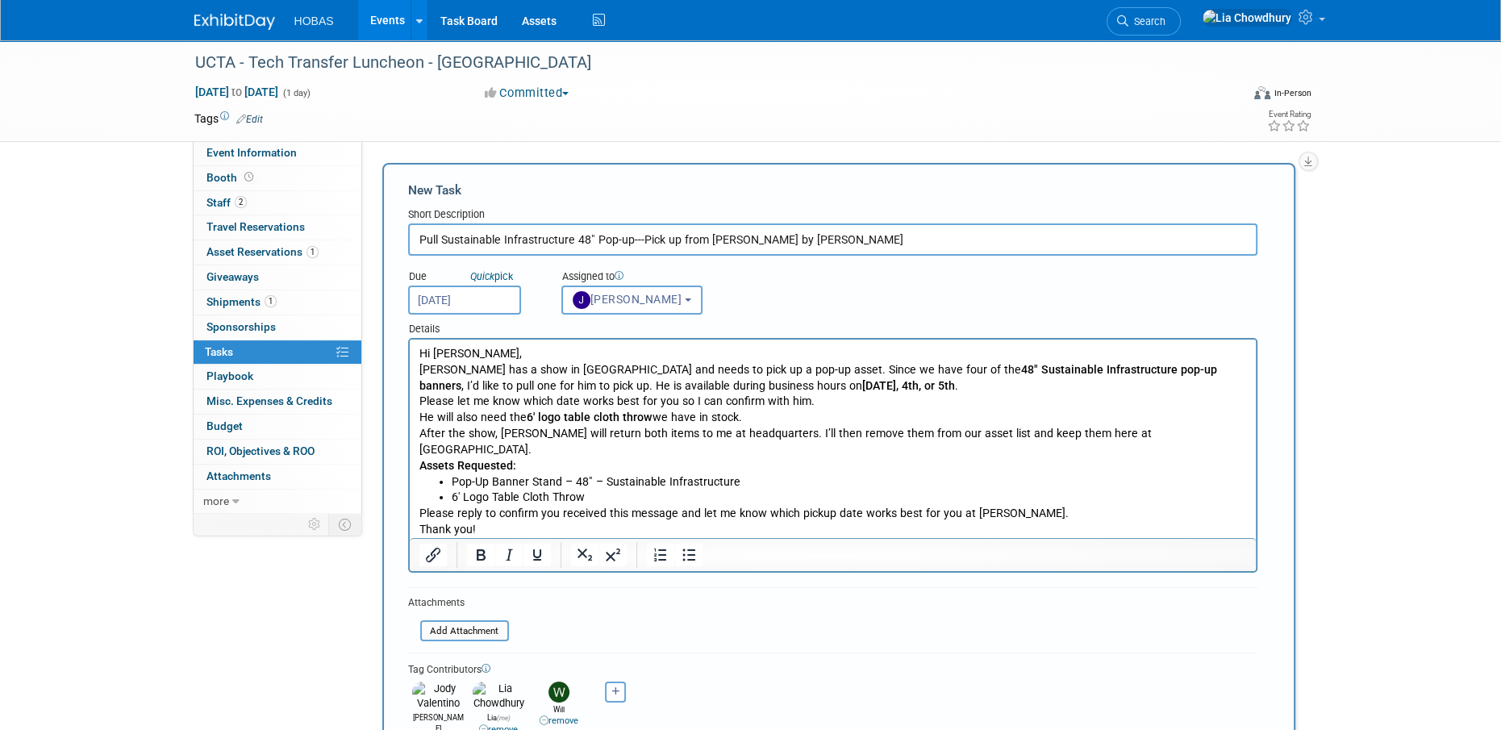
click at [418, 366] on body "Hi Jennifer, Will Stafford has a show in Houston and needs to pick up a pop-up …" at bounding box center [832, 450] width 829 height 208
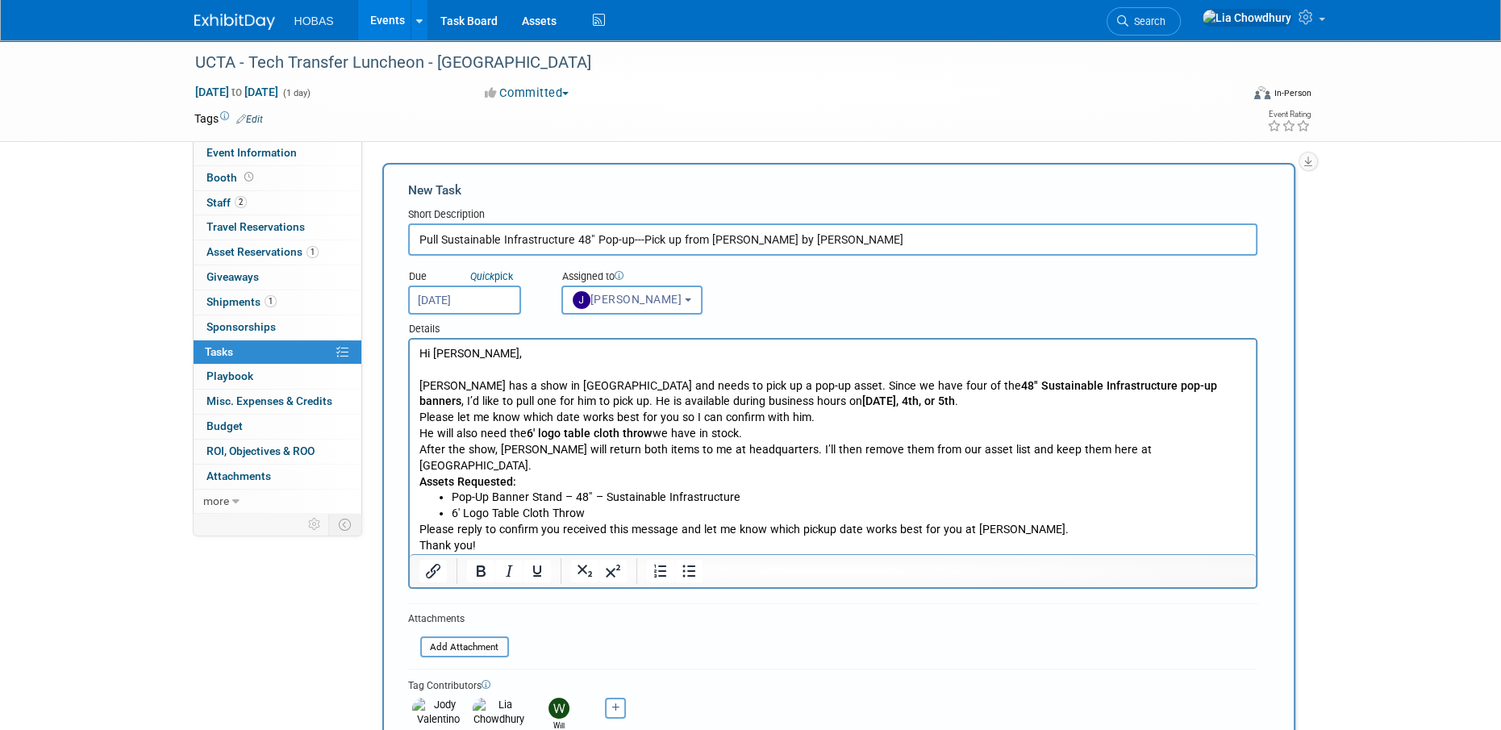
click at [785, 385] on p "Will Stafford has a show in Houston and needs to pick up a pop-up asset. Since …" at bounding box center [831, 394] width 827 height 32
click at [1026, 400] on p "Will Stafford has a show in Houston and needs to pick up a pop-up asset from Lo…" at bounding box center [831, 394] width 827 height 32
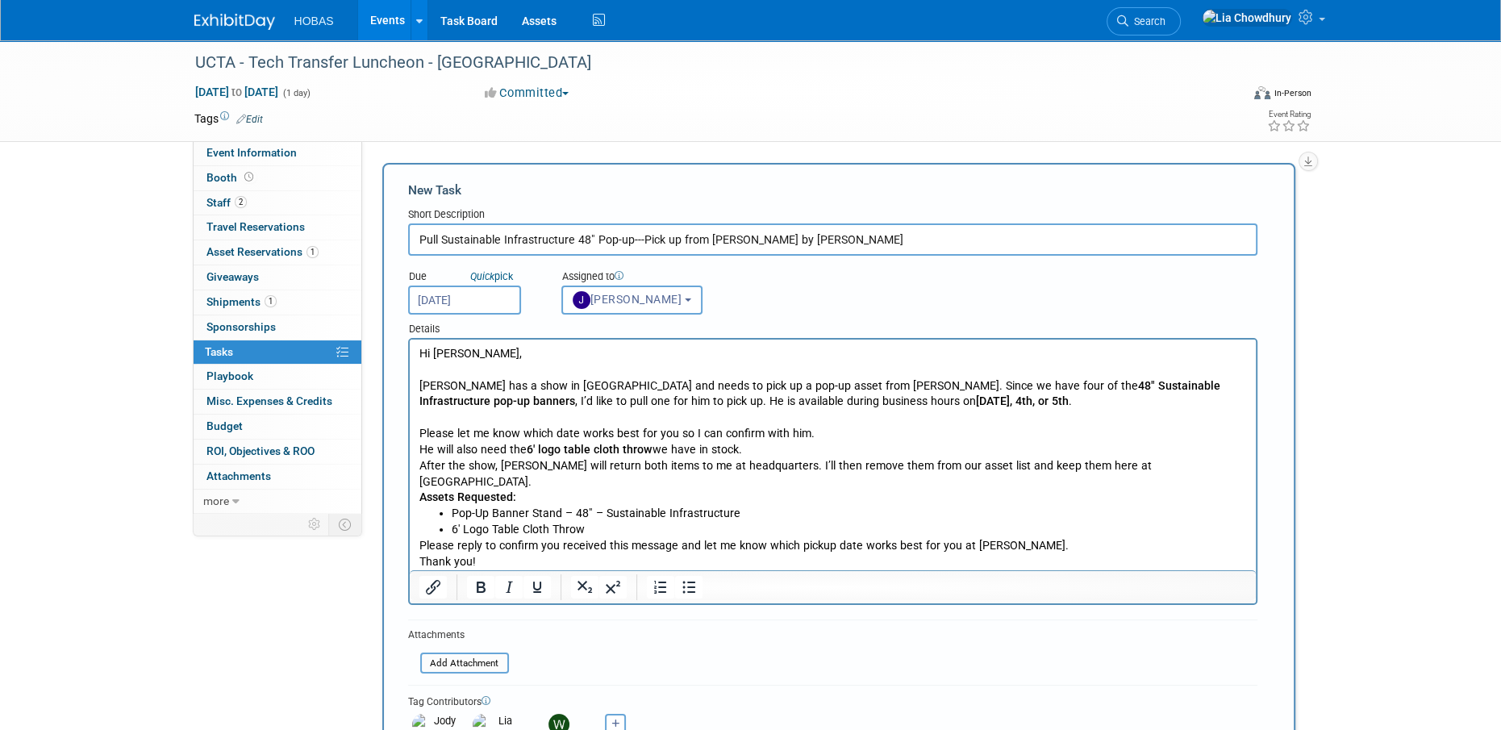
click at [820, 436] on p "Please let me know which date works best for you so I can confirm with him." at bounding box center [831, 434] width 827 height 16
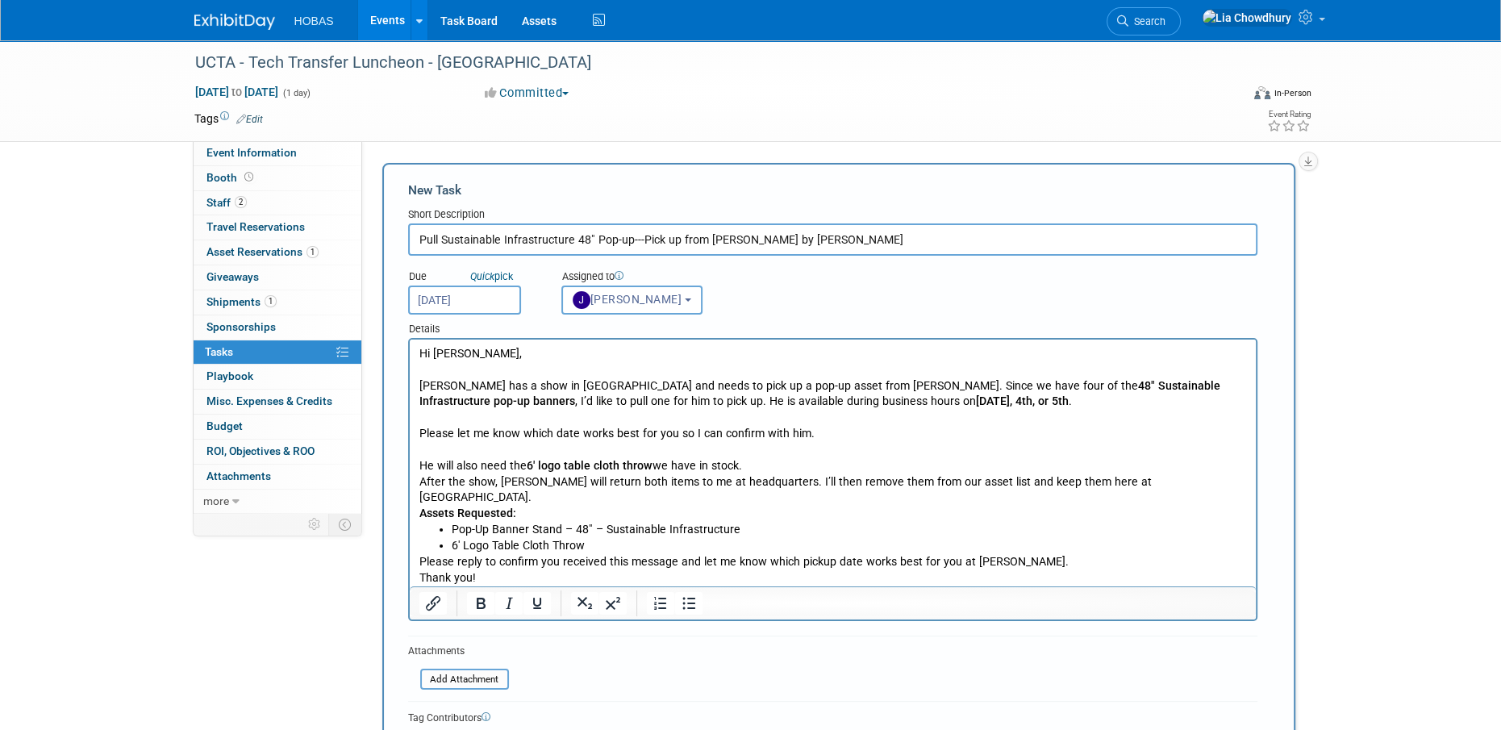
click at [816, 437] on p "Please let me know which date works best for you so I can confirm with him." at bounding box center [831, 434] width 827 height 16
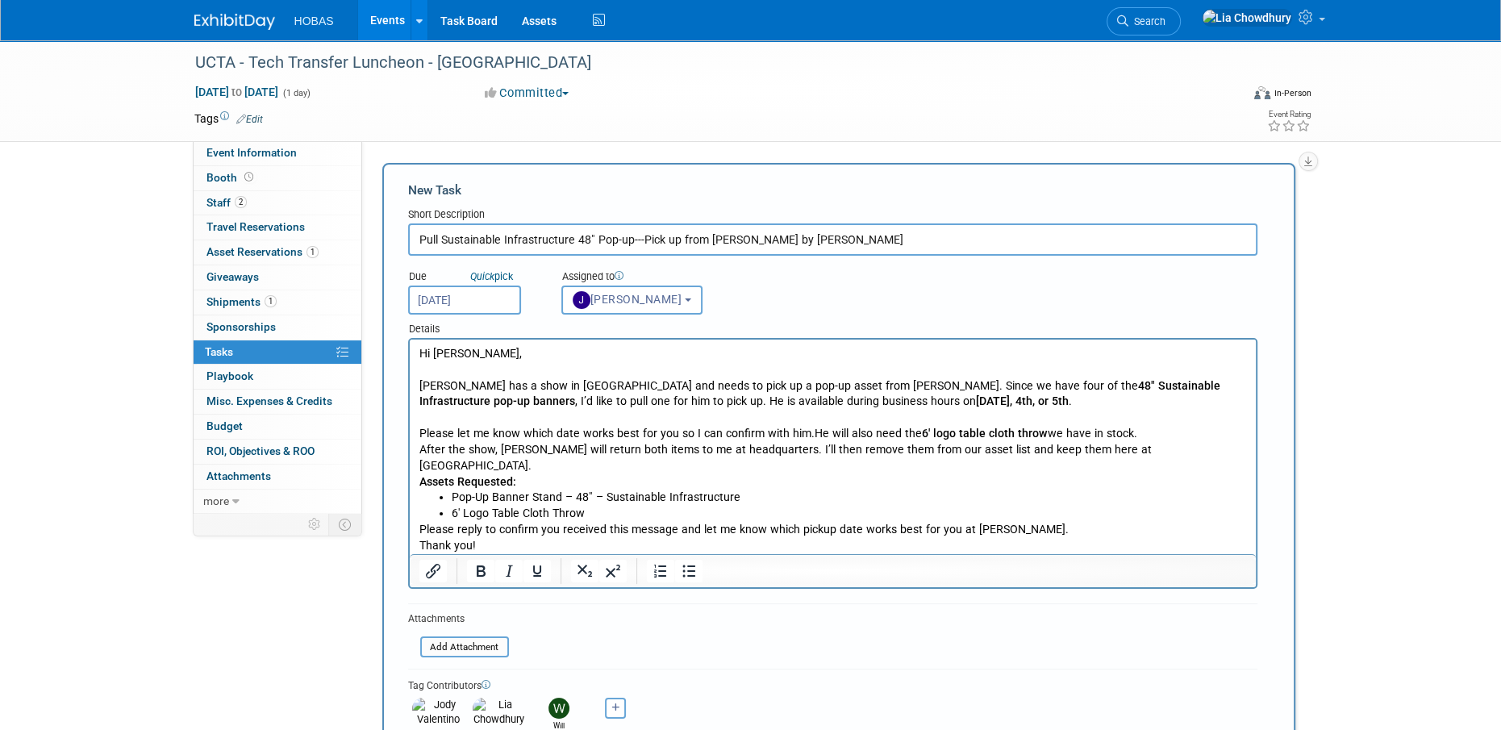
click at [419, 448] on p "After the show, Will will return both items to me at headquarters. I’ll then re…" at bounding box center [831, 458] width 827 height 32
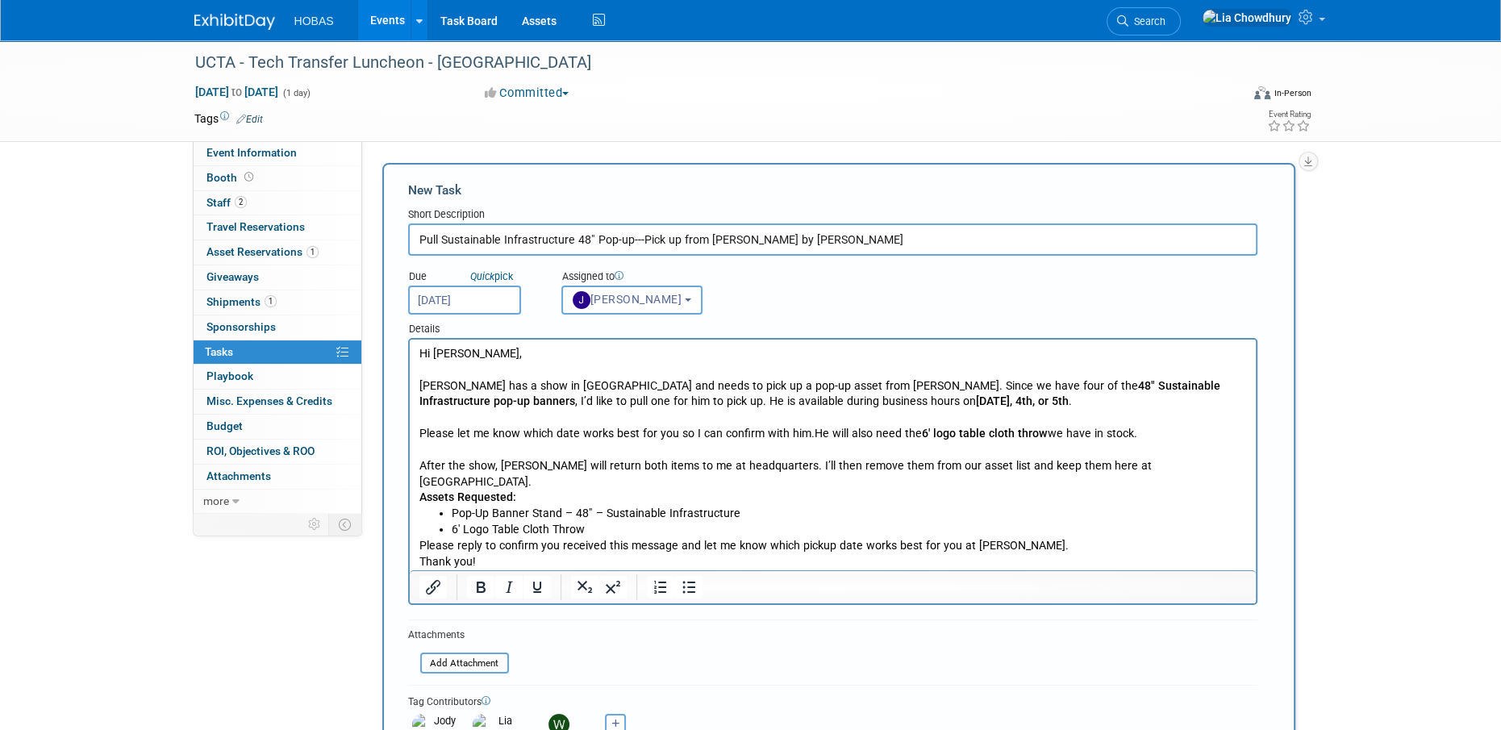
click at [1126, 464] on p "After the show, Will will return both items to me at headquarters. I’ll then re…" at bounding box center [831, 474] width 827 height 32
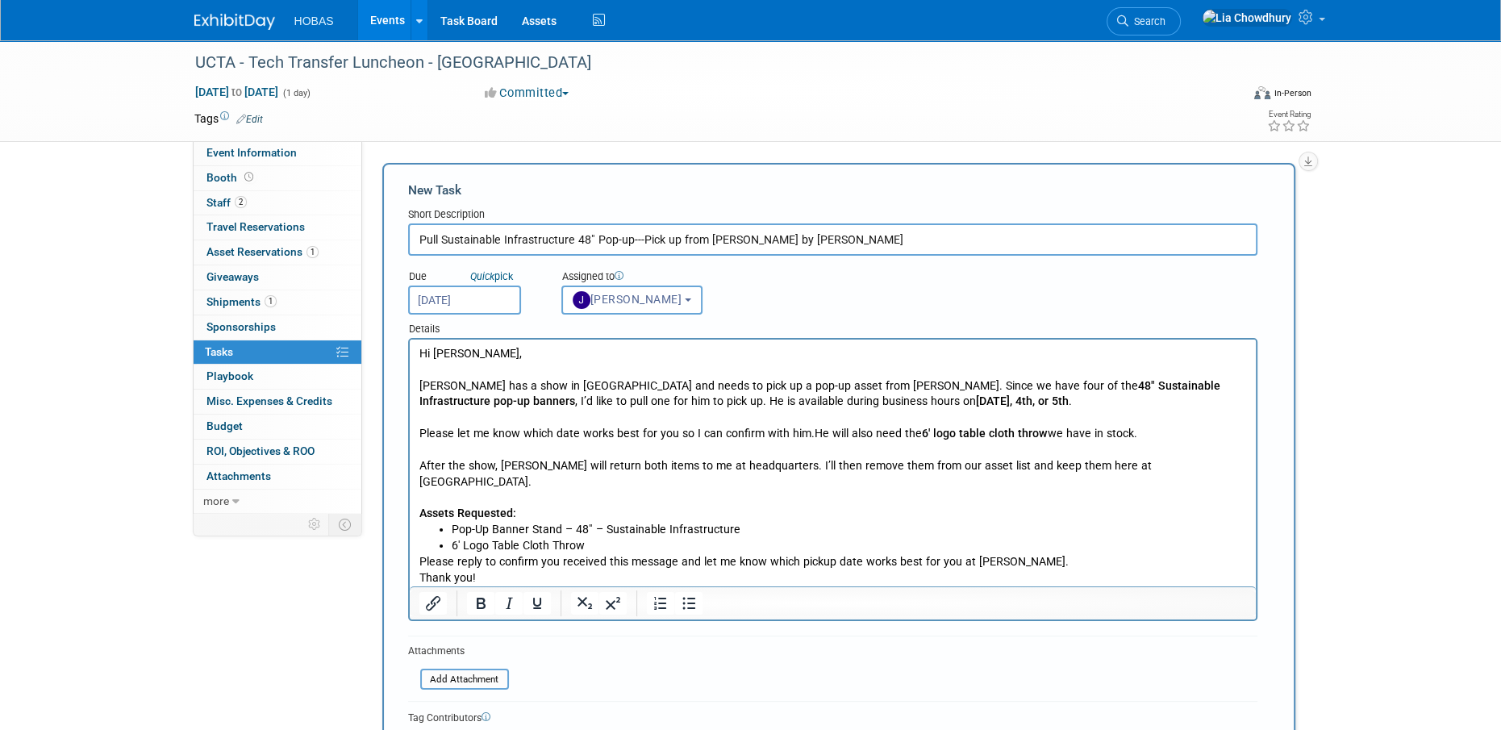
click at [418, 540] on body "Hi Jennifer, Will Stafford has a show in Houston and needs to pick up a pop-up …" at bounding box center [832, 474] width 829 height 256
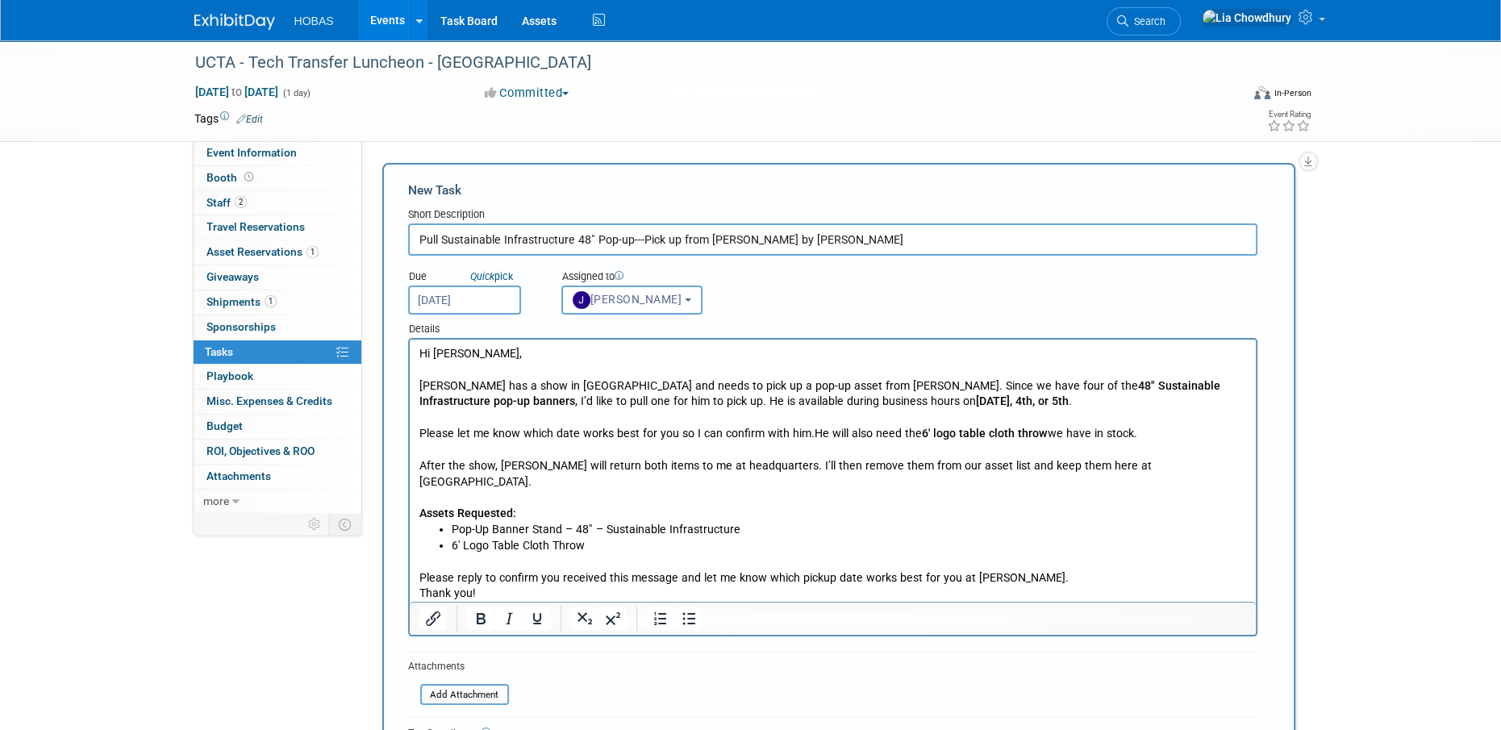
click at [418, 585] on p "Thank you! Lia" at bounding box center [831, 601] width 827 height 32
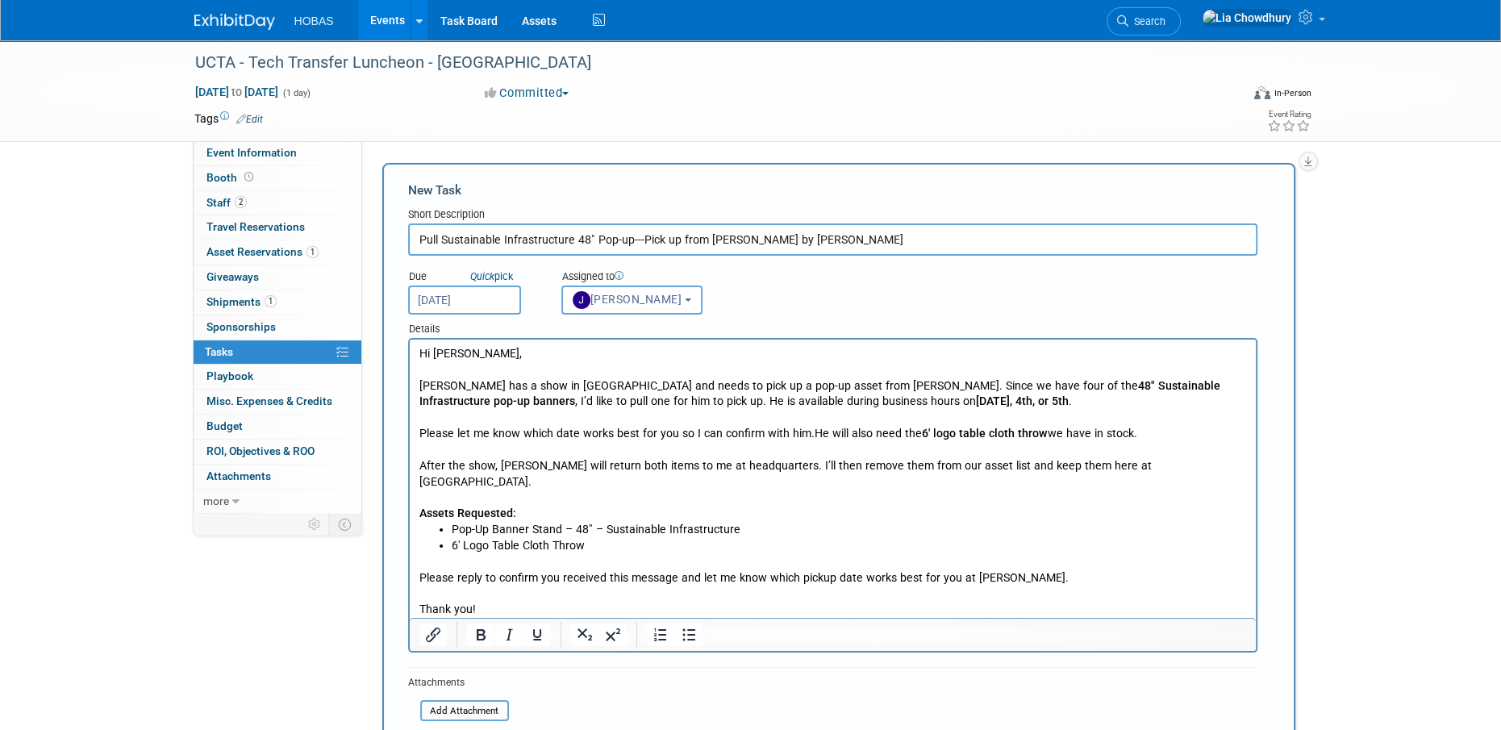
scroll to position [352, 0]
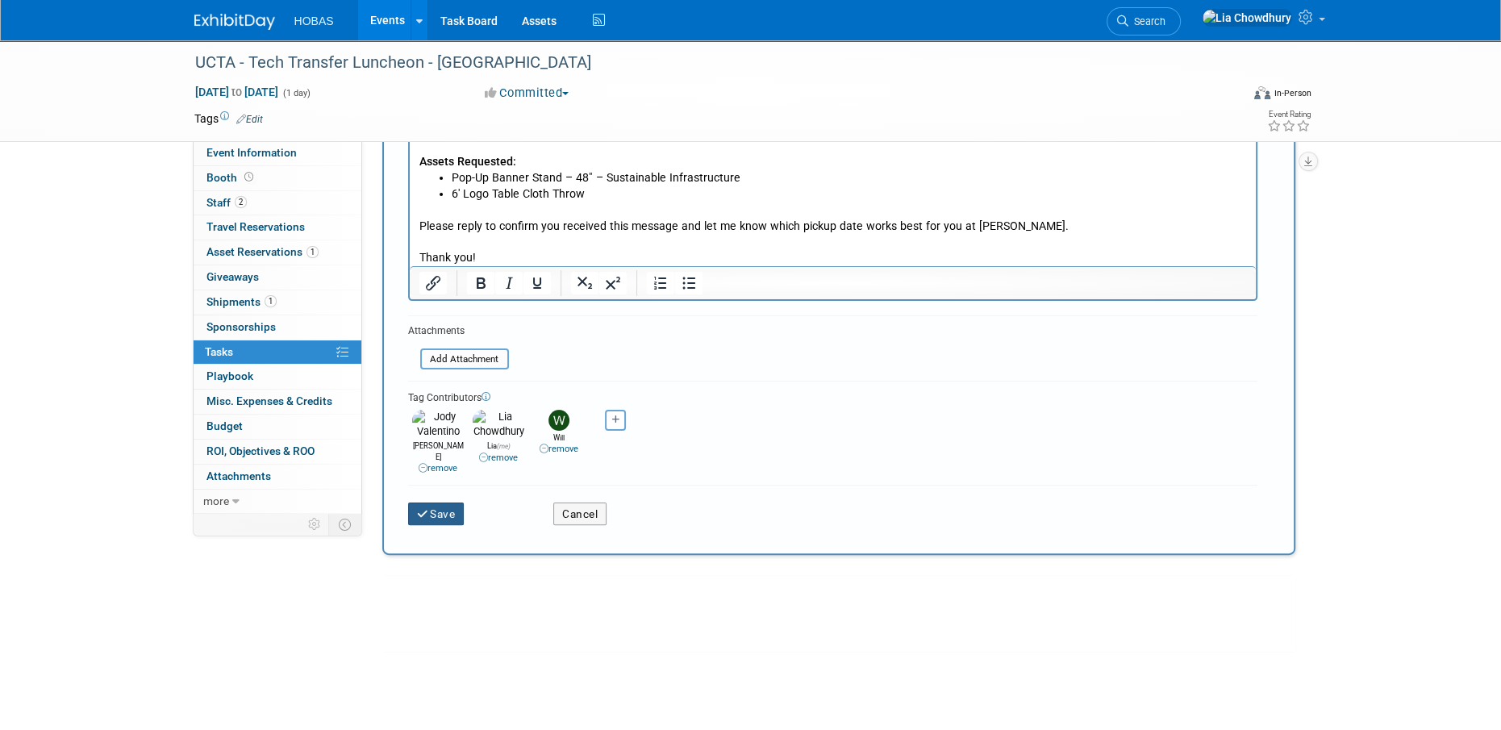
click at [443, 502] on button "Save" at bounding box center [436, 513] width 56 height 23
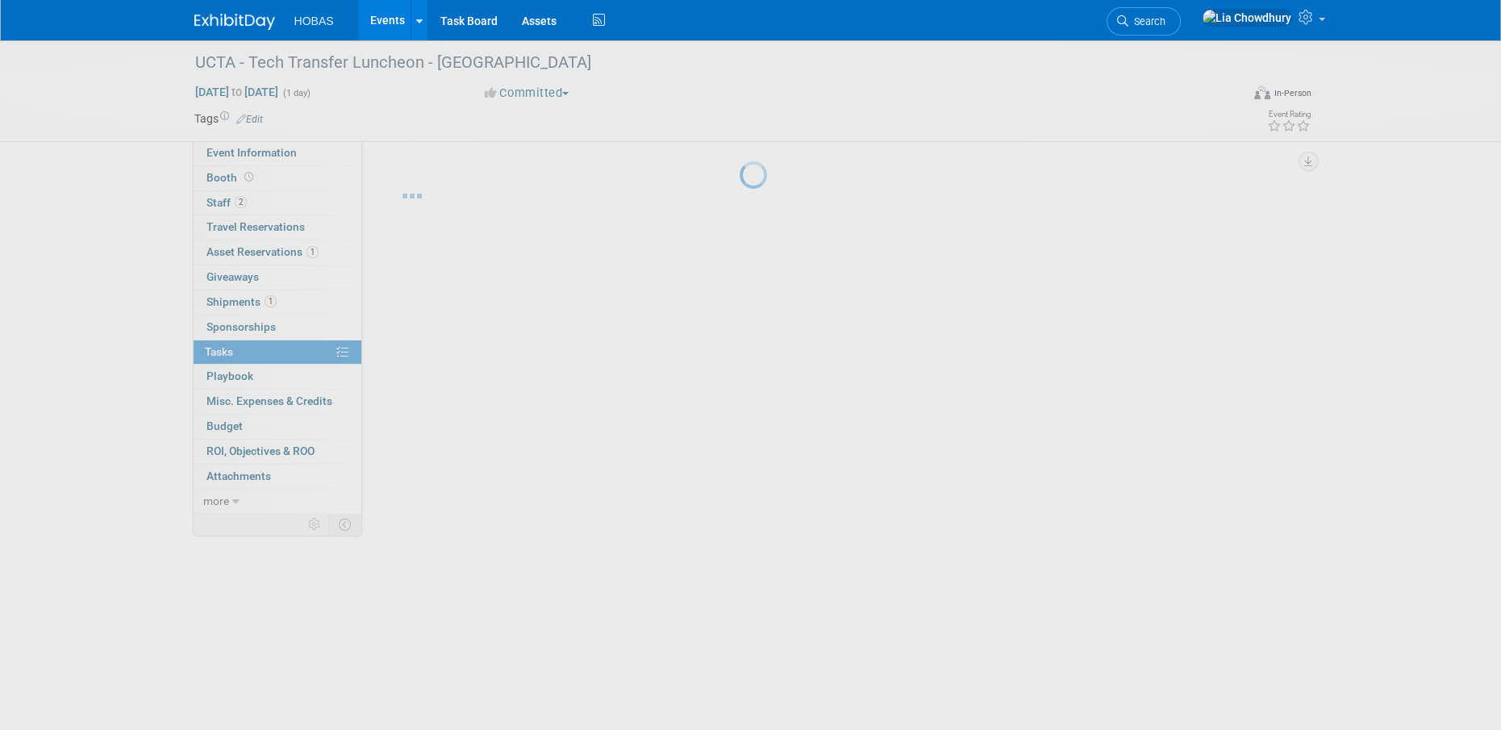
scroll to position [0, 0]
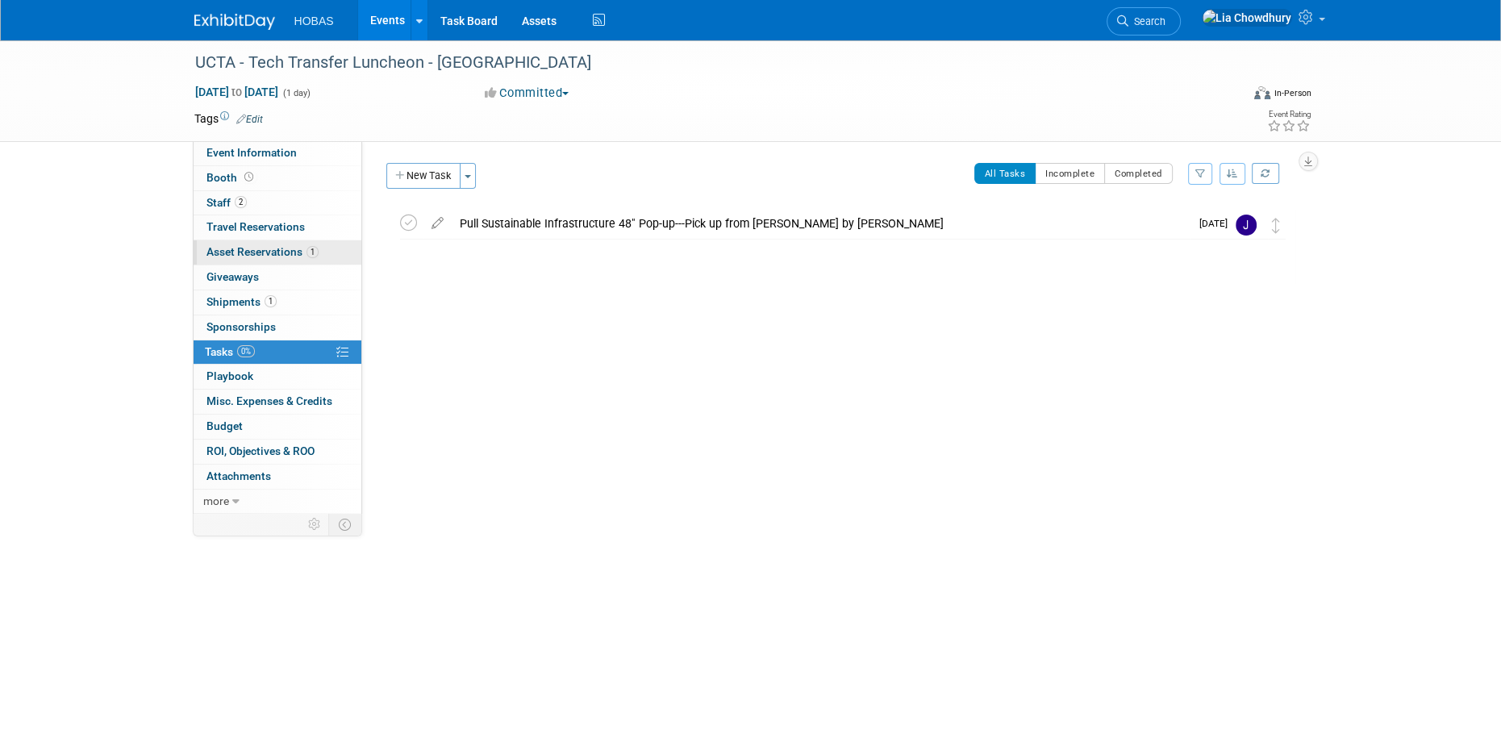
click at [274, 258] on span "Asset Reservations 1" at bounding box center [262, 251] width 112 height 13
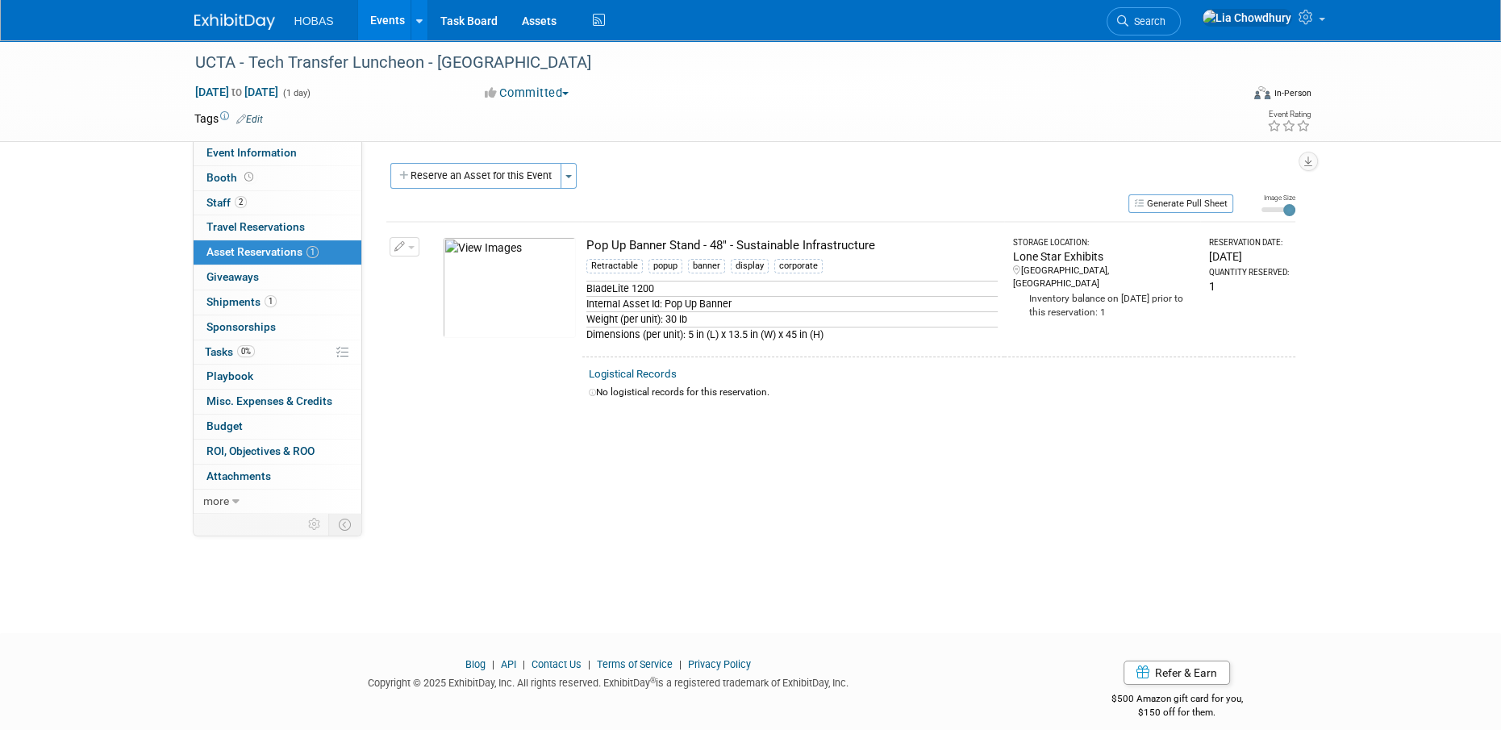
click at [397, 238] on button "button" at bounding box center [404, 246] width 30 height 19
click at [419, 278] on button "Change Reservation" at bounding box center [466, 273] width 136 height 22
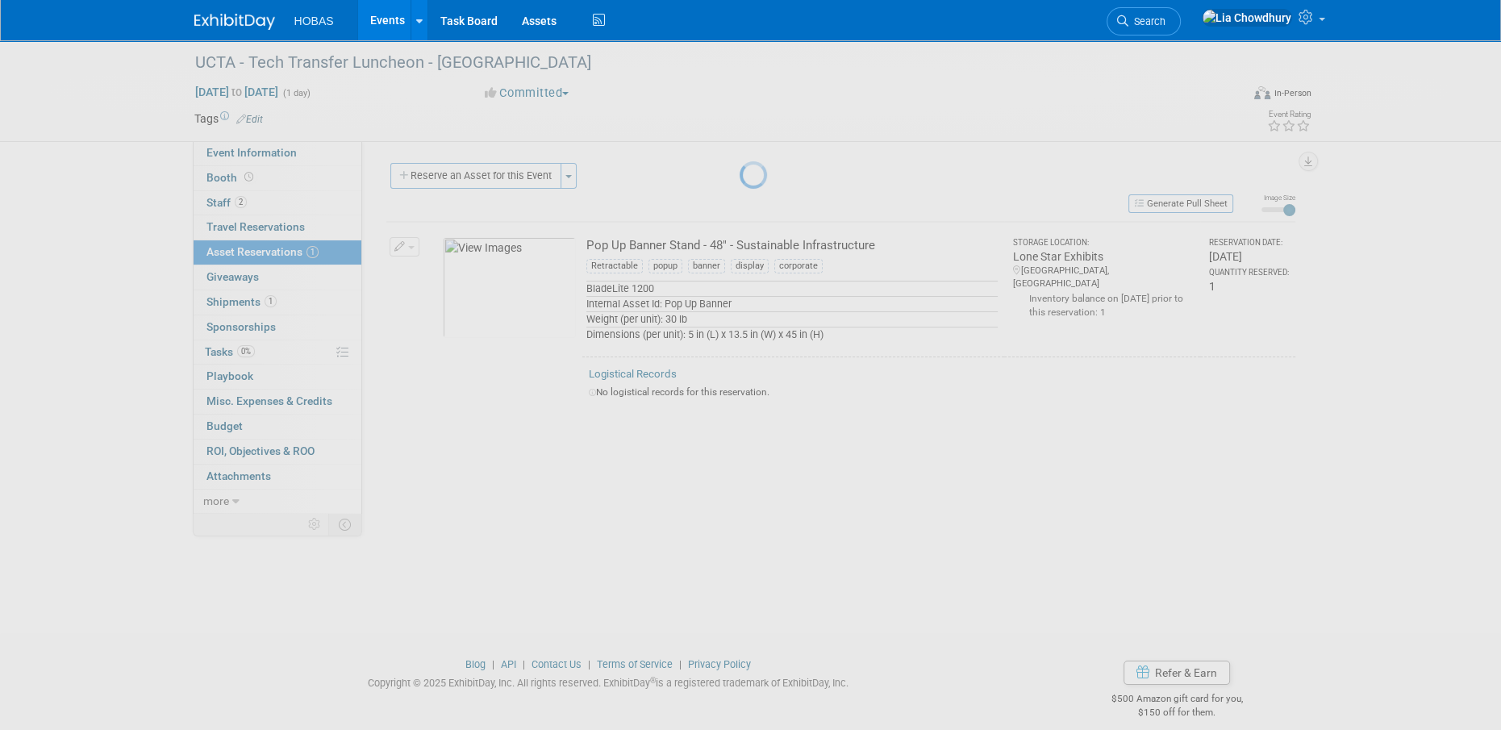
select select "8"
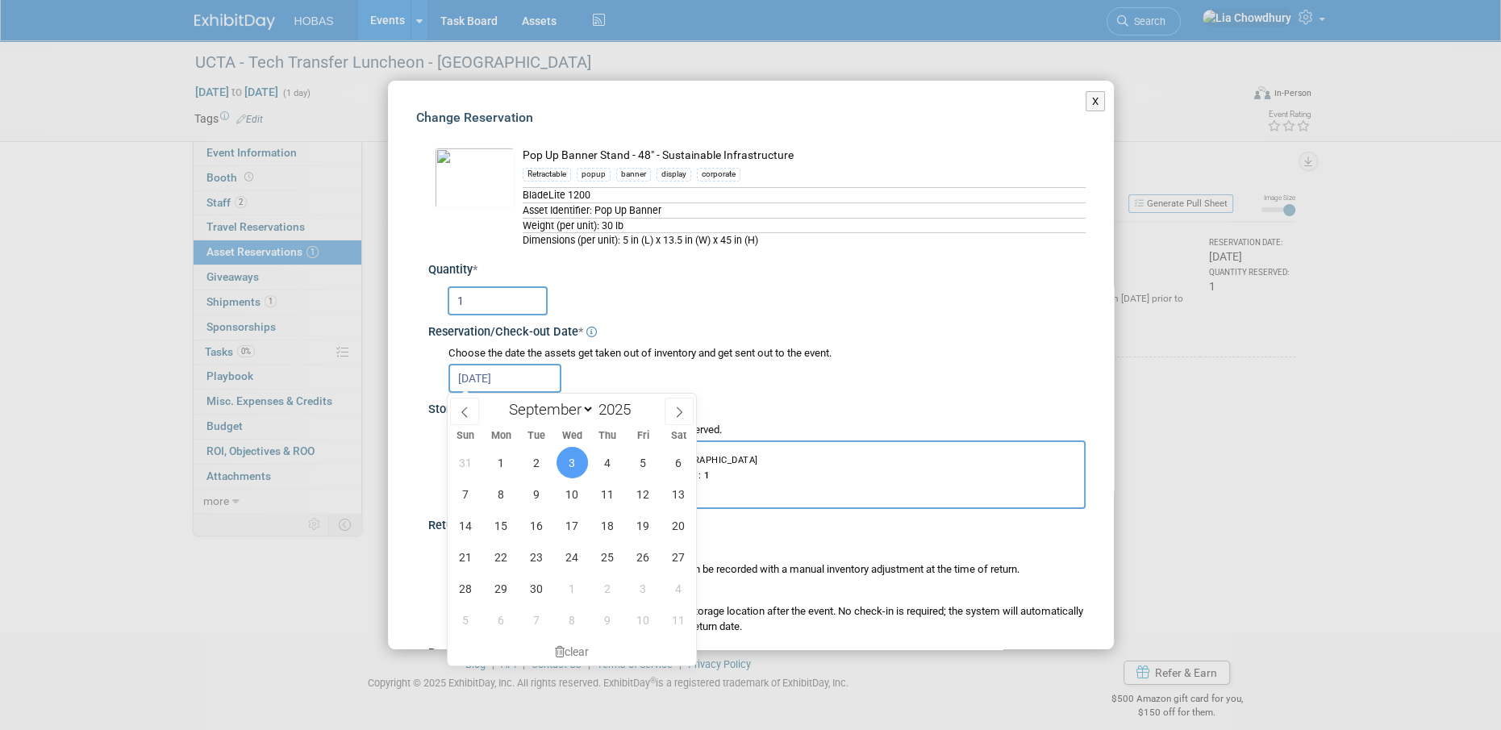
click at [544, 385] on input "Sep 3, 2025" at bounding box center [504, 378] width 113 height 29
drag, startPoint x: 571, startPoint y: 459, endPoint x: 599, endPoint y: 486, distance: 39.3
click at [599, 486] on div "31 1 2 3 4 5 6 7 8 9 10 11 12 13 14 15 16 17 18 19 20 21 22 23 24 25 26 27 28 2…" at bounding box center [572, 541] width 248 height 189
drag, startPoint x: 599, startPoint y: 486, endPoint x: 643, endPoint y: 495, distance: 45.2
click at [643, 495] on span "12" at bounding box center [642, 493] width 31 height 31
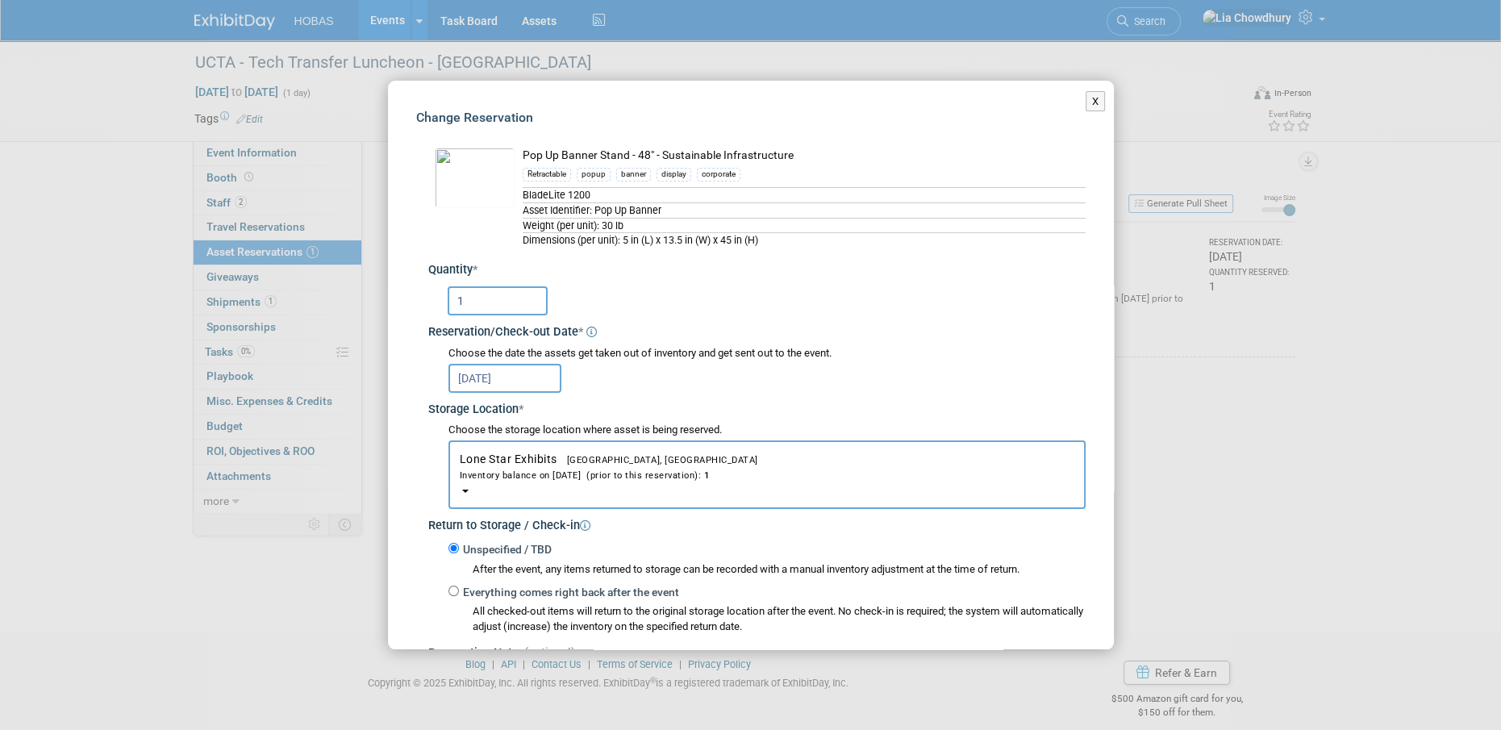
click at [518, 371] on input "Sep 12, 2025" at bounding box center [504, 378] width 113 height 29
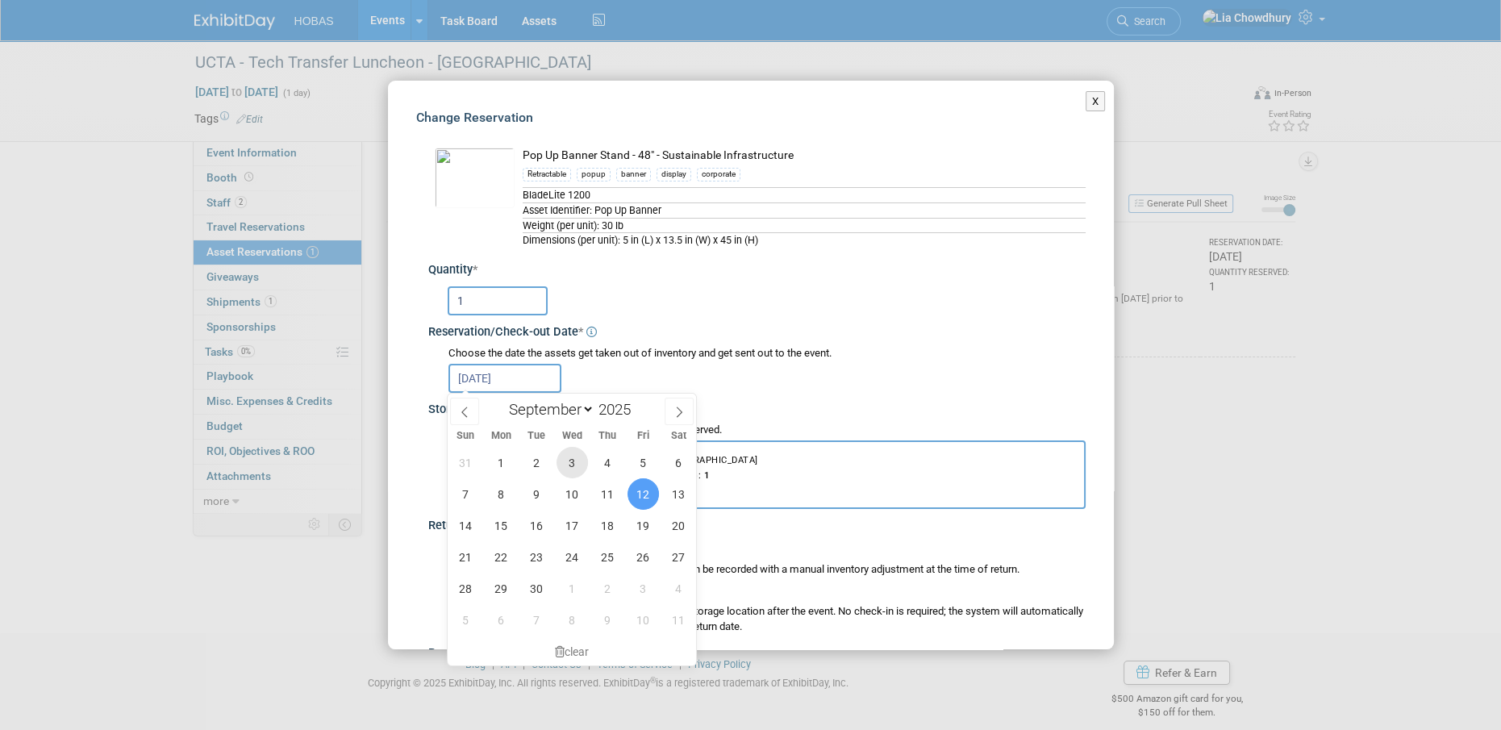
click at [577, 453] on span "3" at bounding box center [571, 462] width 31 height 31
type input "Sep 3, 2025"
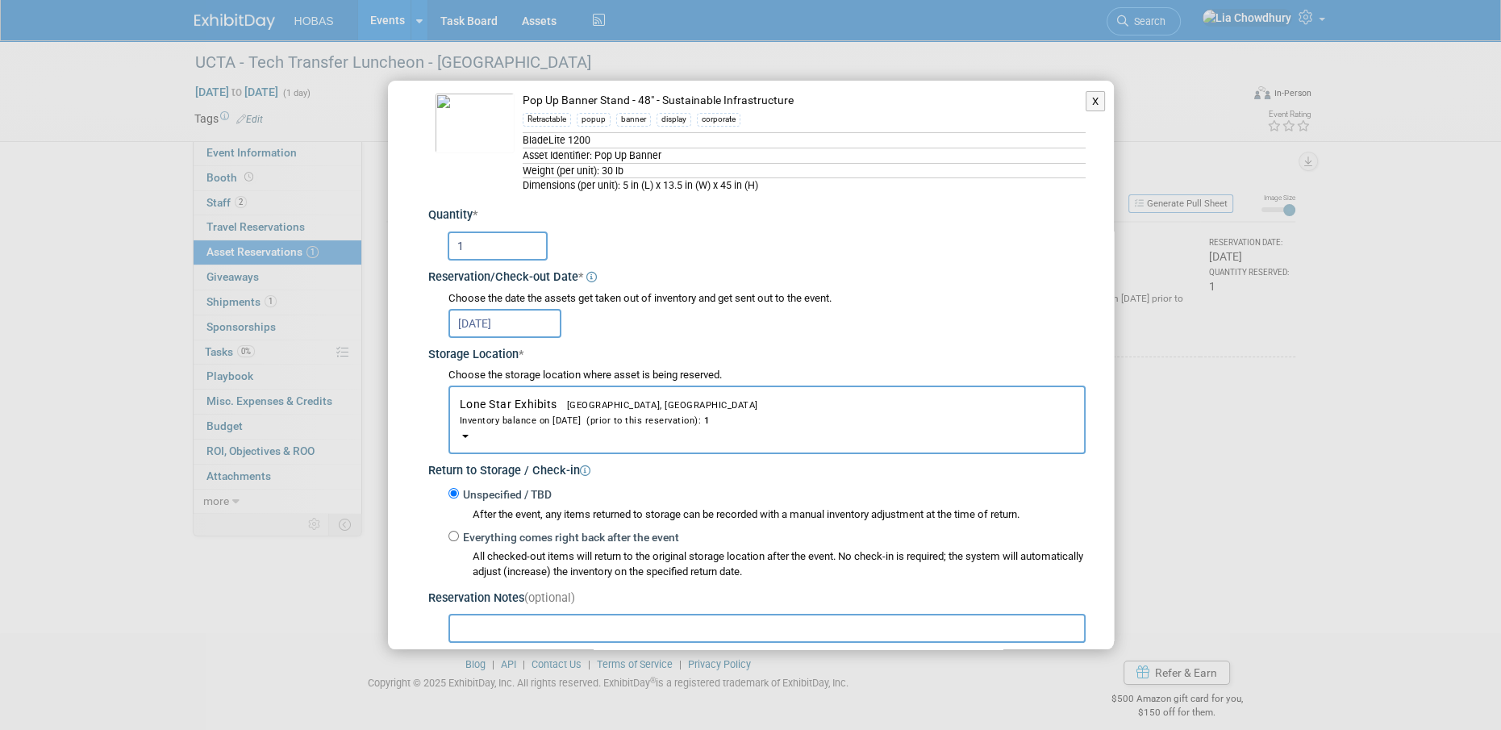
scroll to position [161, 0]
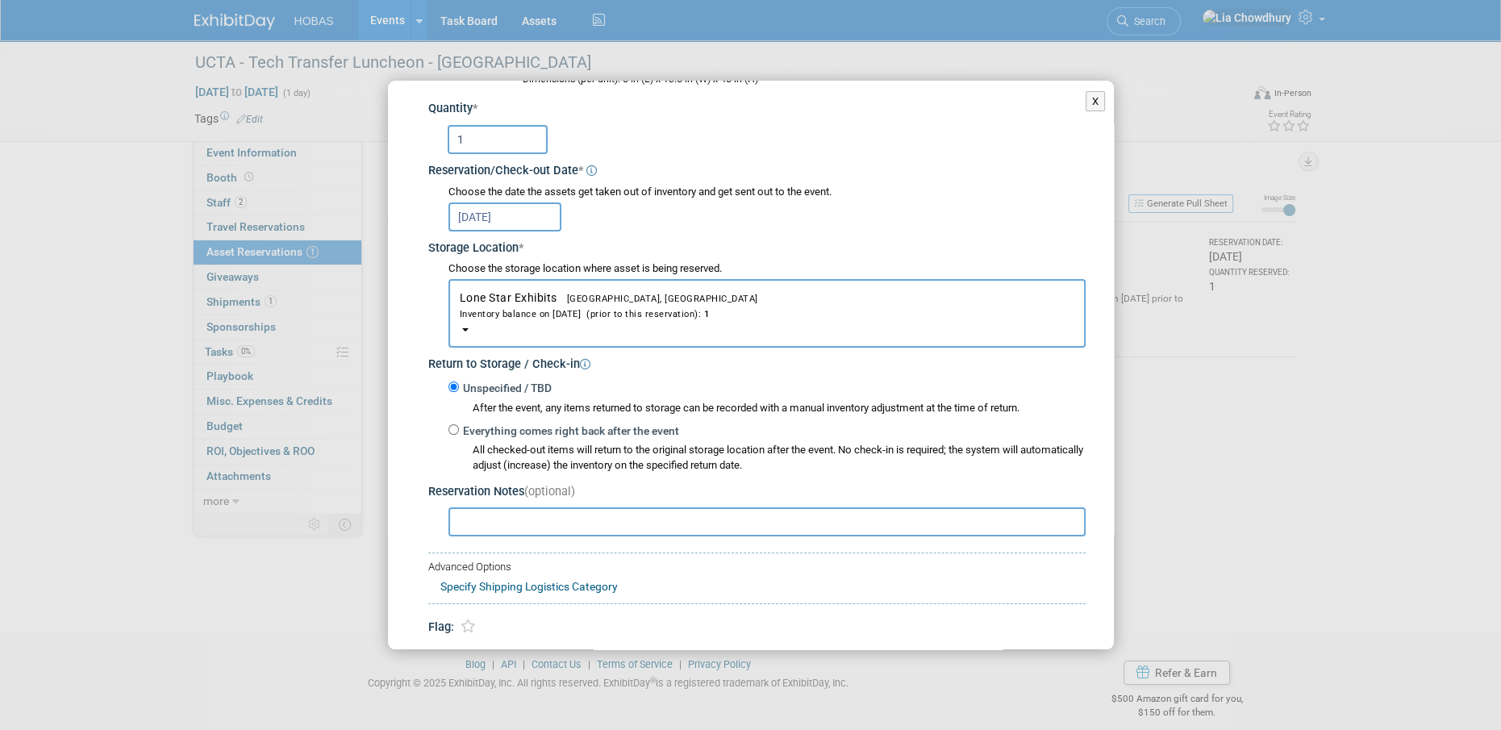
click at [459, 429] on label "Everything comes right back after the event" at bounding box center [569, 431] width 220 height 16
click at [458, 429] on input "Everything comes right back after the event" at bounding box center [453, 429] width 10 height 10
radio input "true"
select select "8"
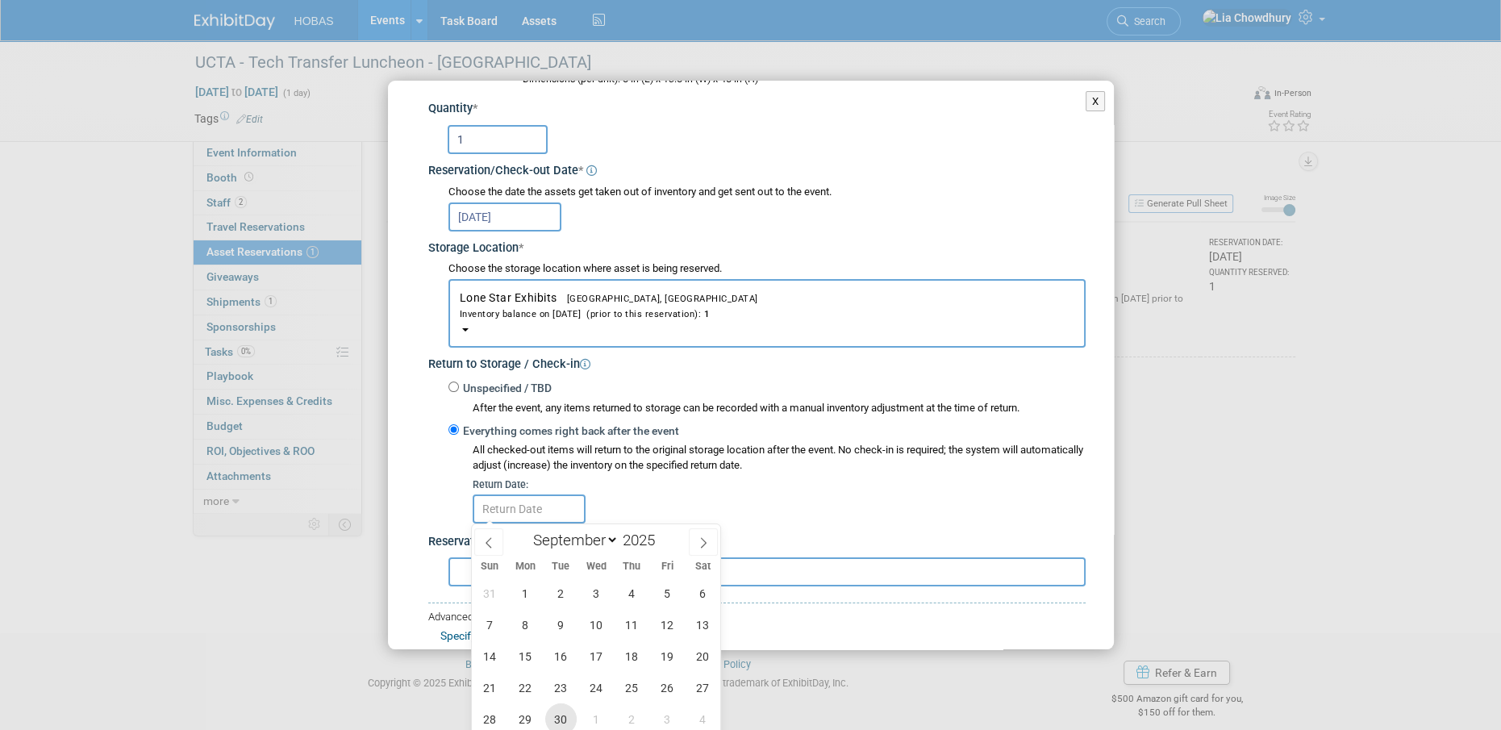
click at [561, 717] on span "30" at bounding box center [560, 718] width 31 height 31
type input "Sep 30, 2025"
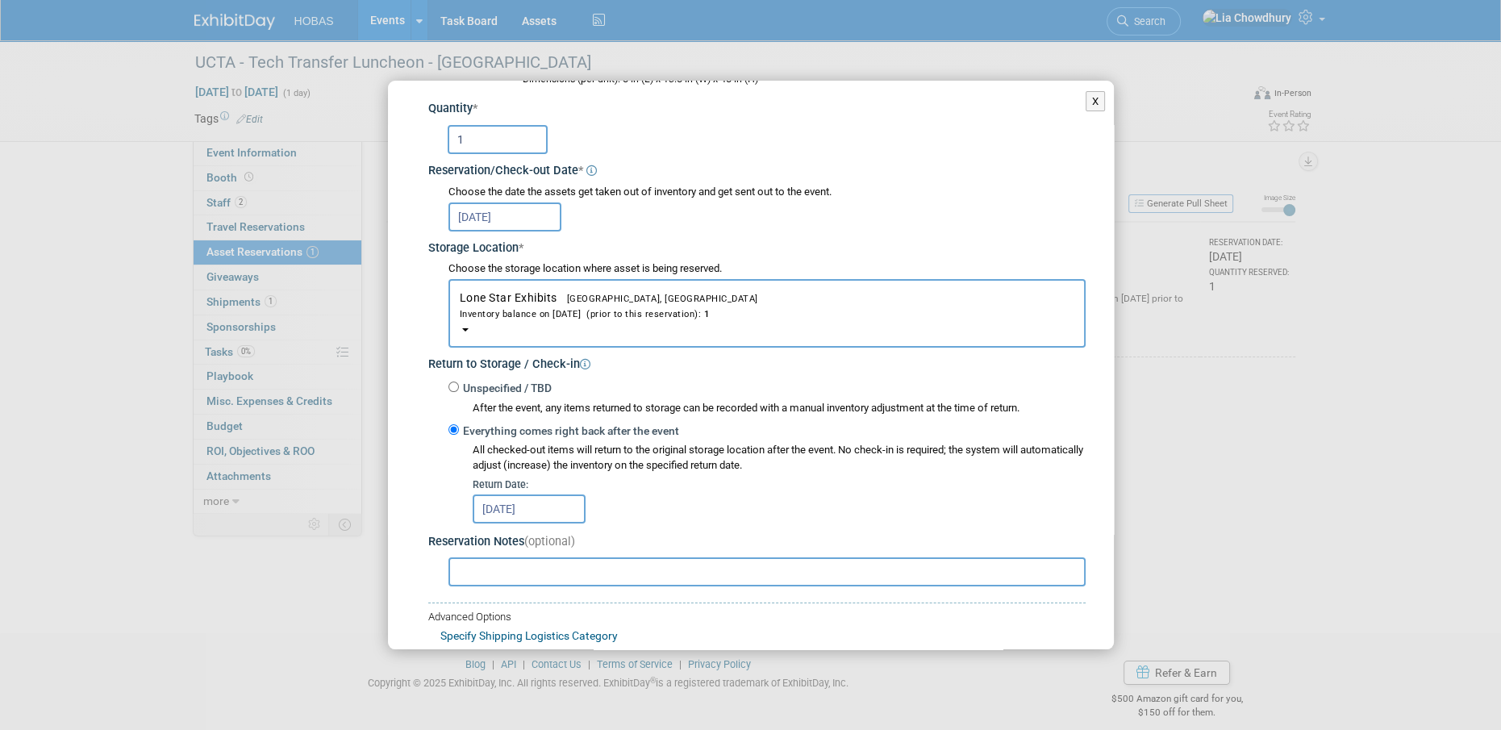
click at [602, 567] on input "text" at bounding box center [766, 571] width 637 height 29
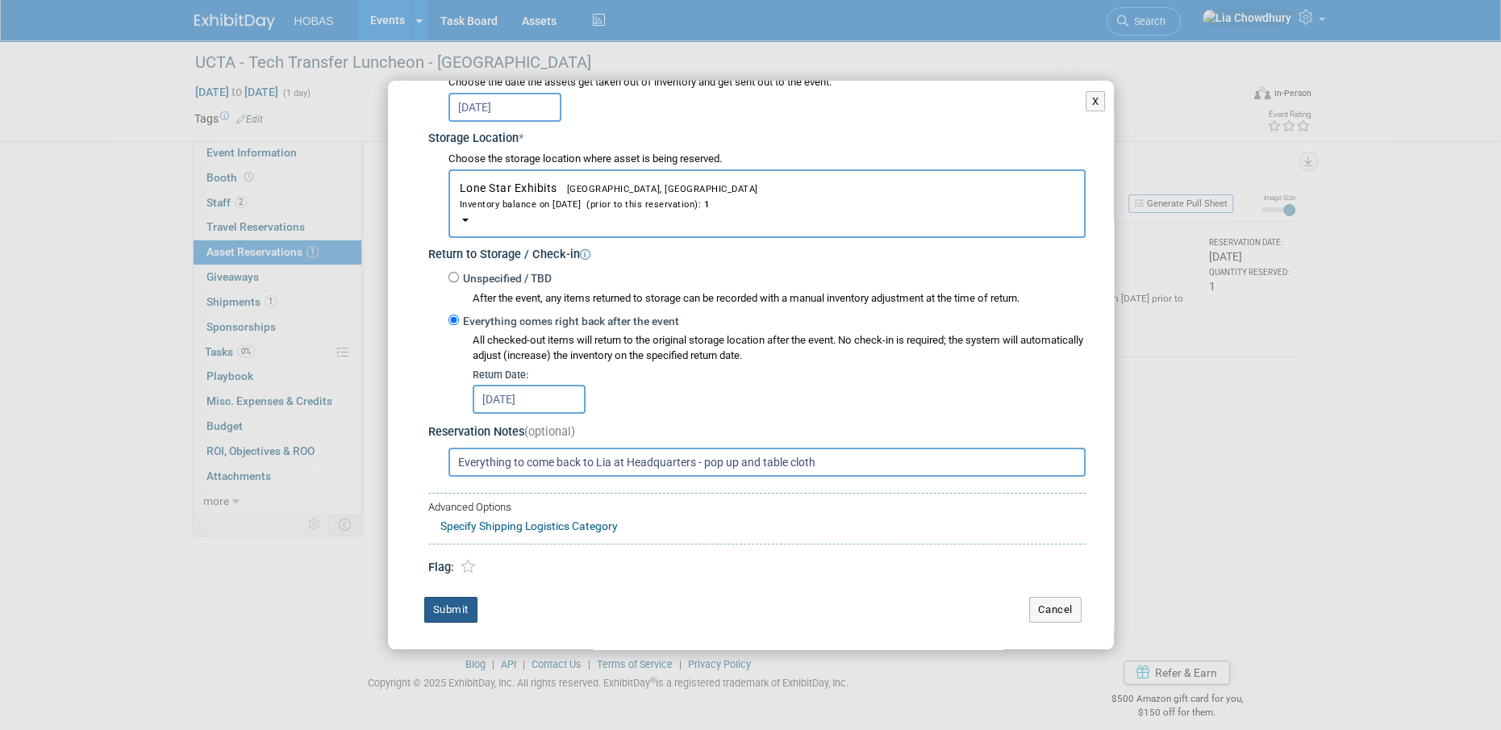
type input "Everything to come back to Lia at Headquarters - pop up and table cloth"
click at [466, 617] on button "Submit" at bounding box center [450, 610] width 53 height 26
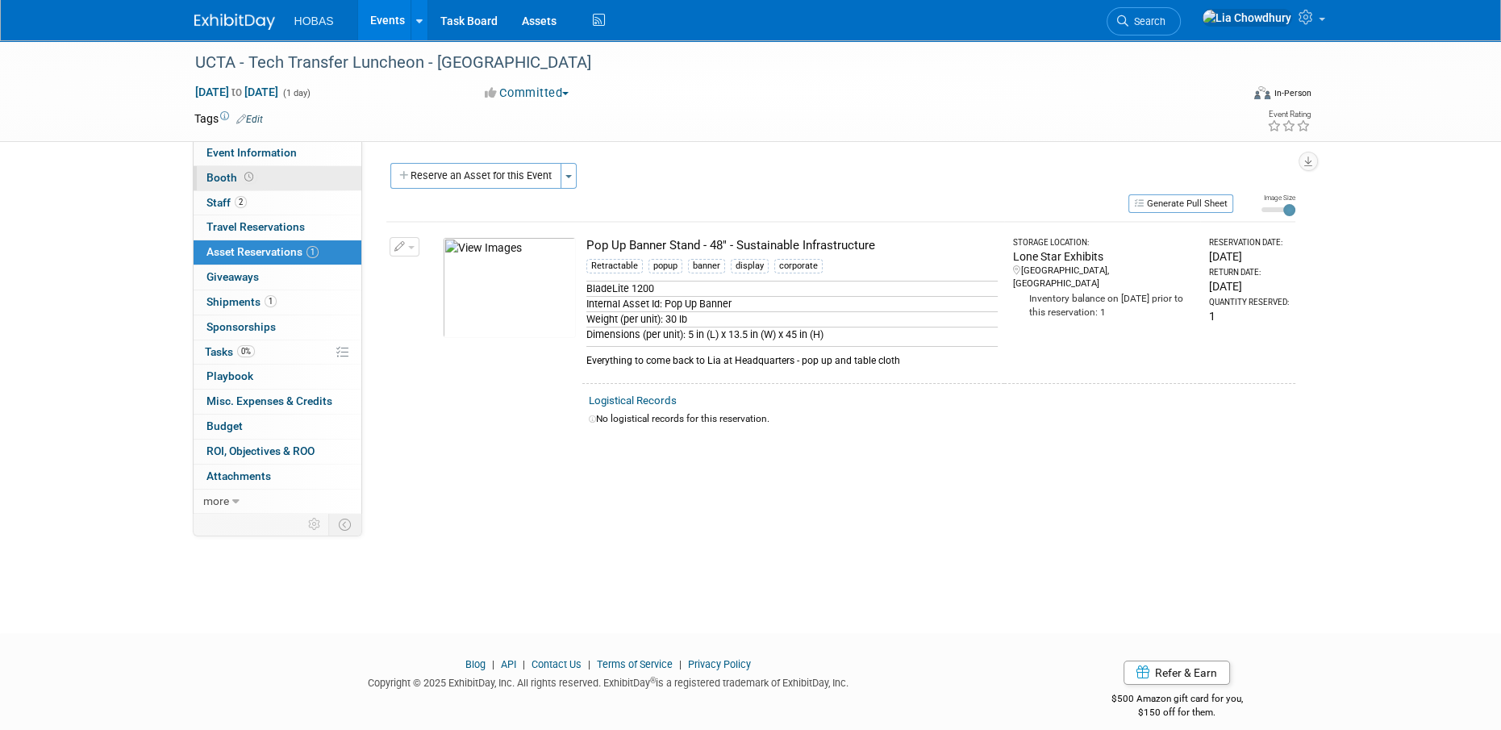
click at [240, 183] on span "Booth" at bounding box center [231, 177] width 50 height 13
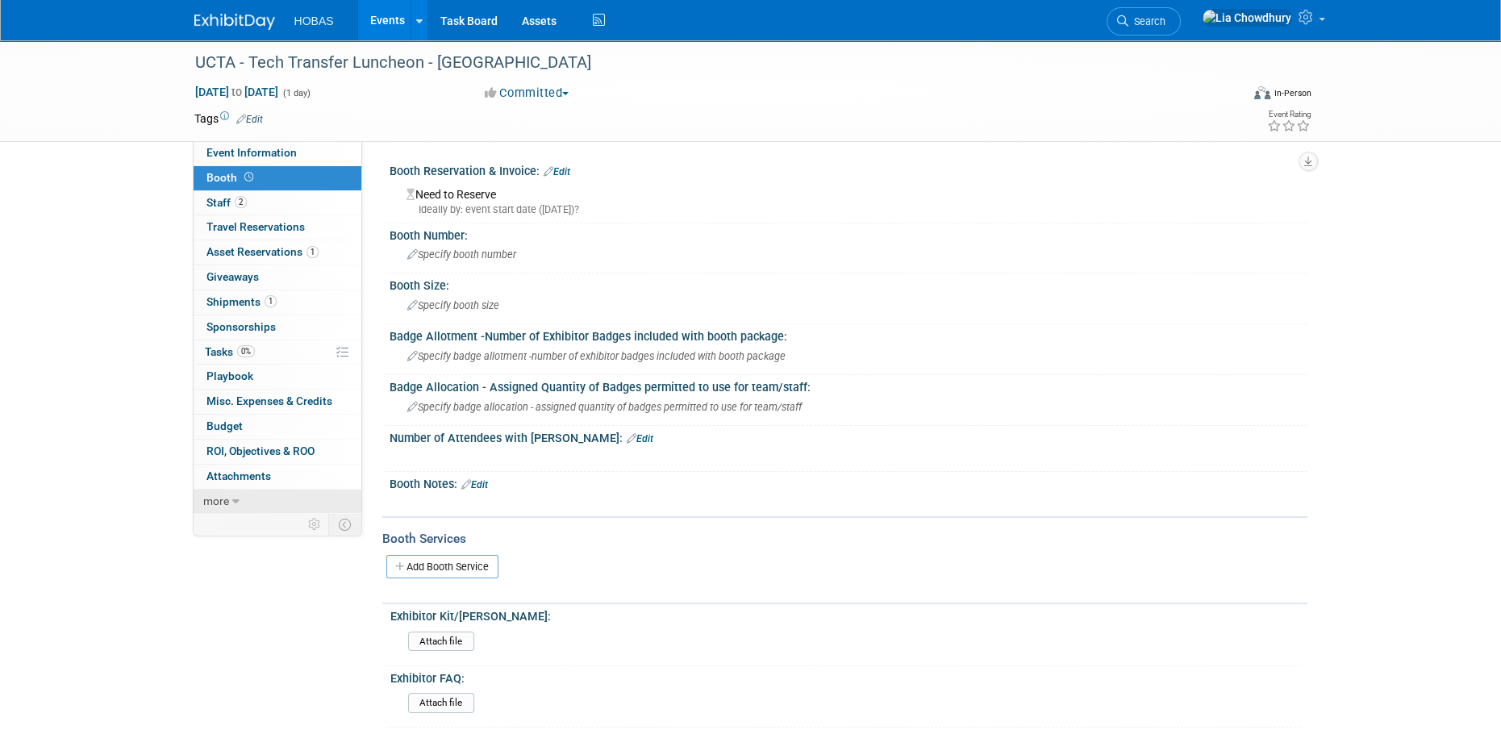
click at [235, 496] on icon at bounding box center [235, 501] width 7 height 11
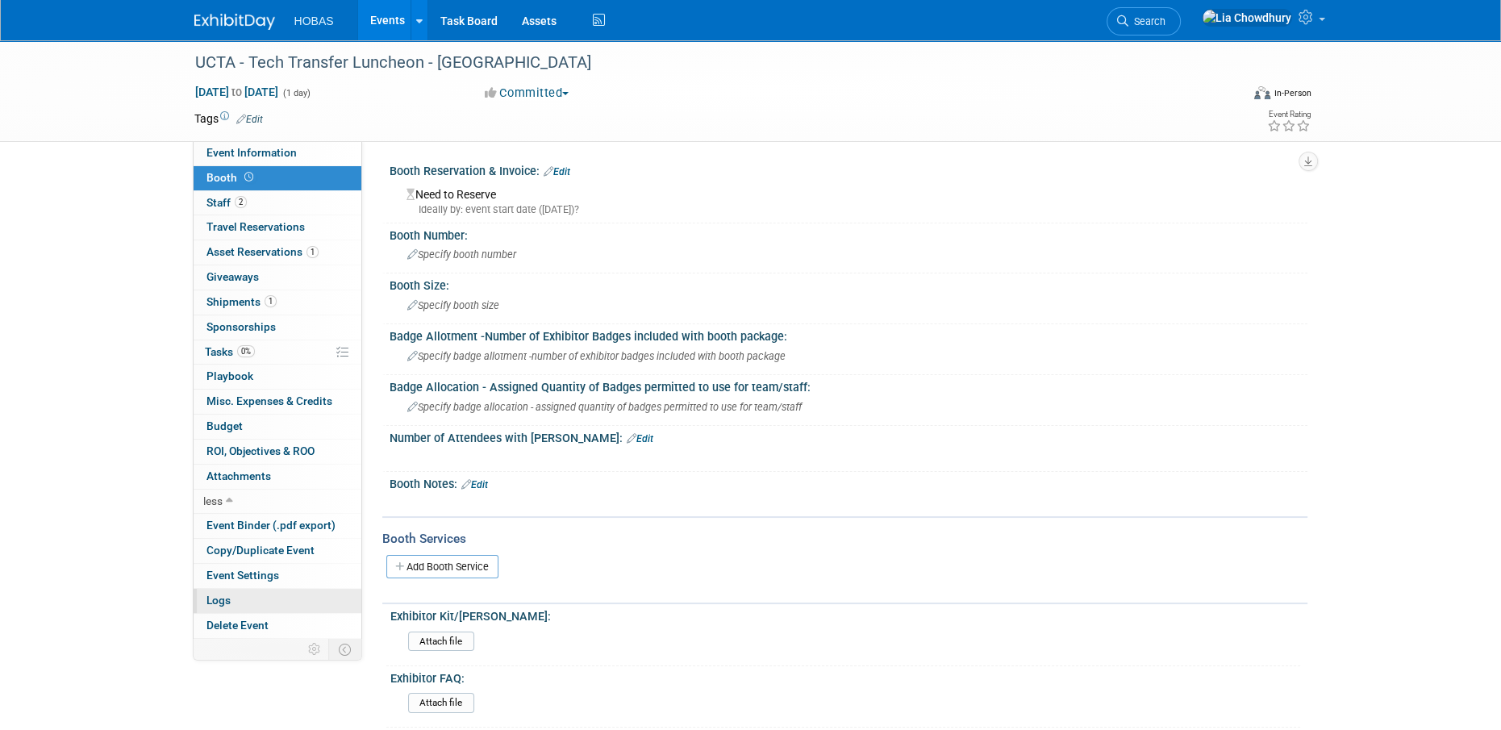
click at [240, 596] on link "Logs" at bounding box center [278, 601] width 168 height 24
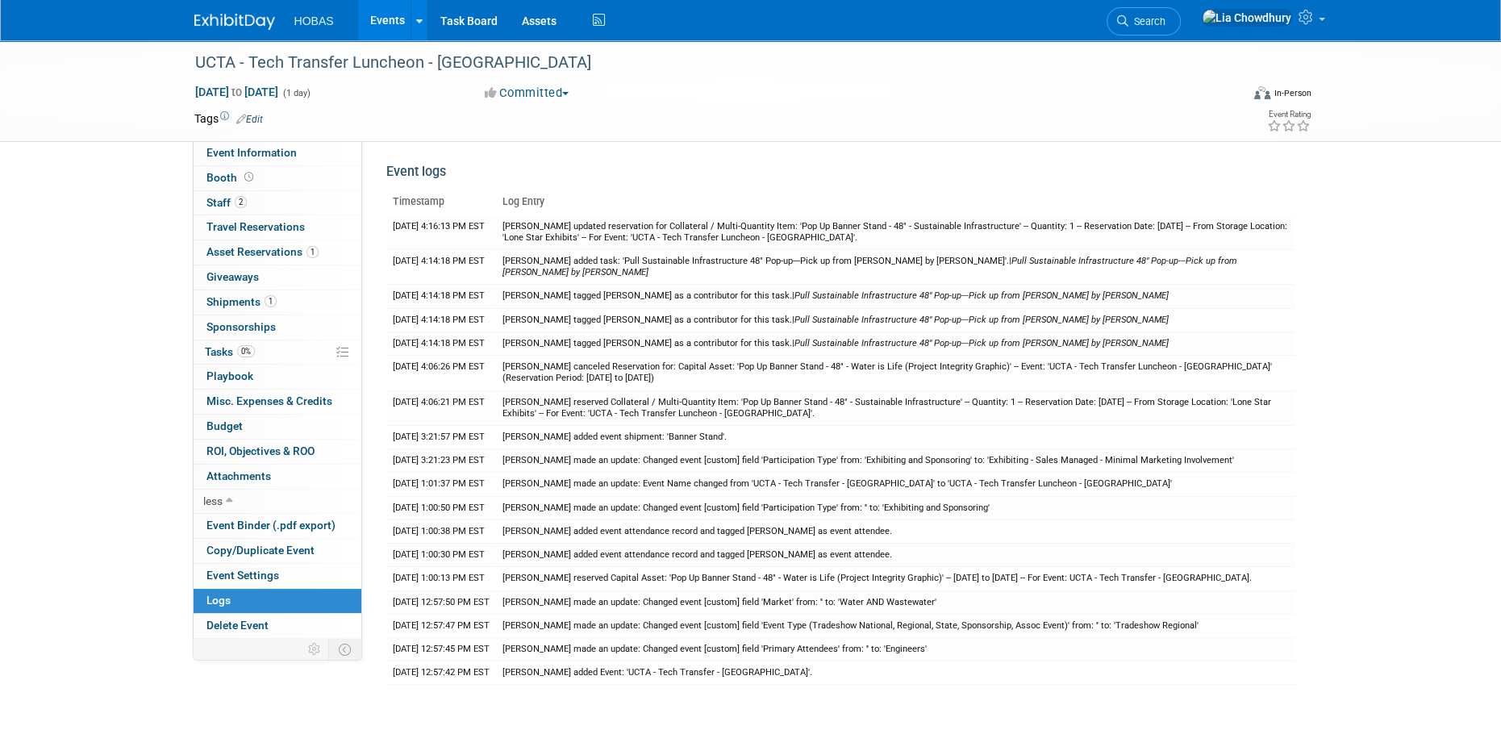
click at [377, 23] on link "Events" at bounding box center [387, 20] width 59 height 40
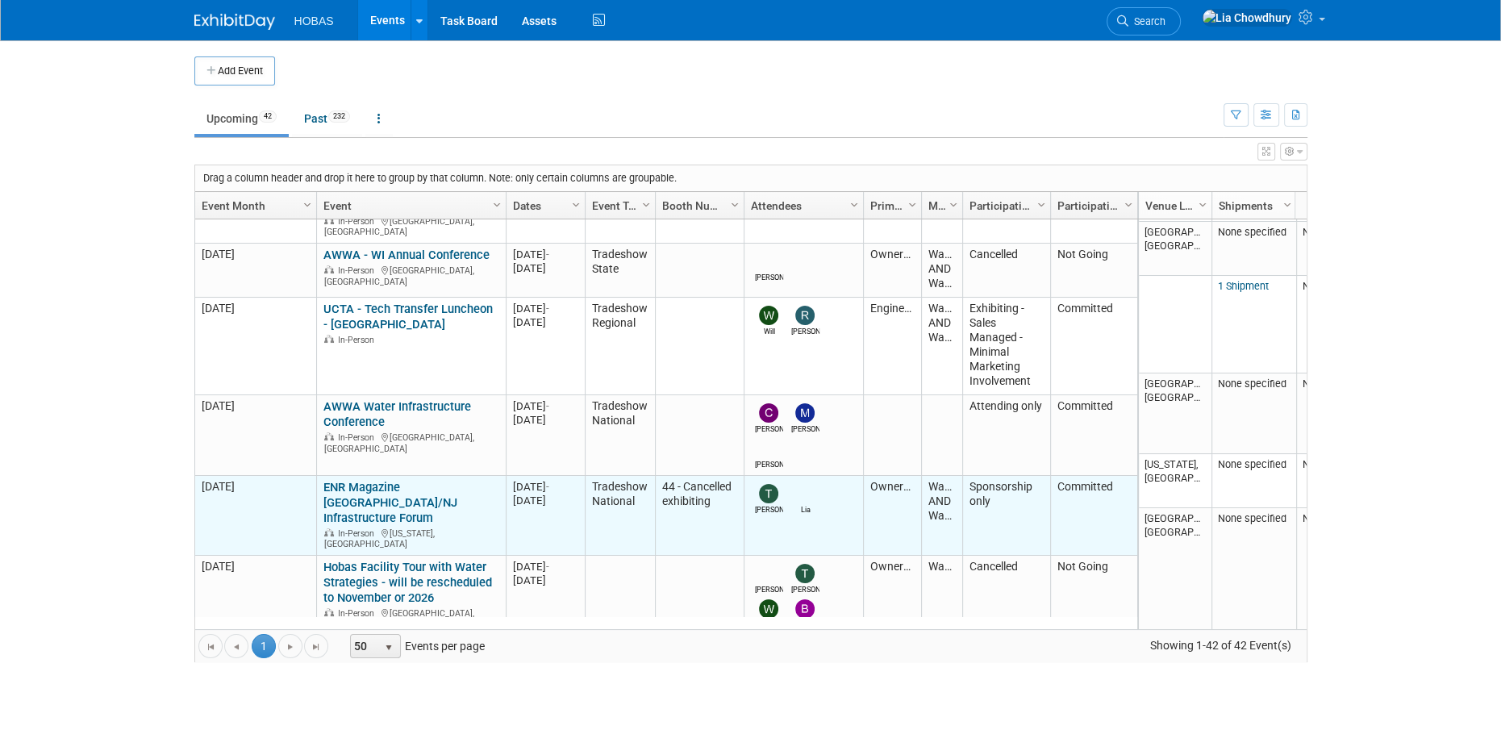
scroll to position [573, 0]
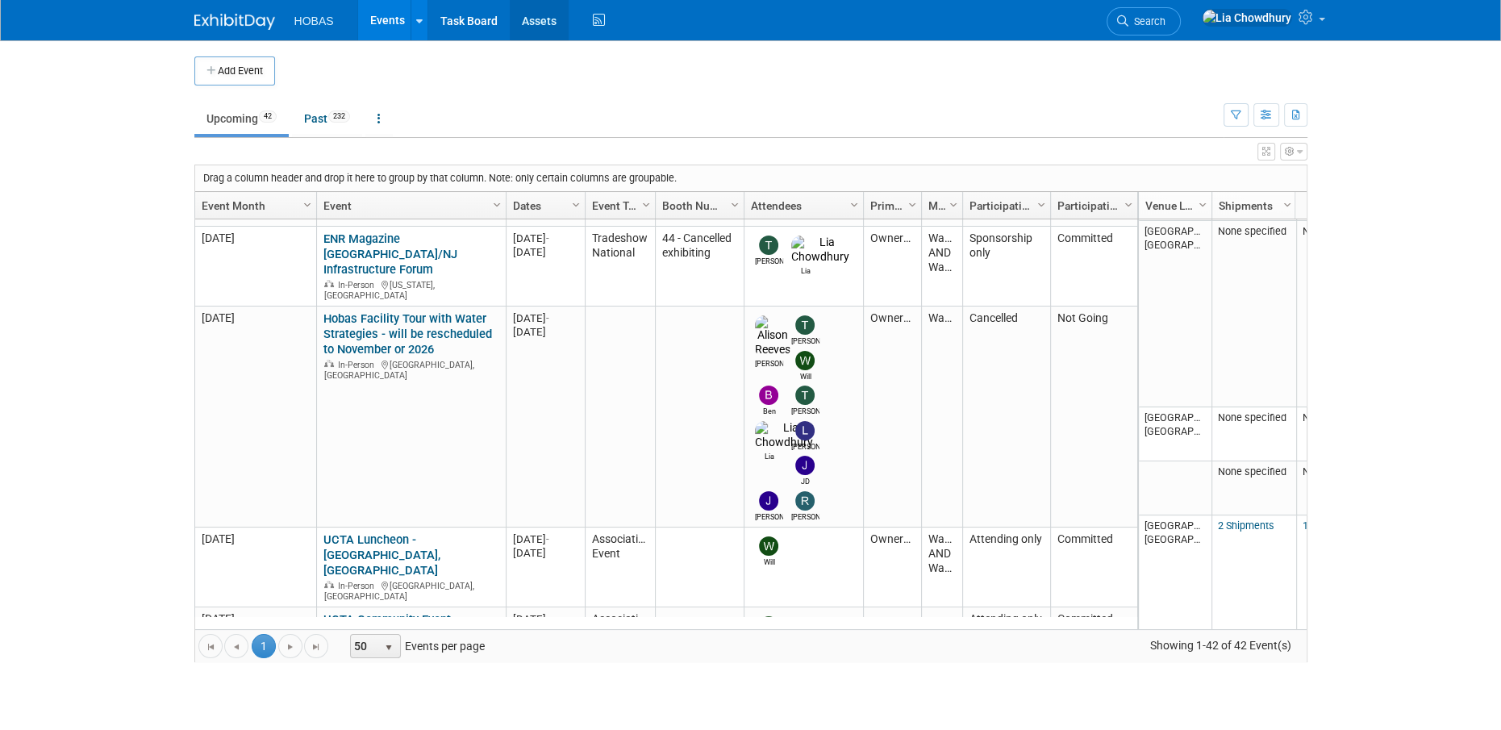
click at [525, 24] on link "Assets" at bounding box center [539, 20] width 59 height 40
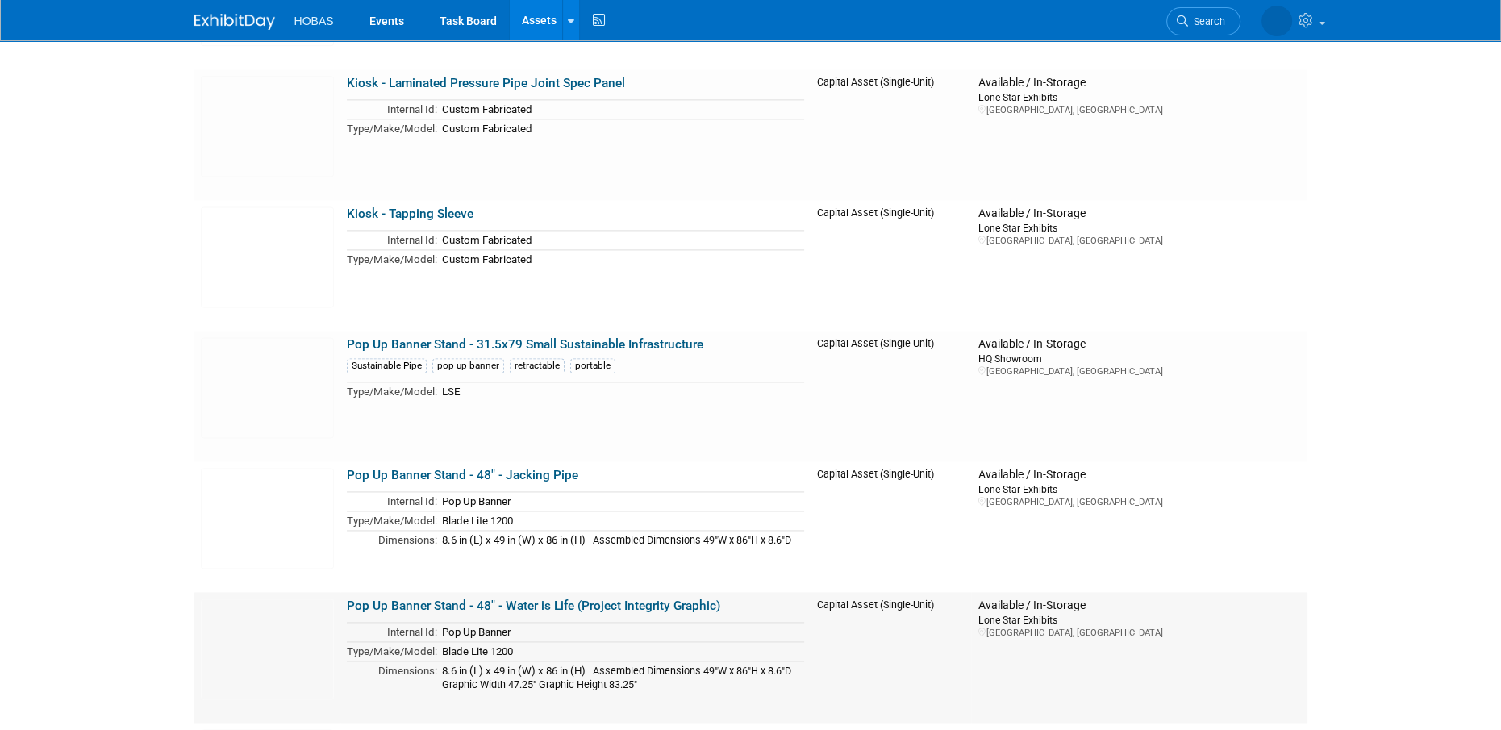
scroll to position [2661, 0]
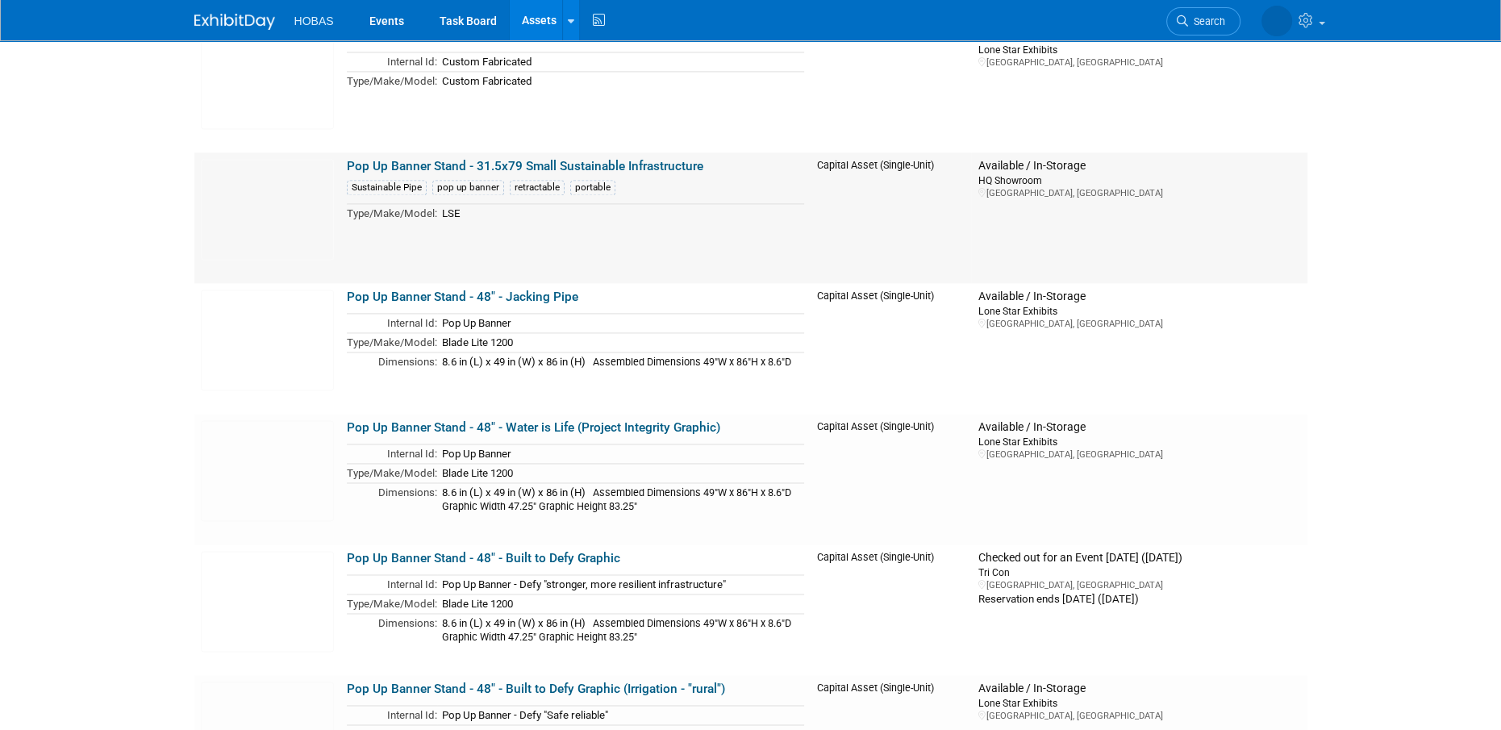
click at [461, 169] on link "Pop Up Banner Stand - 31.5x79 Small Sustainable Infrastructure" at bounding box center [525, 166] width 356 height 15
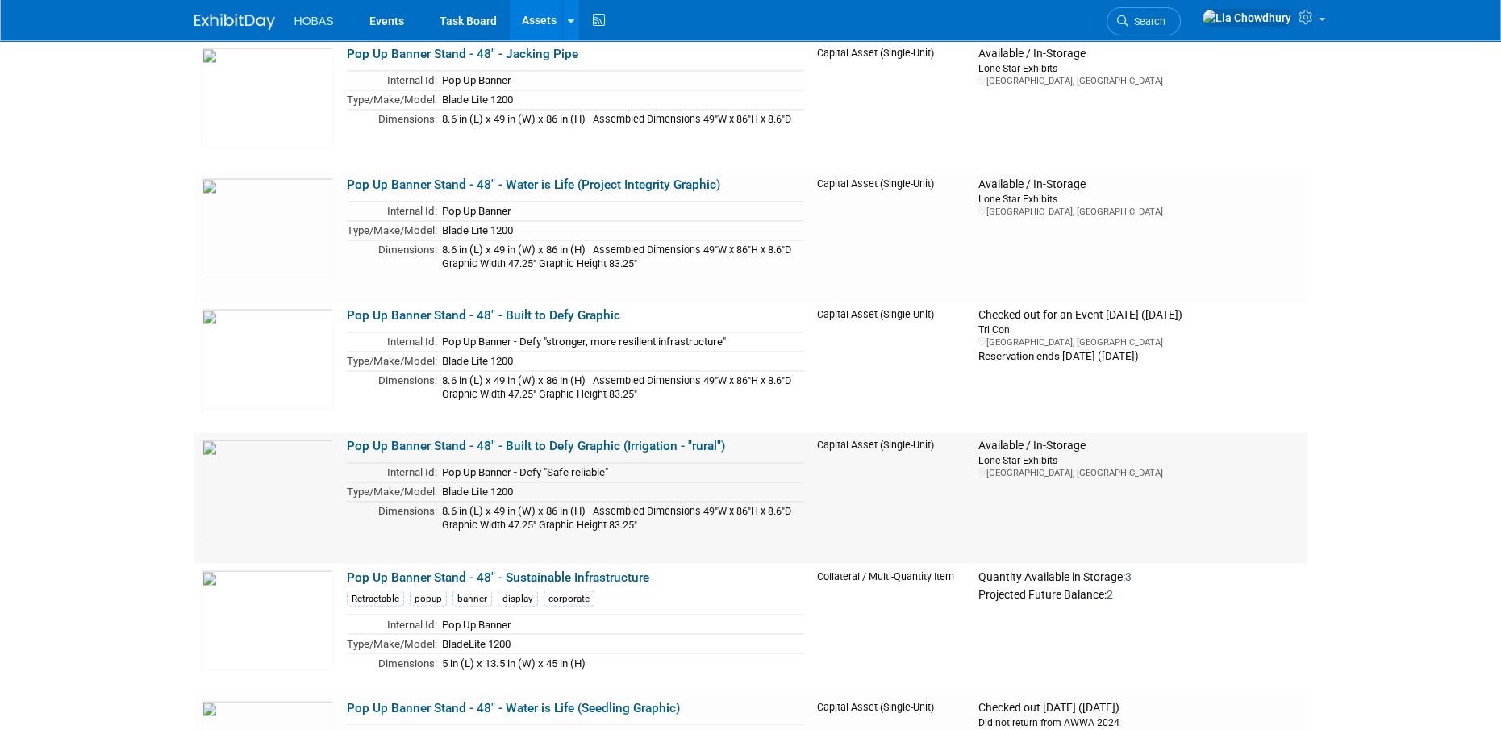
scroll to position [3145, 0]
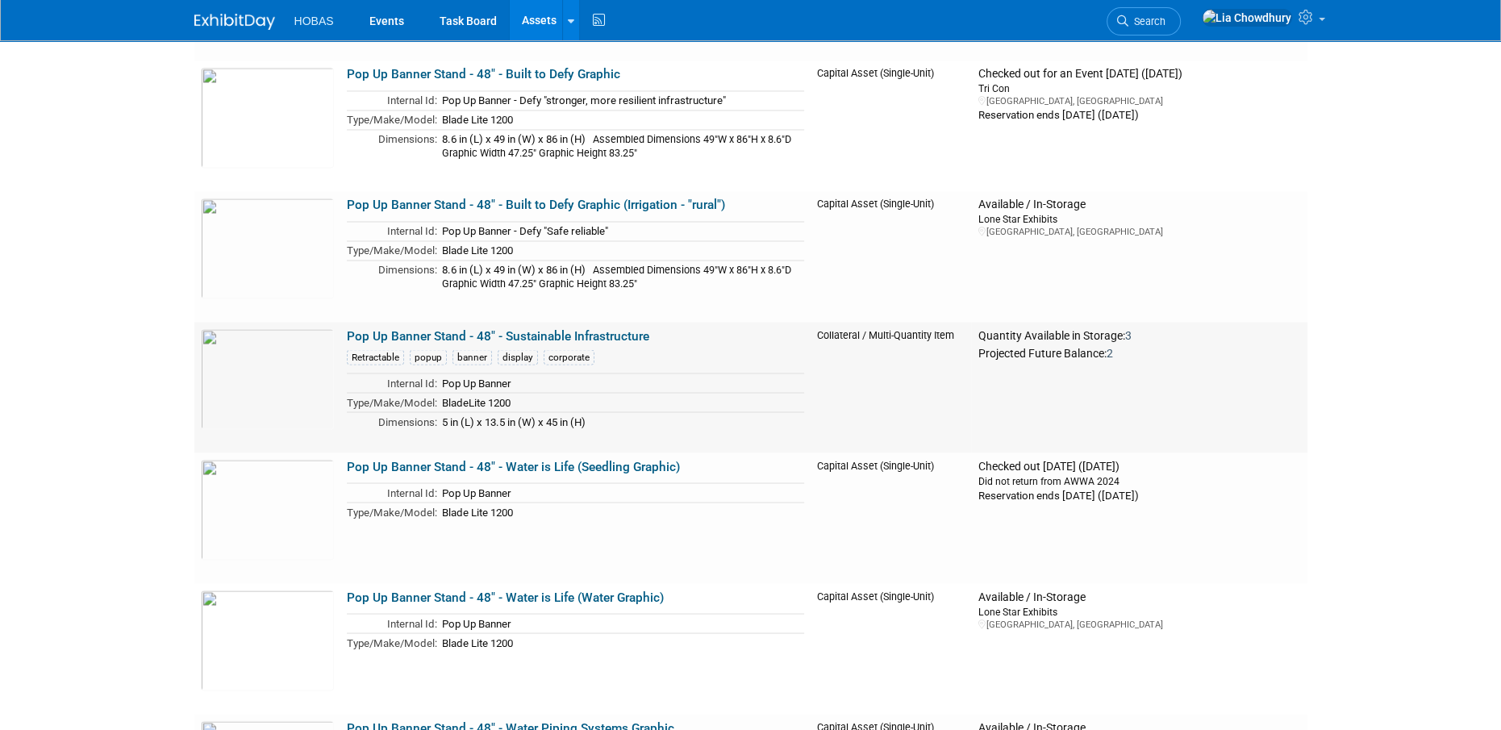
click at [498, 331] on link "Pop Up Banner Stand - 48" - Sustainable Infrastructure" at bounding box center [498, 335] width 302 height 15
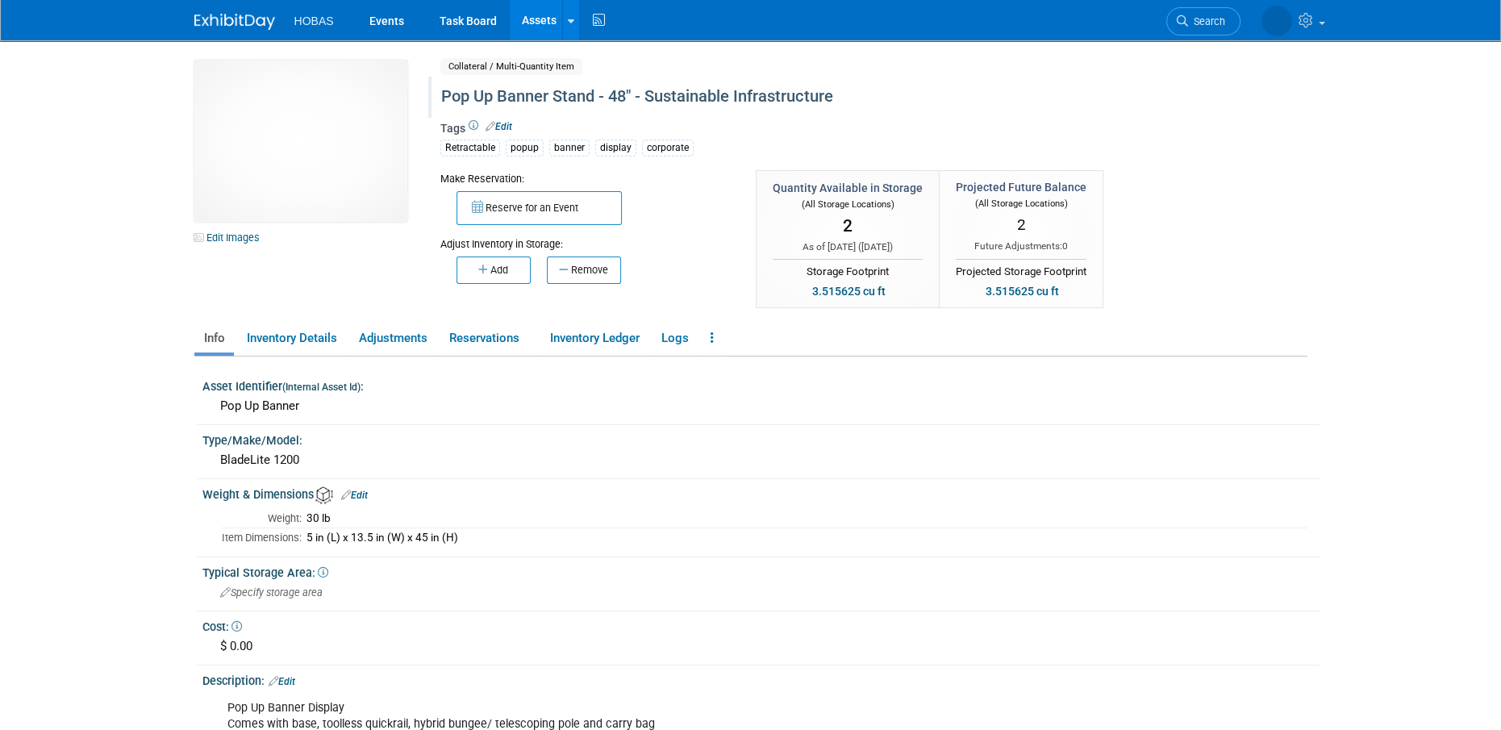
click at [615, 98] on div "Pop Up Banner Stand - 48" - Sustainable Infrastructure" at bounding box center [804, 96] width 739 height 29
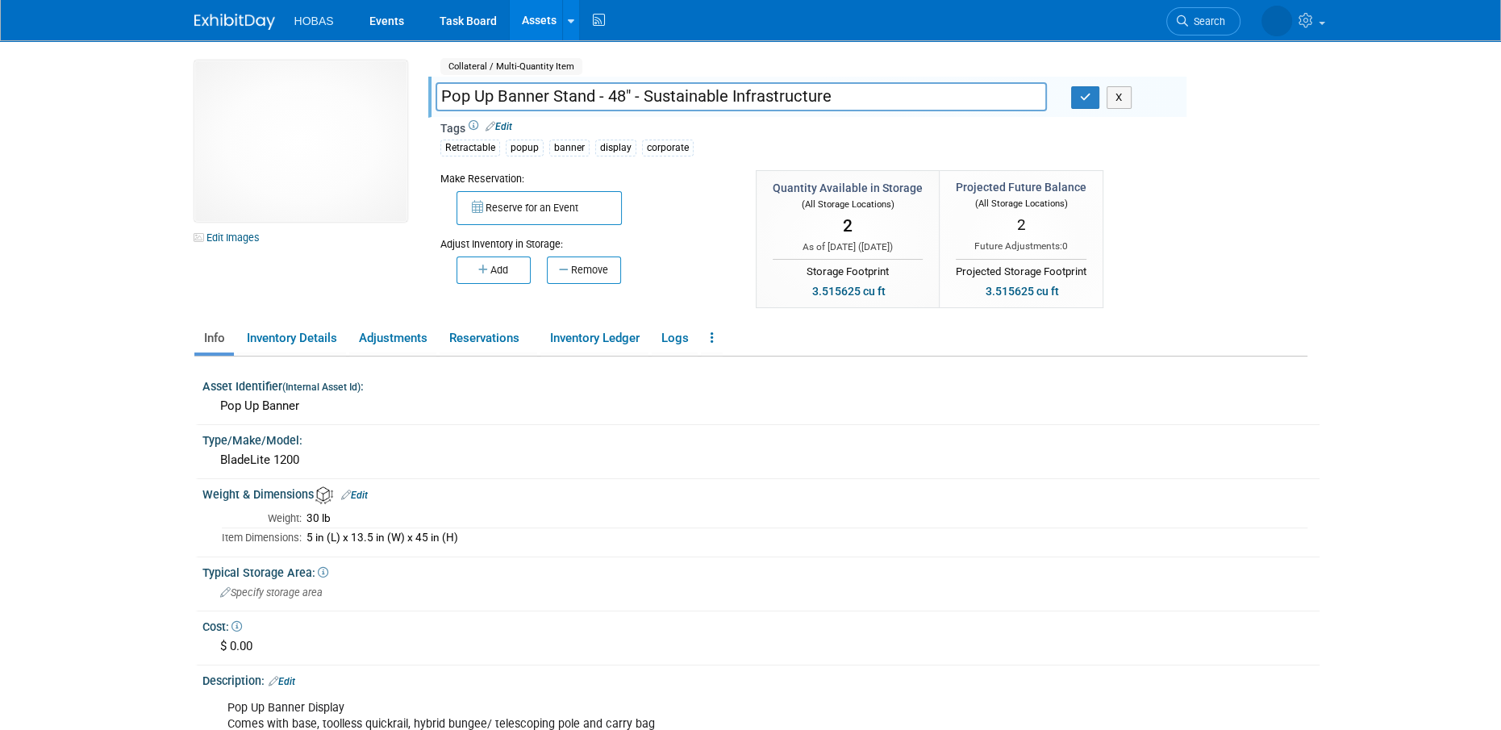
click at [615, 98] on input "Pop Up Banner Stand - 48" - Sustainable Infrastructure" at bounding box center [740, 96] width 611 height 28
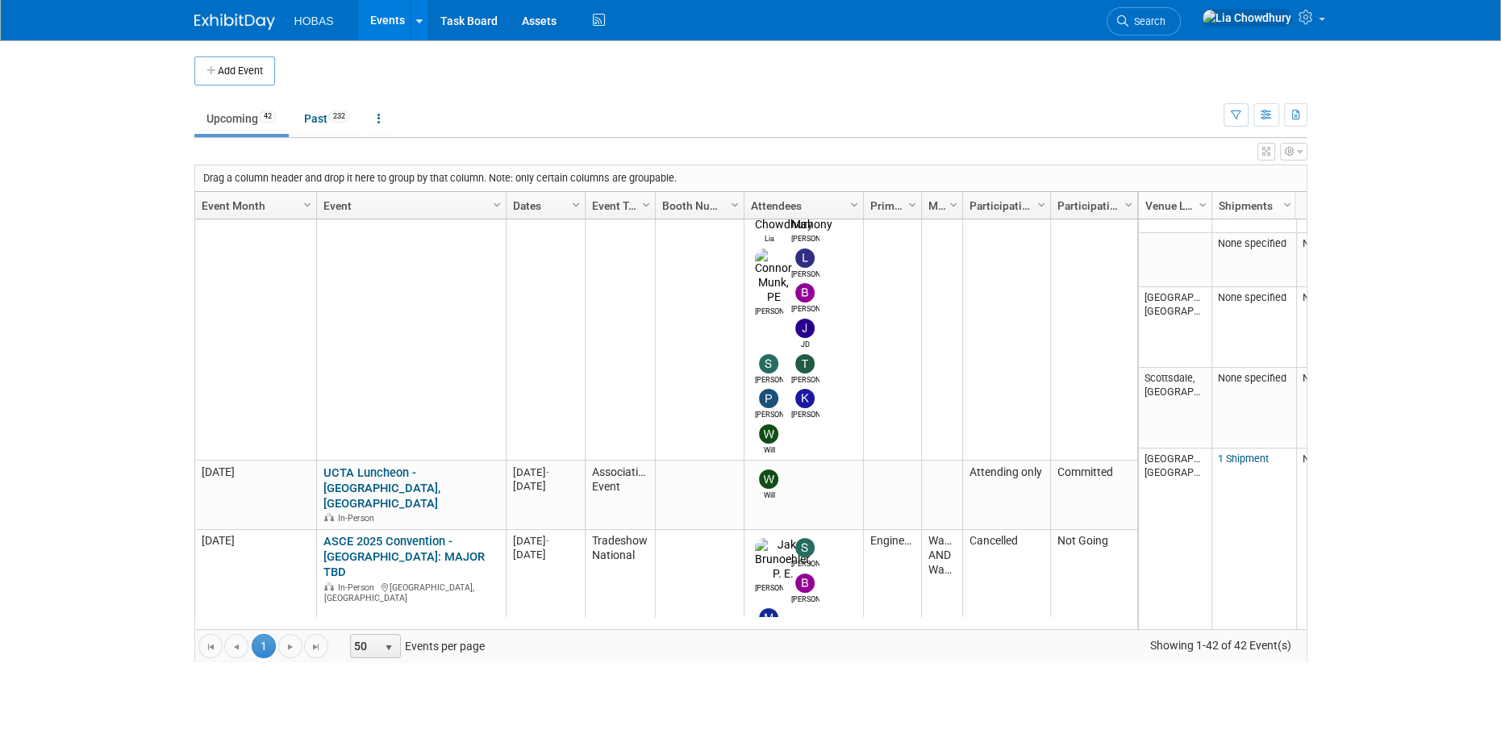
scroll to position [1243, 0]
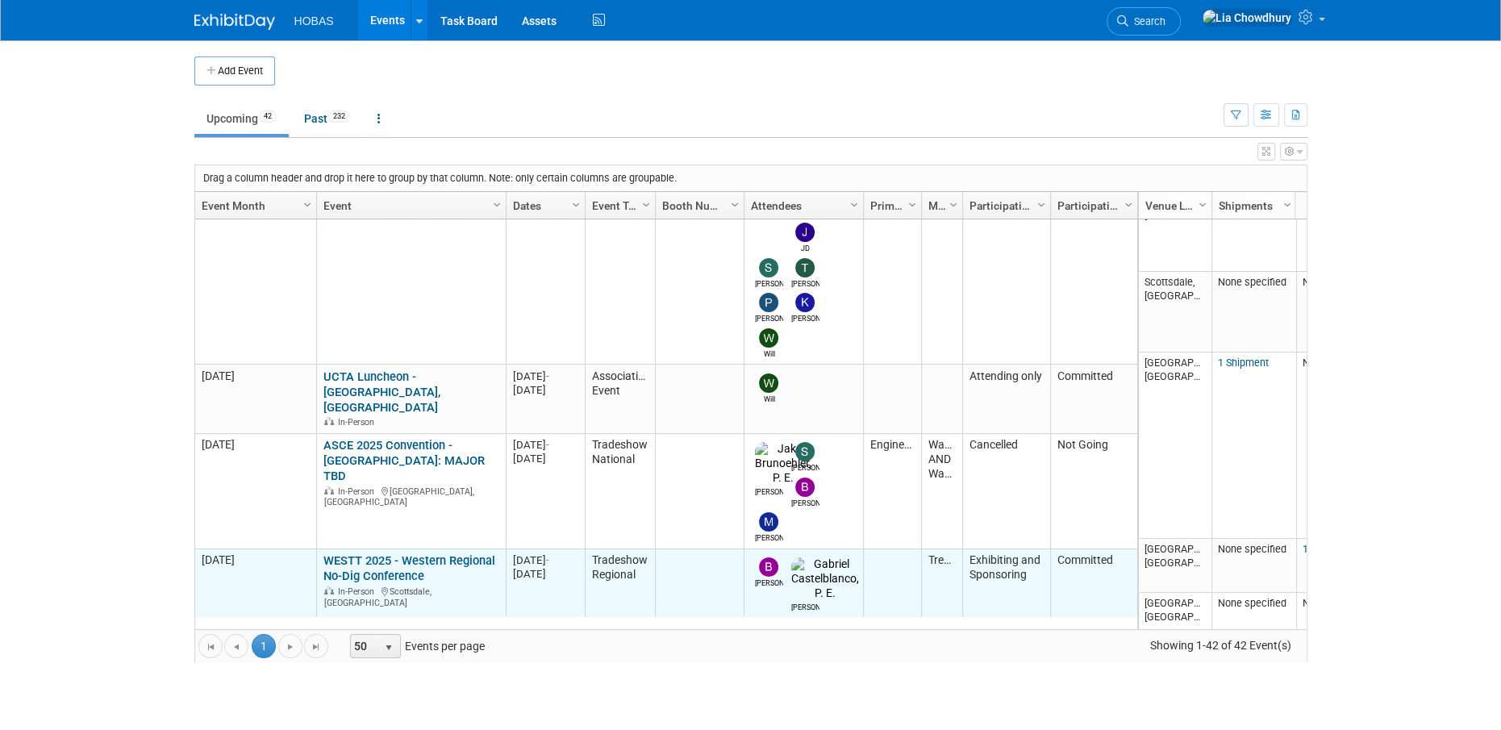
drag, startPoint x: 451, startPoint y: 291, endPoint x: 368, endPoint y: 301, distance: 82.8
click at [368, 553] on div "WESTT 2025 - Western Regional No-Dig Conference In-Person Scottsdale, AZ" at bounding box center [410, 580] width 175 height 55
drag, startPoint x: 435, startPoint y: 297, endPoint x: 324, endPoint y: 285, distance: 111.8
click at [324, 553] on div "WESTT 2025 - Western Regional No-Dig Conference In-Person Scottsdale, AZ" at bounding box center [410, 580] width 175 height 55
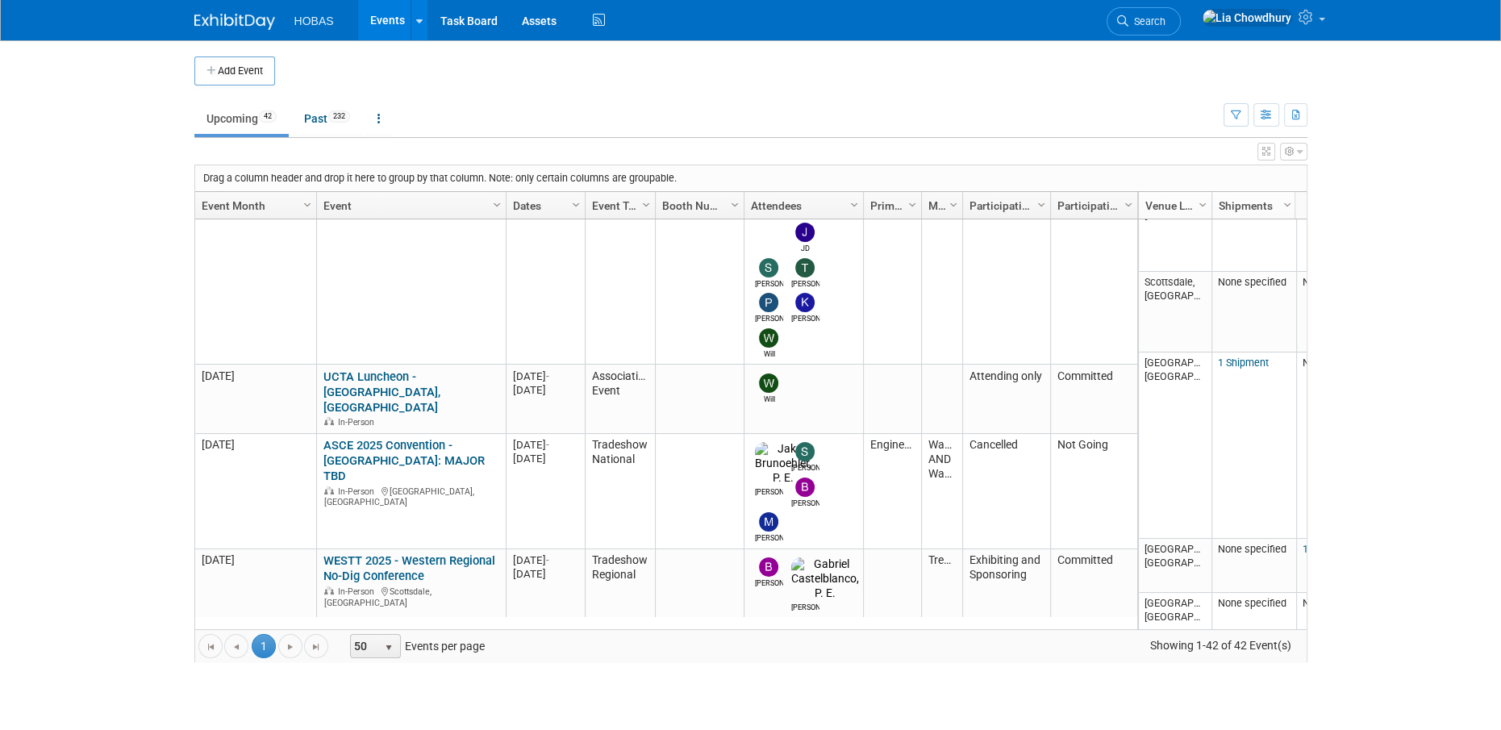
copy link "WESTT 2025 - Western Regional No-Dig Conference"
click at [379, 657] on link "***NASTT 2025 No-Dig North & ISTT International No-Dig" at bounding box center [406, 672] width 166 height 30
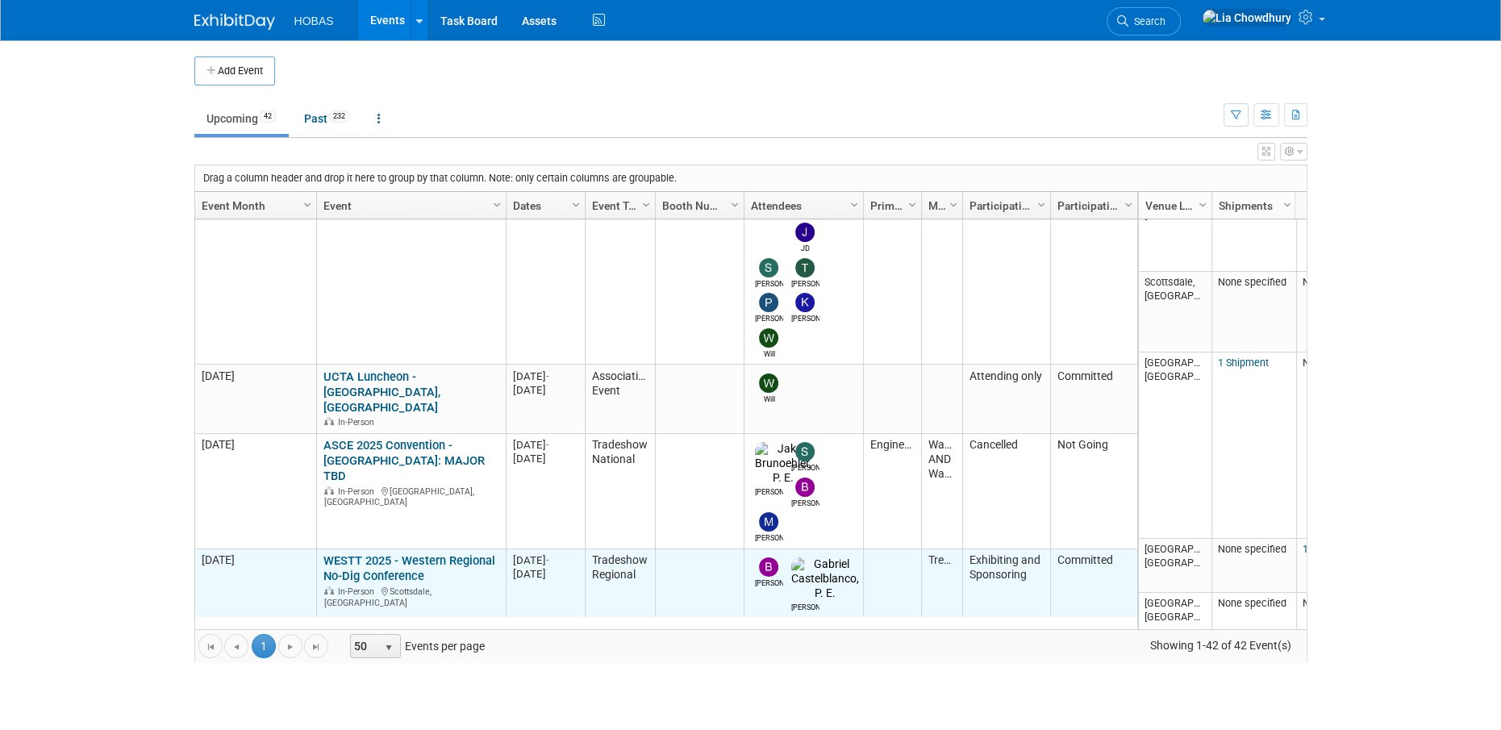
click at [223, 549] on td "M-2025-10 October 2025" at bounding box center [255, 601] width 121 height 104
click at [399, 553] on link "WESTT 2025 - Western Regional No-Dig Conference" at bounding box center [409, 568] width 172 height 30
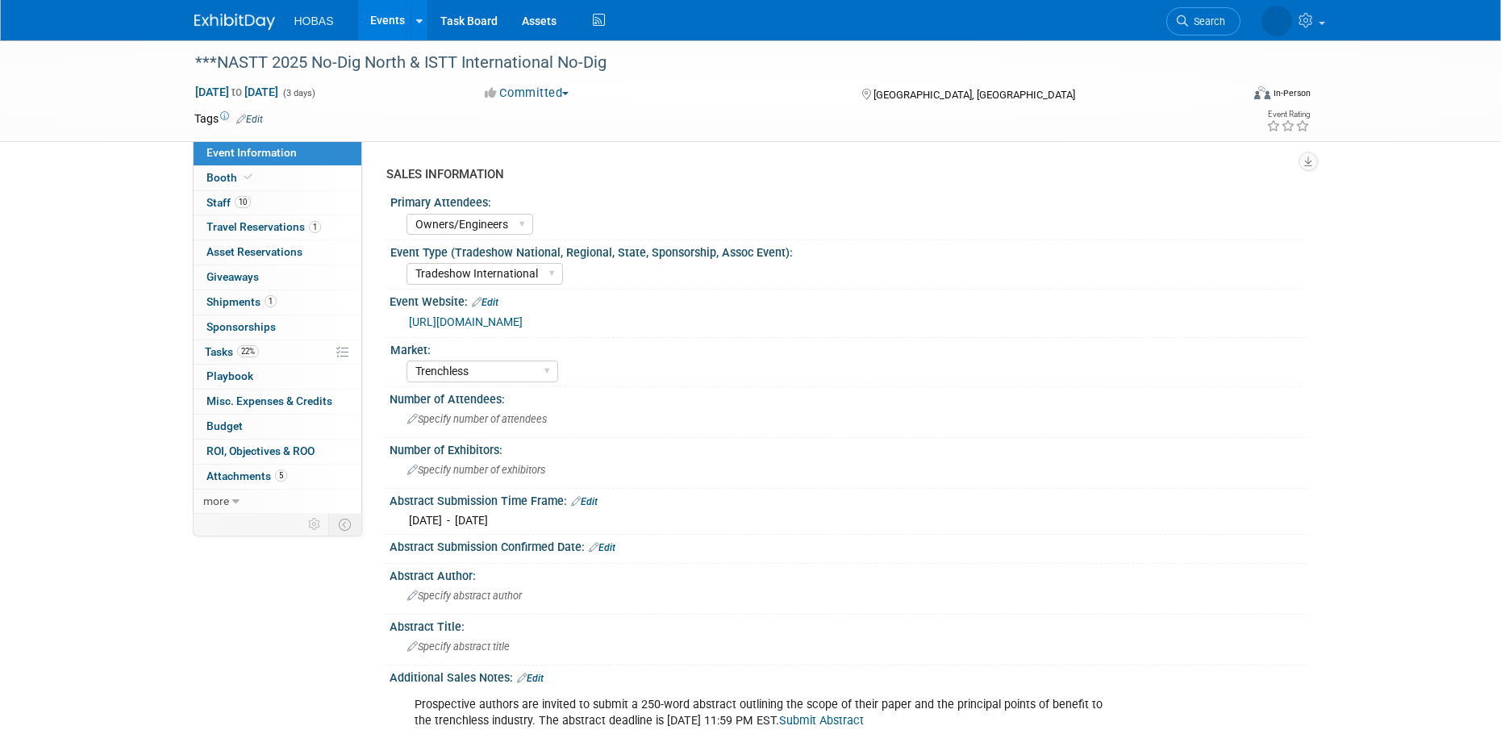
select select "Owners/Engineers"
select select "Tradeshow International"
select select "Trenchless"
select select "Exhibiting"
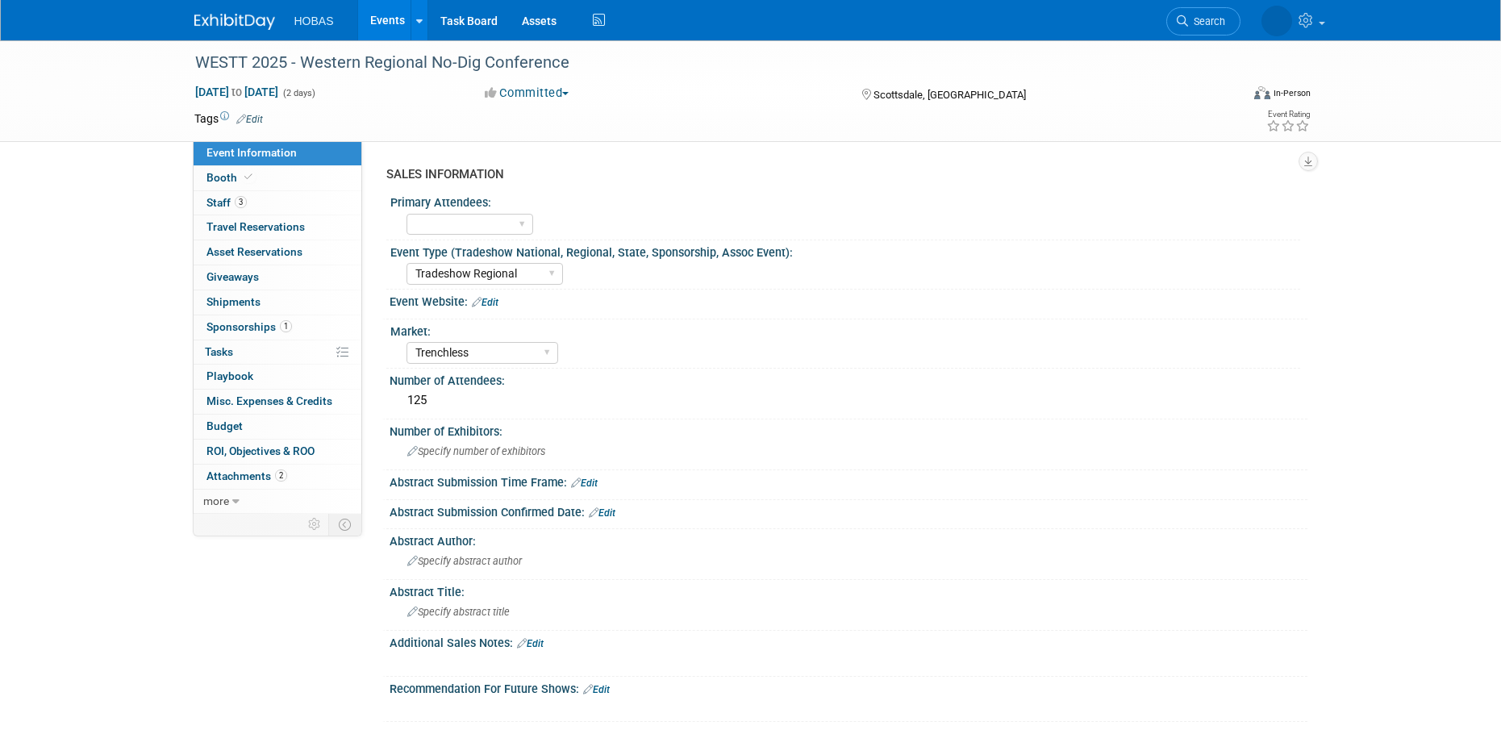
select select "Tradeshow Regional"
select select "Trenchless"
select select "Exhibiting and Sponsoring"
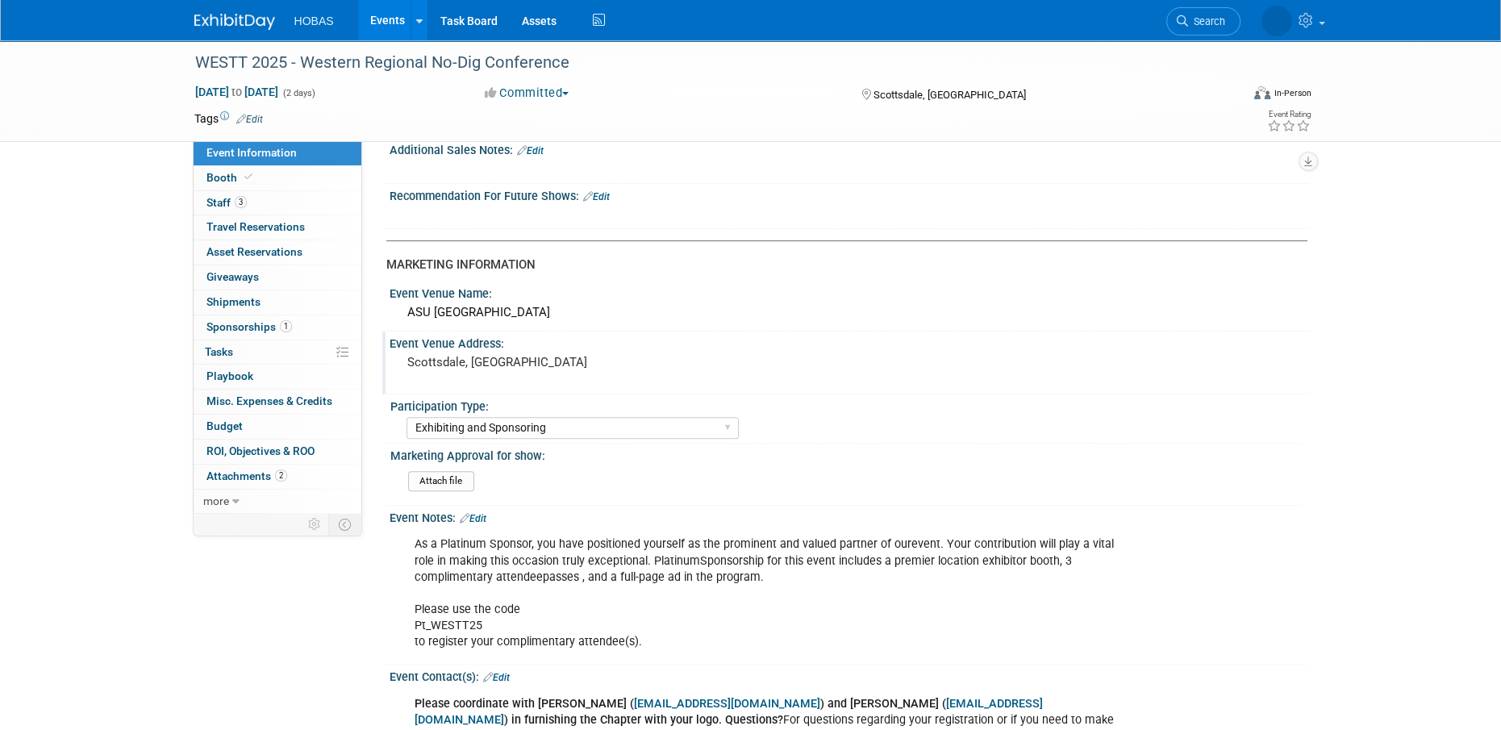
scroll to position [645, 0]
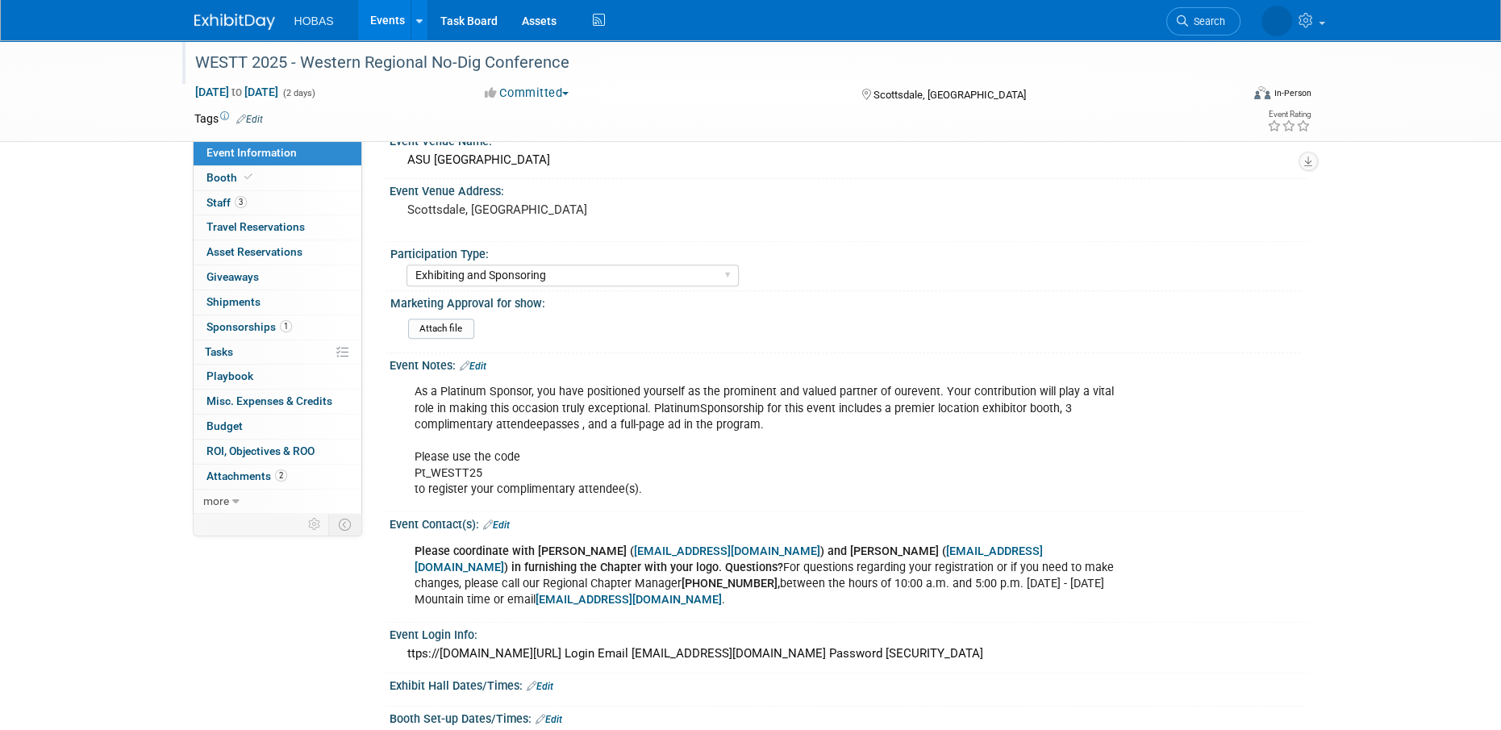
click at [368, 64] on div "WESTT 2025 - Western Regional No-Dig Conference" at bounding box center [702, 62] width 1026 height 29
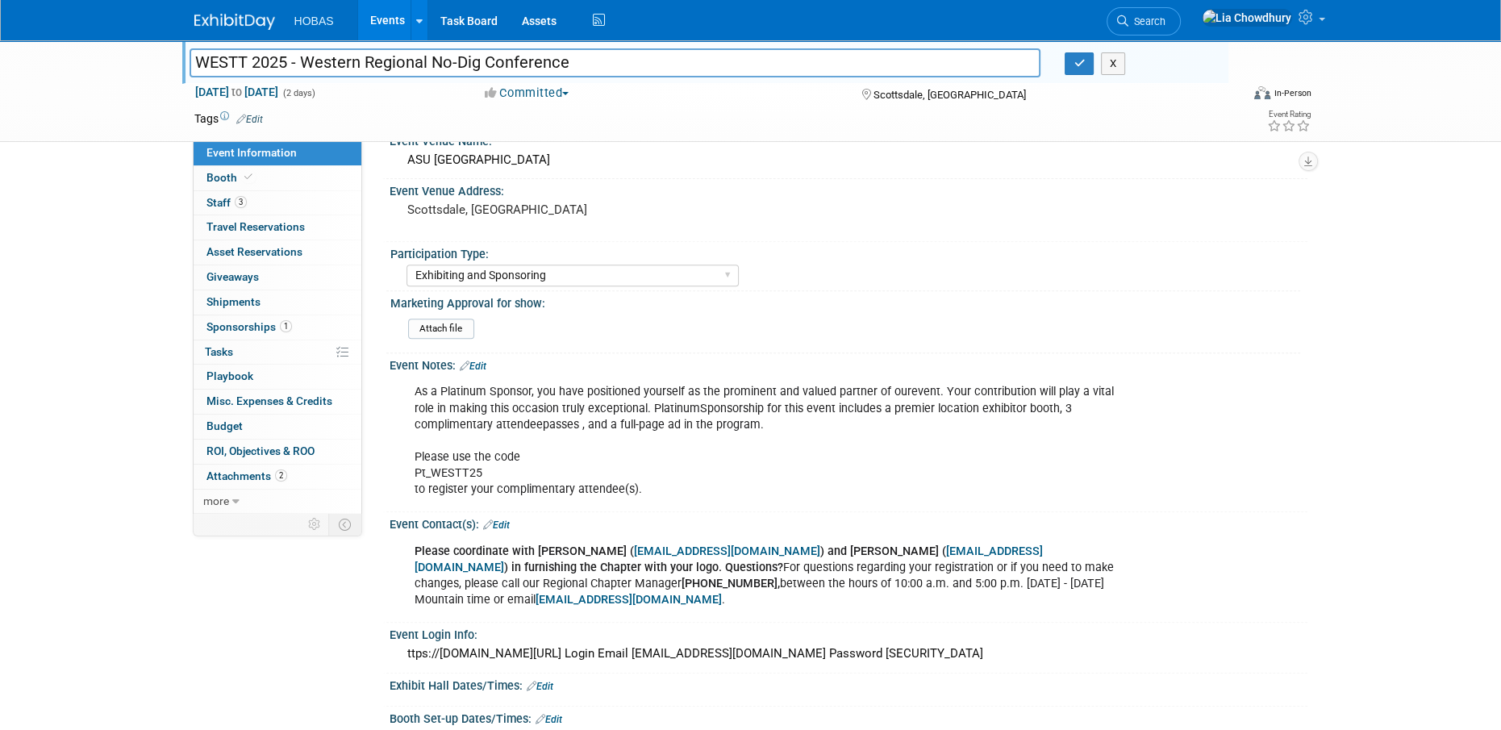
click at [368, 64] on input "WESTT 2025 - Western Regional No-Dig Conference" at bounding box center [614, 62] width 851 height 28
click at [367, 65] on input "WESTT 2025 - Western Regional No-Dig Conference" at bounding box center [614, 62] width 851 height 28
click at [366, 68] on input "WESTT 2025 - Western Regional No-Dig Conference" at bounding box center [614, 62] width 851 height 28
click at [292, 69] on input "WESTT 2025 - Western Regional No-Dig Conference" at bounding box center [614, 62] width 851 height 28
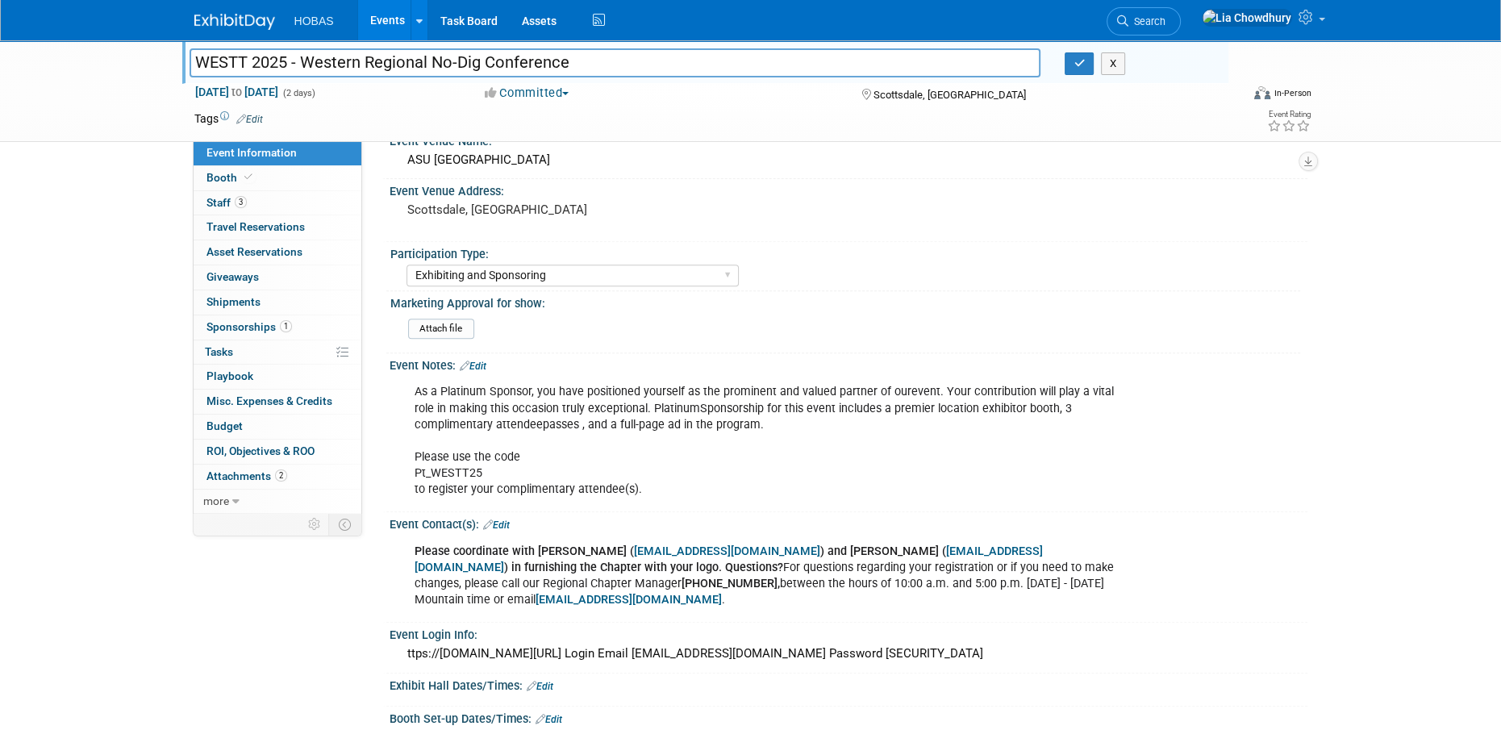
click at [292, 69] on input "WESTT 2025 - Western Regional No-Dig Conference" at bounding box center [614, 62] width 851 height 28
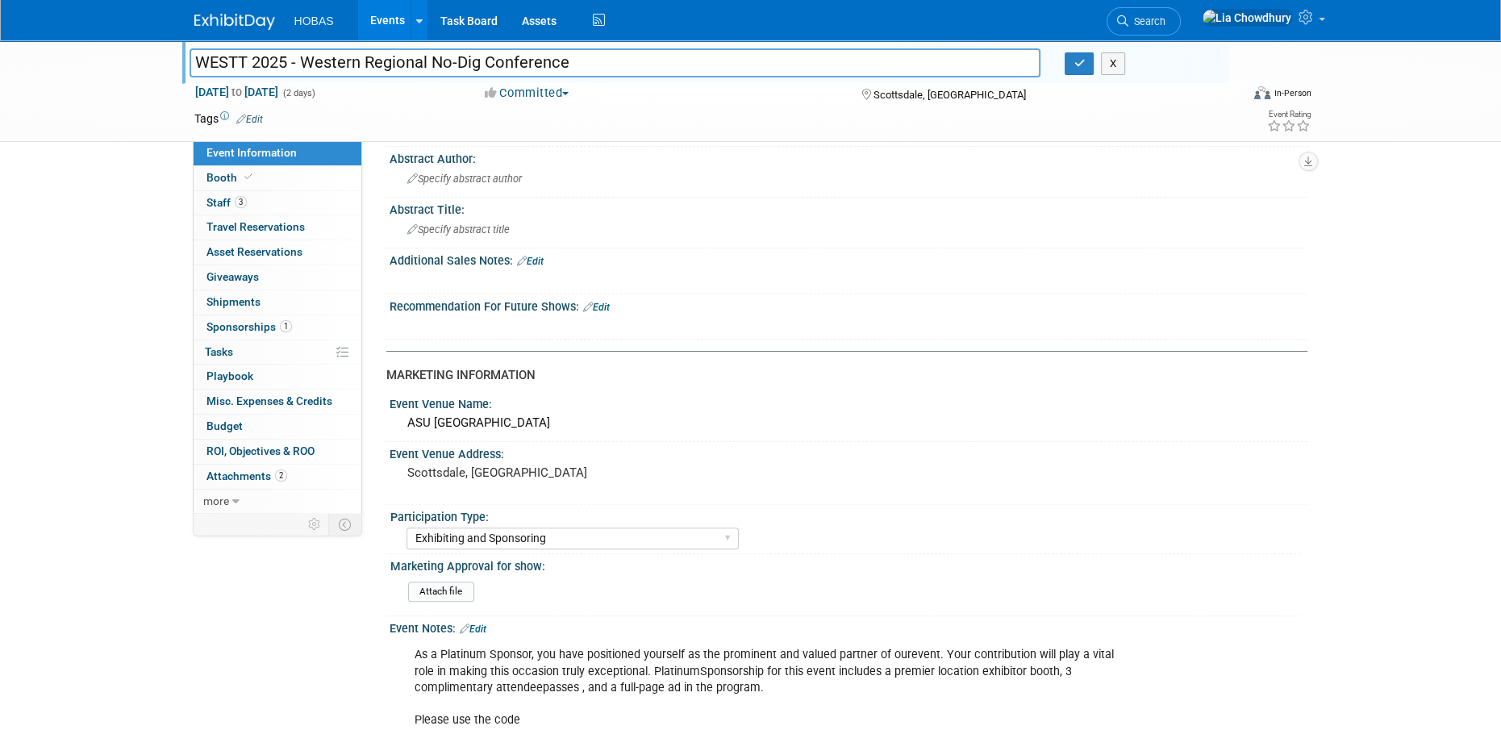
scroll to position [403, 0]
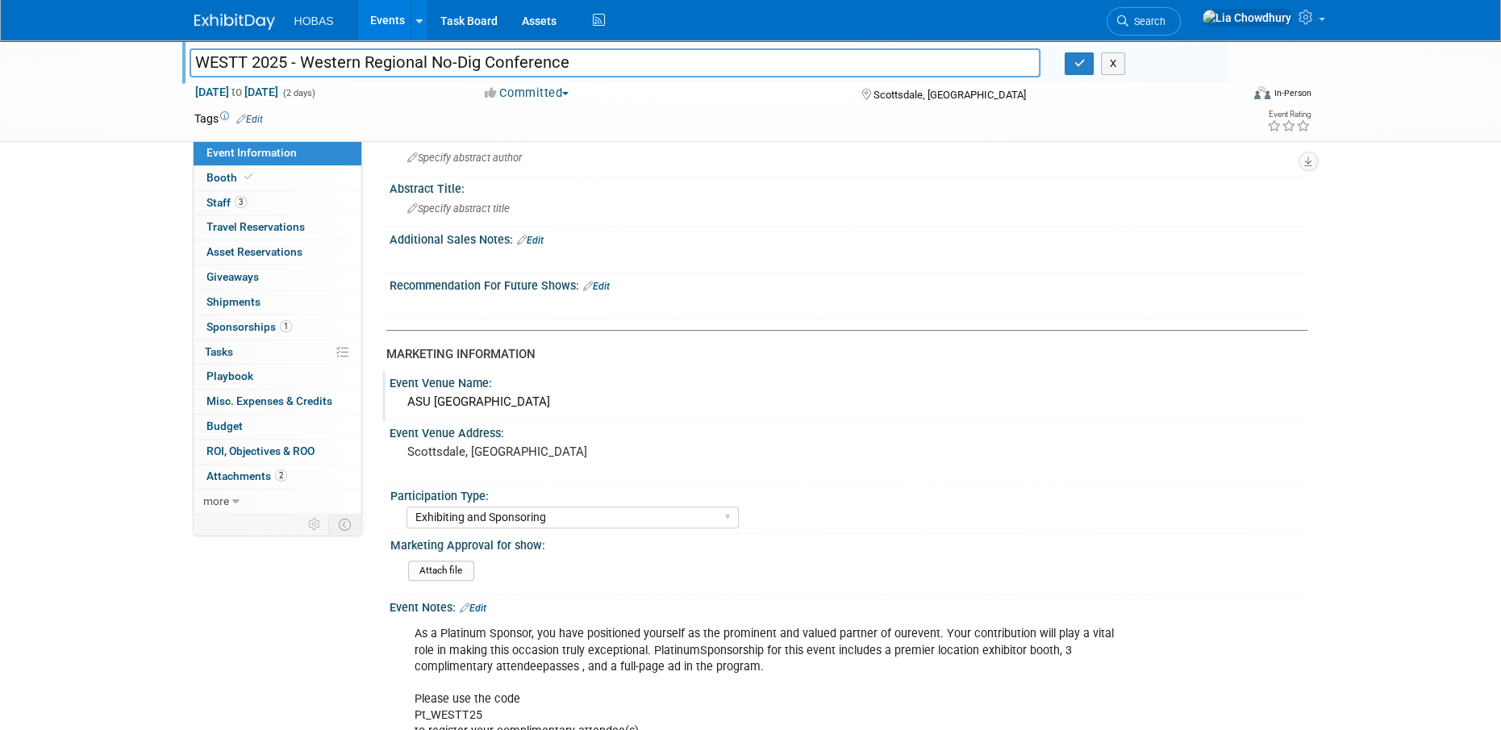
click at [518, 402] on div "ASU [GEOGRAPHIC_DATA]" at bounding box center [848, 401] width 893 height 25
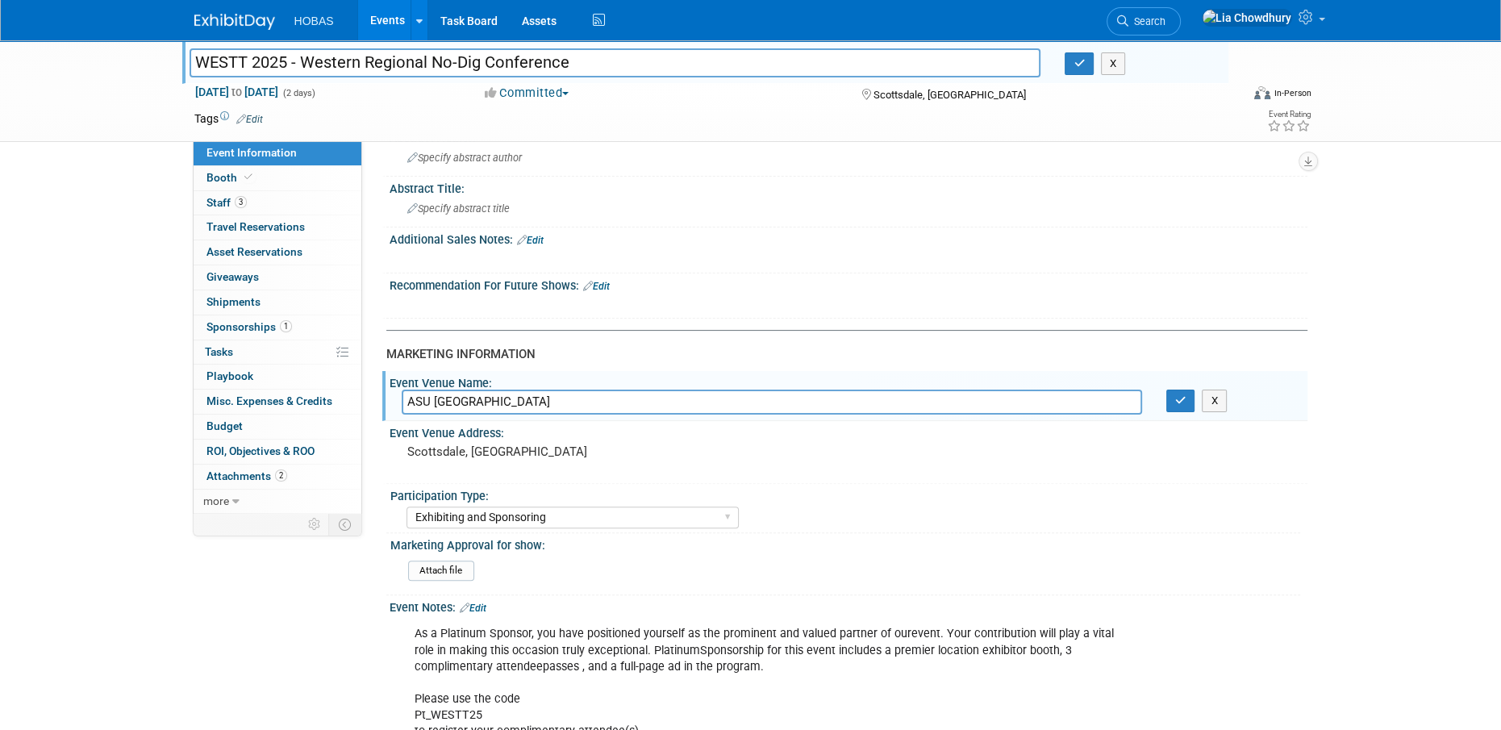
click at [518, 402] on input "ASU [GEOGRAPHIC_DATA]" at bounding box center [772, 401] width 740 height 25
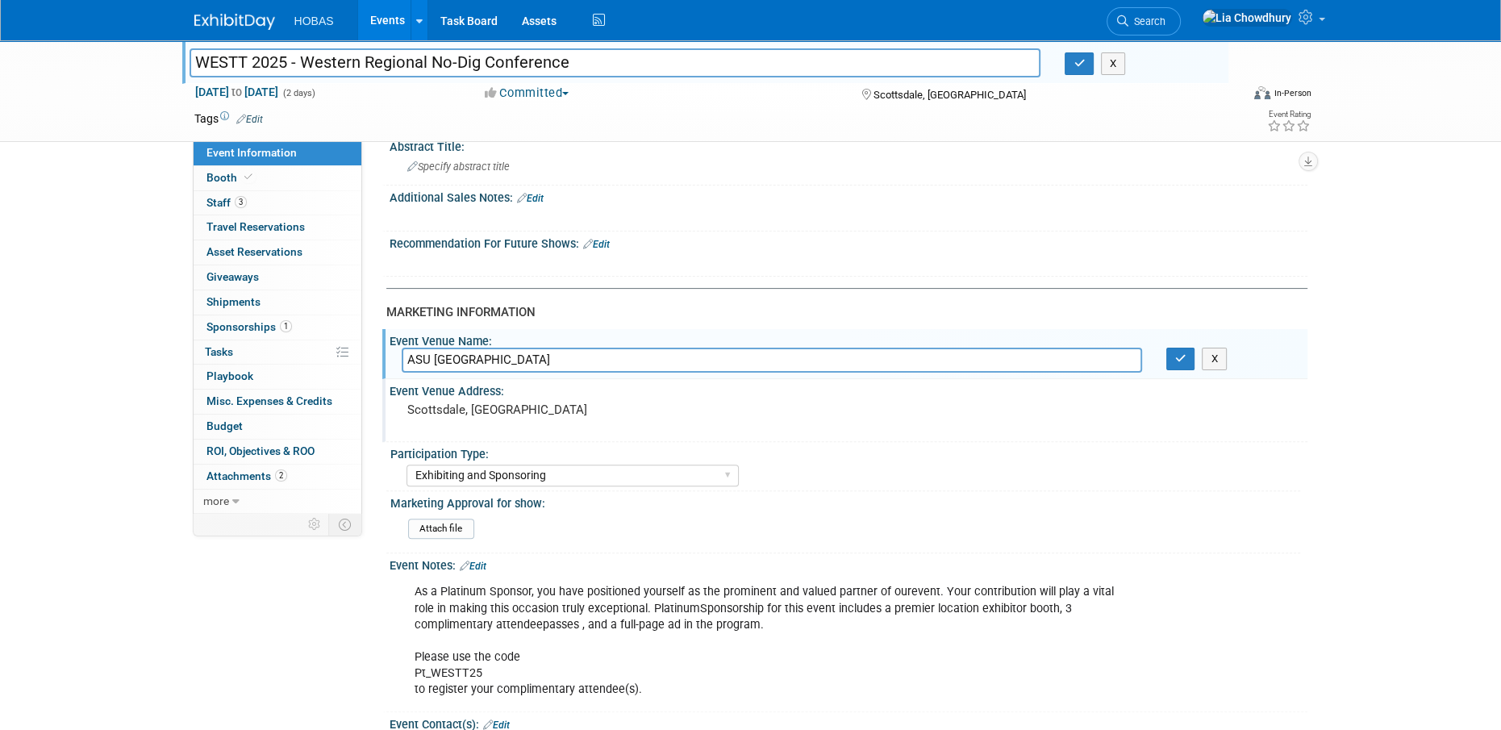
scroll to position [484, 0]
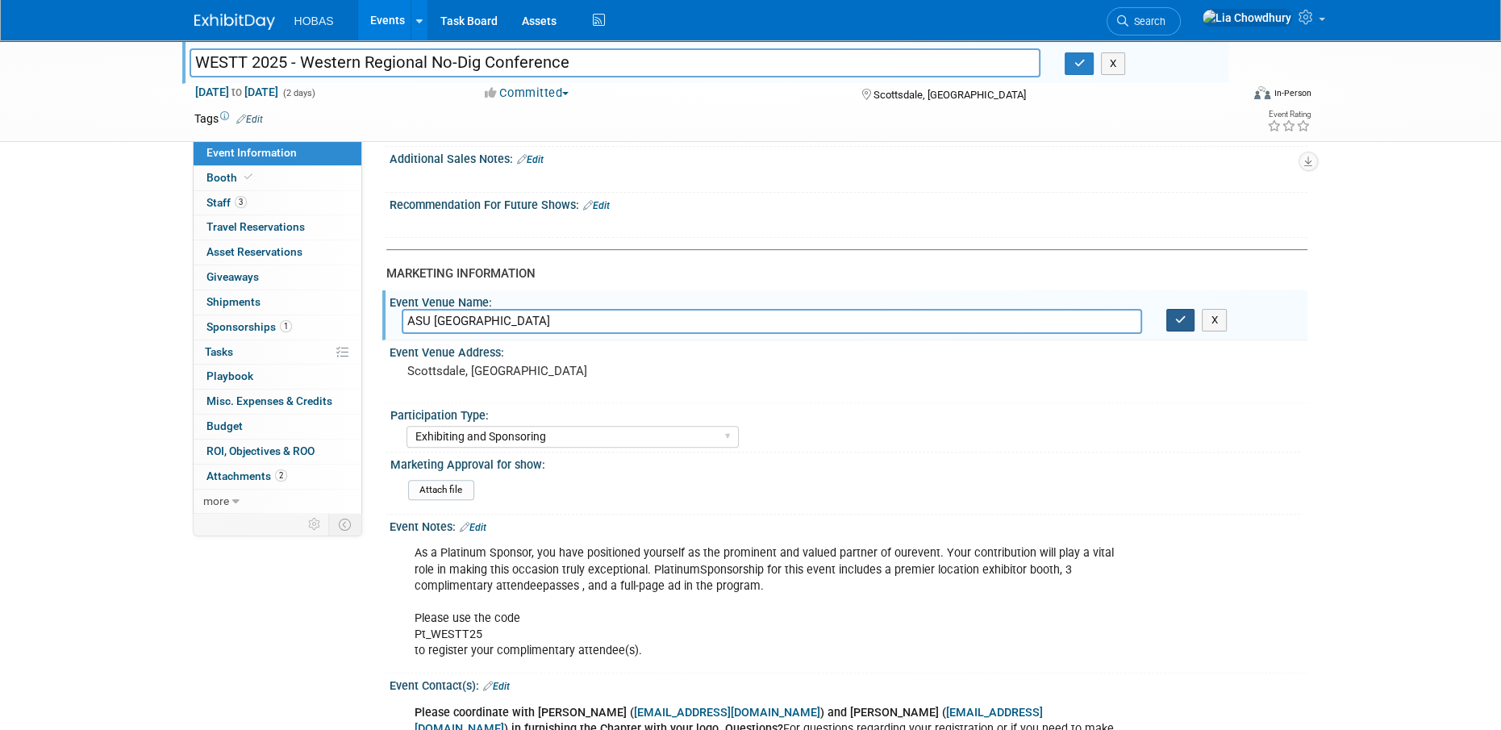
click at [1181, 323] on button "button" at bounding box center [1180, 320] width 29 height 23
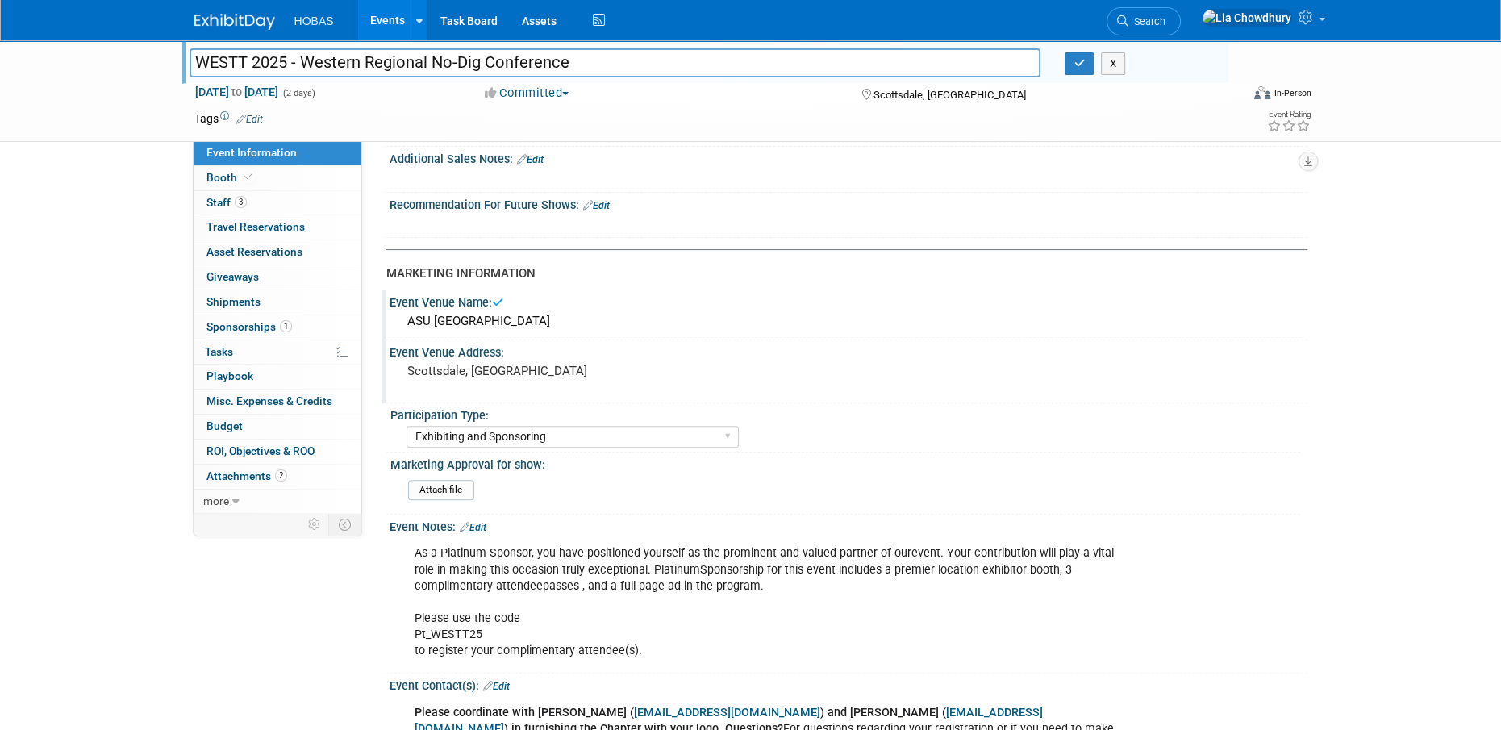
click at [467, 369] on pre "Scottsdale, [GEOGRAPHIC_DATA]" at bounding box center [580, 371] width 347 height 15
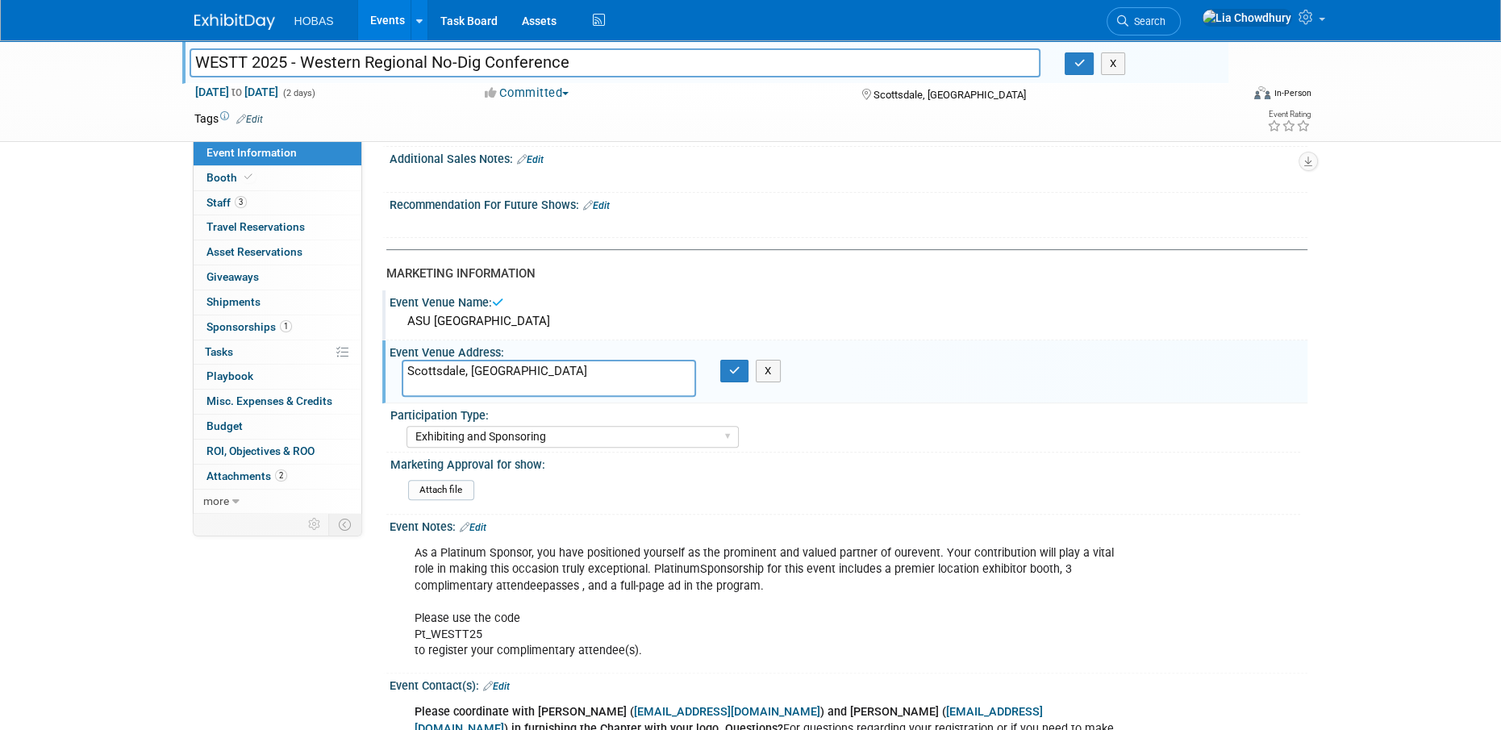
click at [467, 369] on textarea "Scottsdale, [GEOGRAPHIC_DATA]" at bounding box center [549, 378] width 294 height 37
type textarea "1201-1475 N. Scottsdale Road Scottsdale, Arizona 85257"
click at [718, 368] on div "X" at bounding box center [740, 371] width 64 height 23
click at [724, 371] on button "button" at bounding box center [734, 371] width 29 height 23
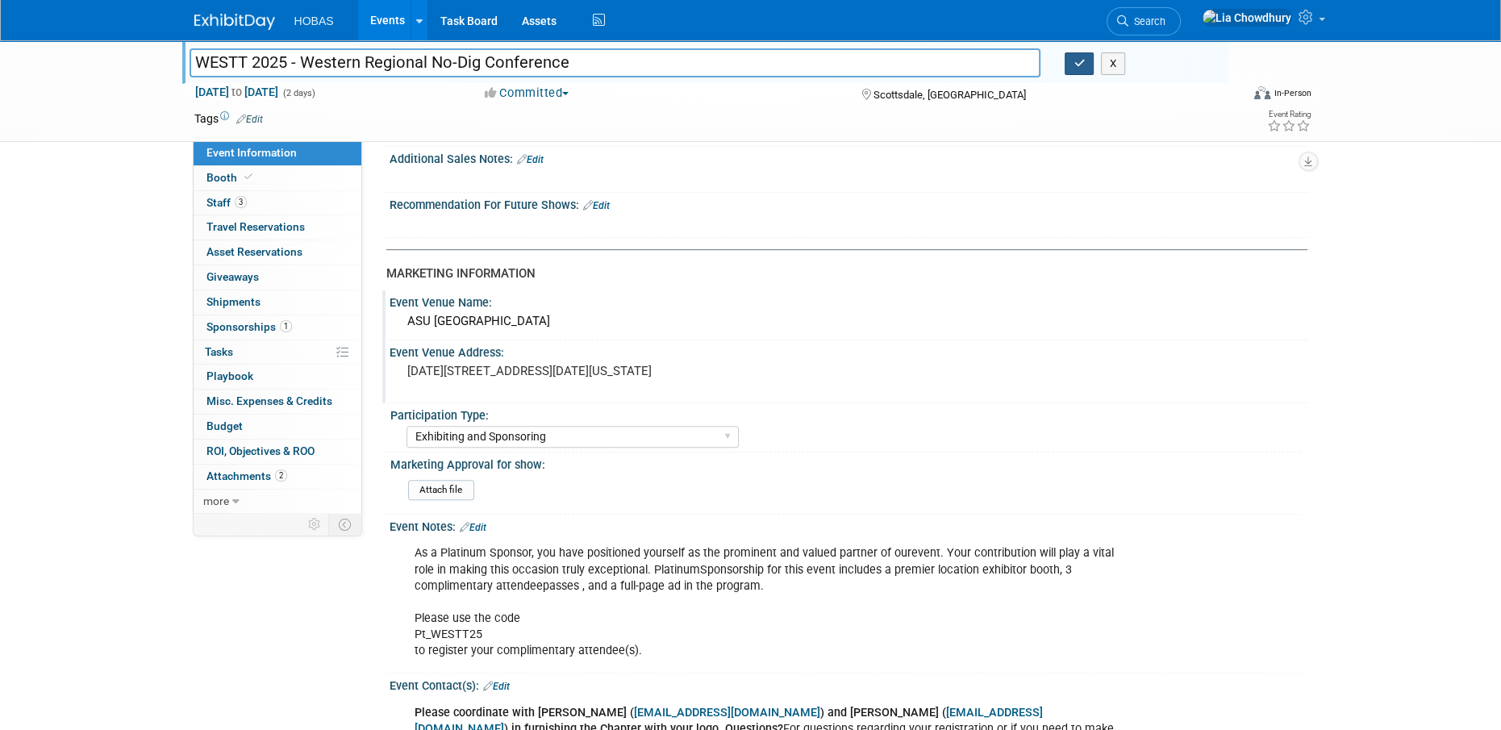
click at [1075, 71] on button "button" at bounding box center [1078, 63] width 29 height 23
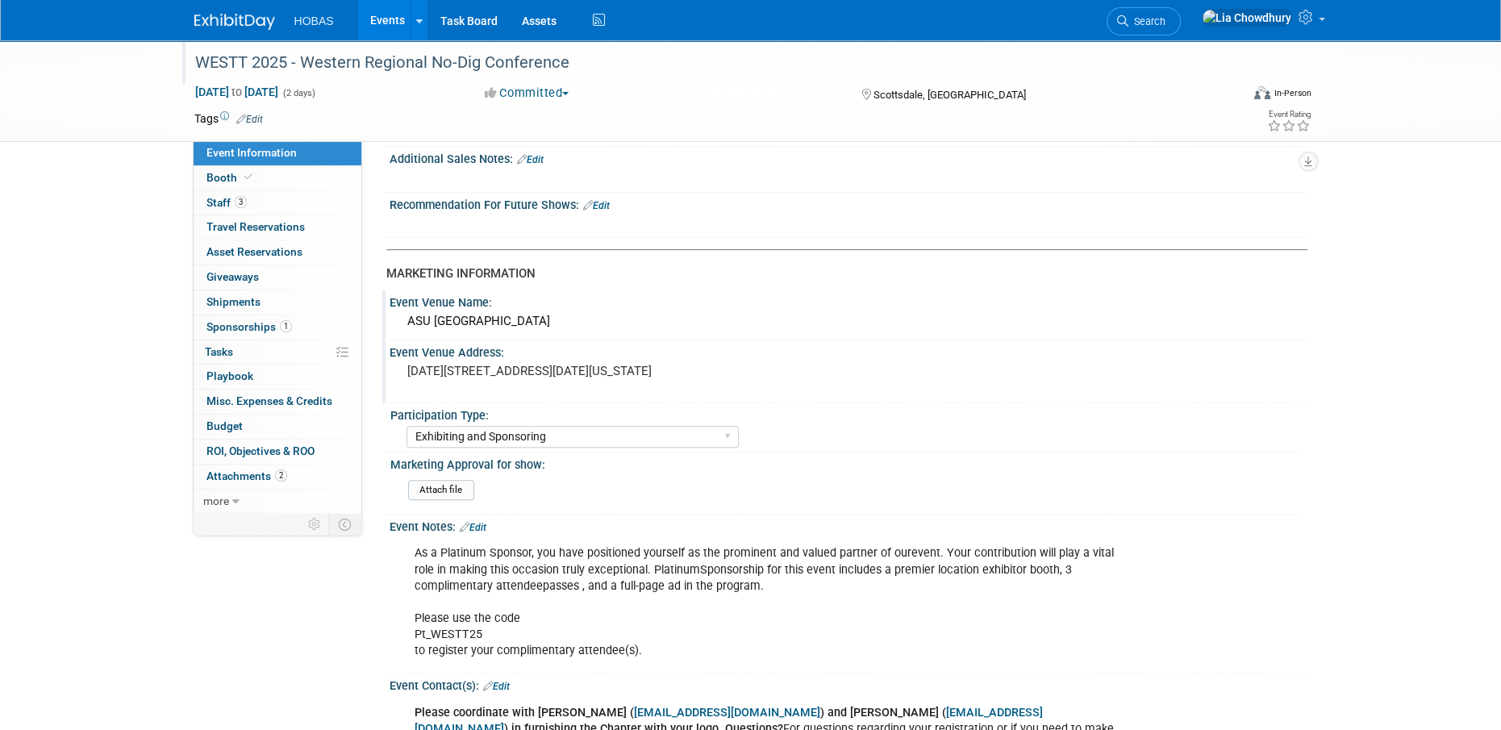
click at [402, 23] on link "Events" at bounding box center [387, 20] width 59 height 40
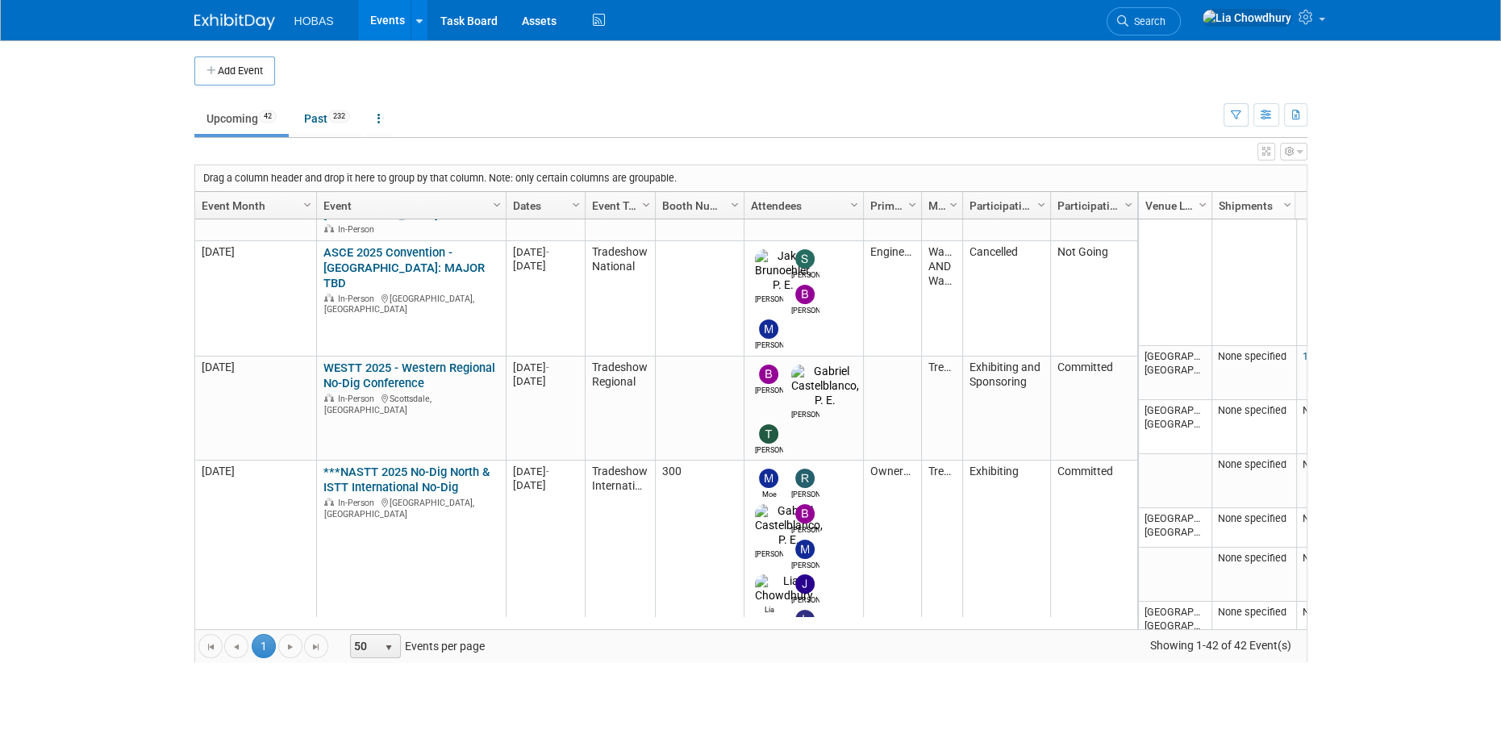
scroll to position [1340, 0]
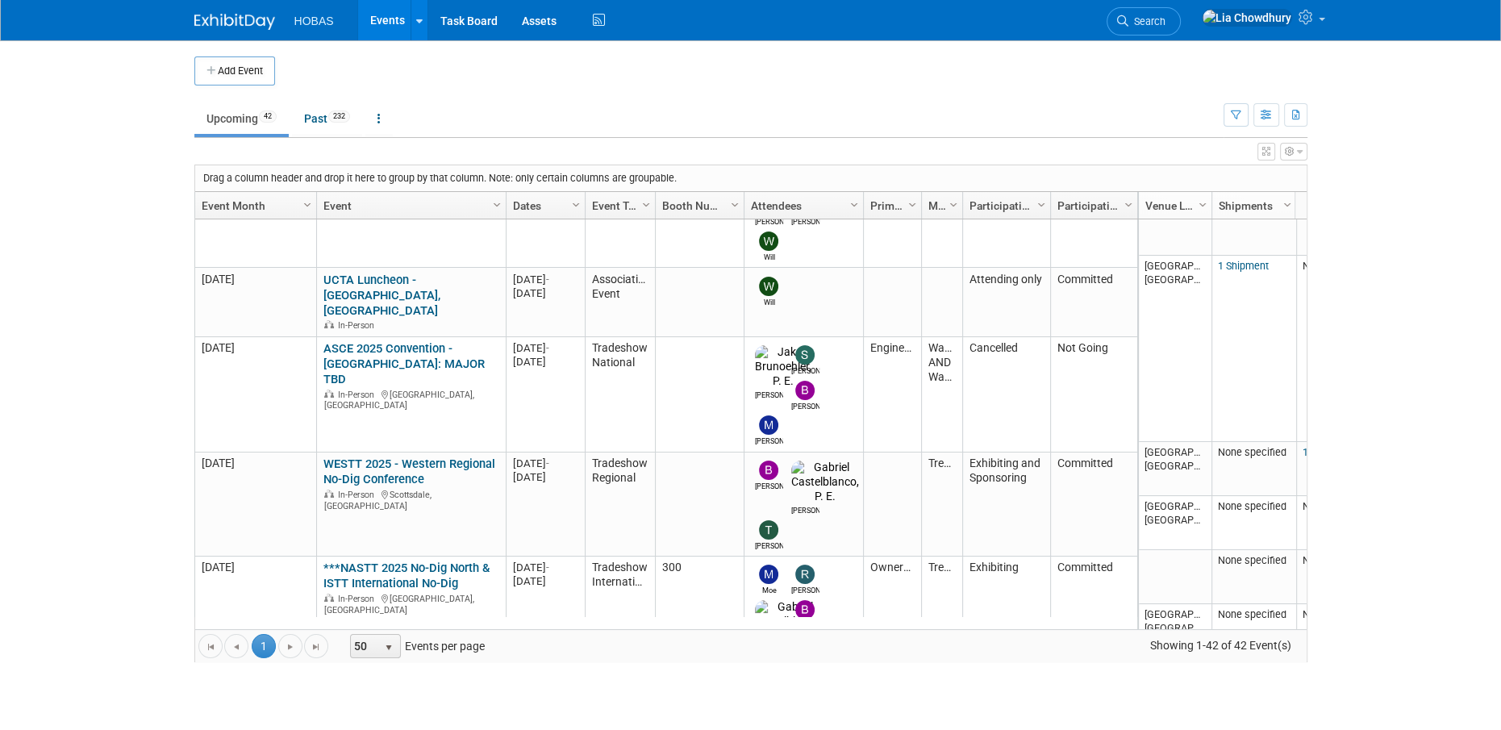
drag, startPoint x: 409, startPoint y: 468, endPoint x: 294, endPoint y: 446, distance: 116.7
copy tr "NC One Water Annual Conference NC One Water Annual Conference"
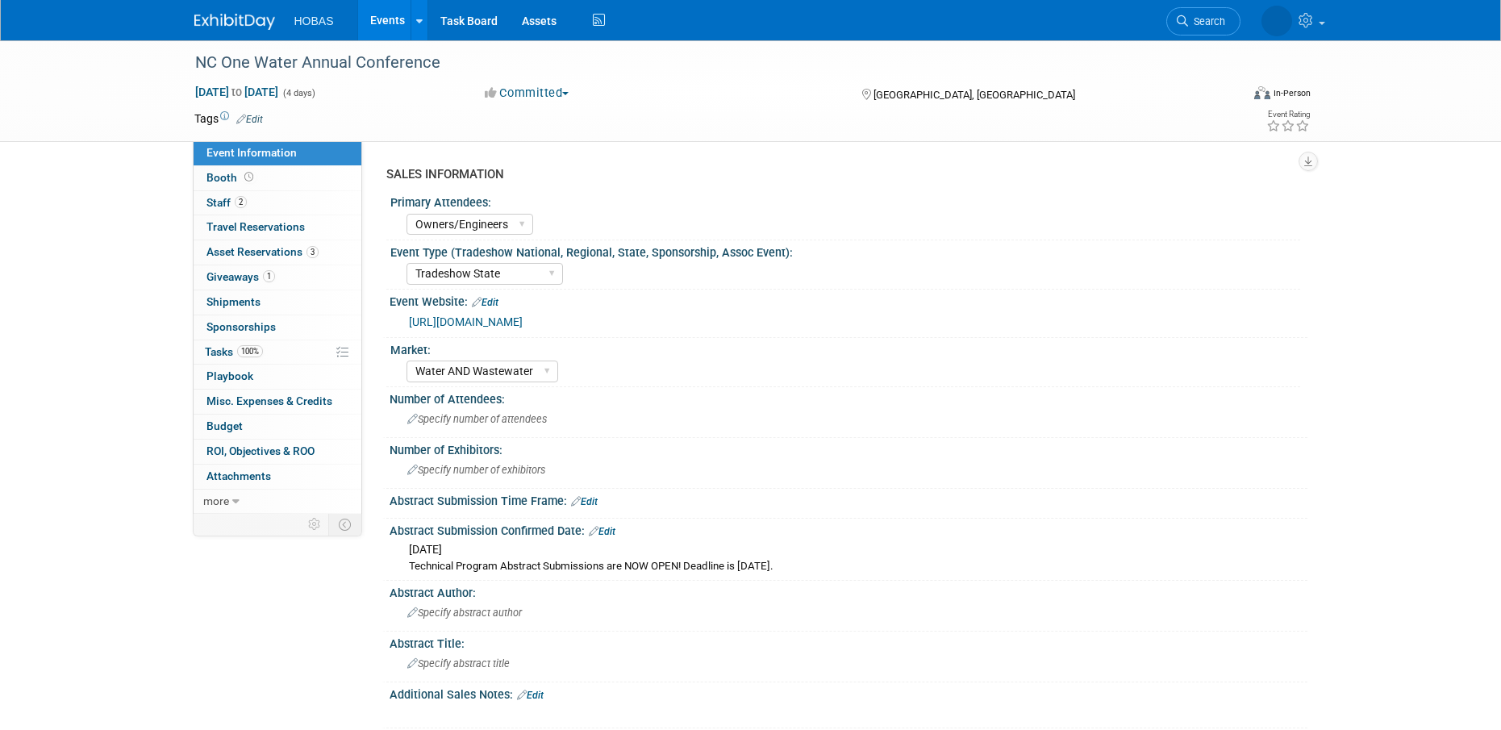
select select "Owners/Engineers"
select select "Tradeshow State"
select select "Water AND Wastewater"
select select "Exhibiting"
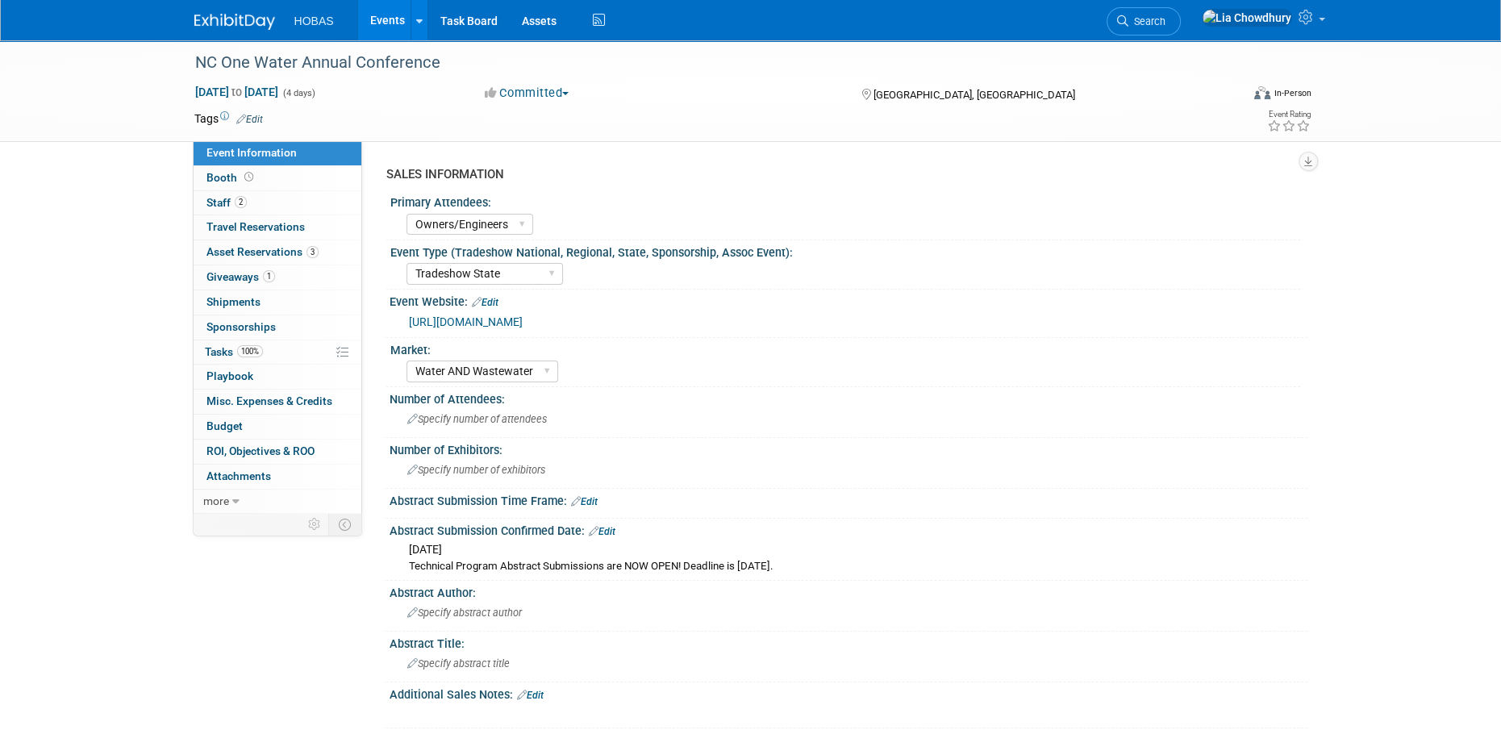
click at [475, 318] on link "[URL][DOMAIN_NAME]" at bounding box center [466, 321] width 114 height 13
click at [458, 329] on div "[URL][DOMAIN_NAME]" at bounding box center [852, 322] width 886 height 19
click at [458, 323] on link "[URL][DOMAIN_NAME]" at bounding box center [466, 321] width 114 height 13
